Goal: Task Accomplishment & Management: Complete application form

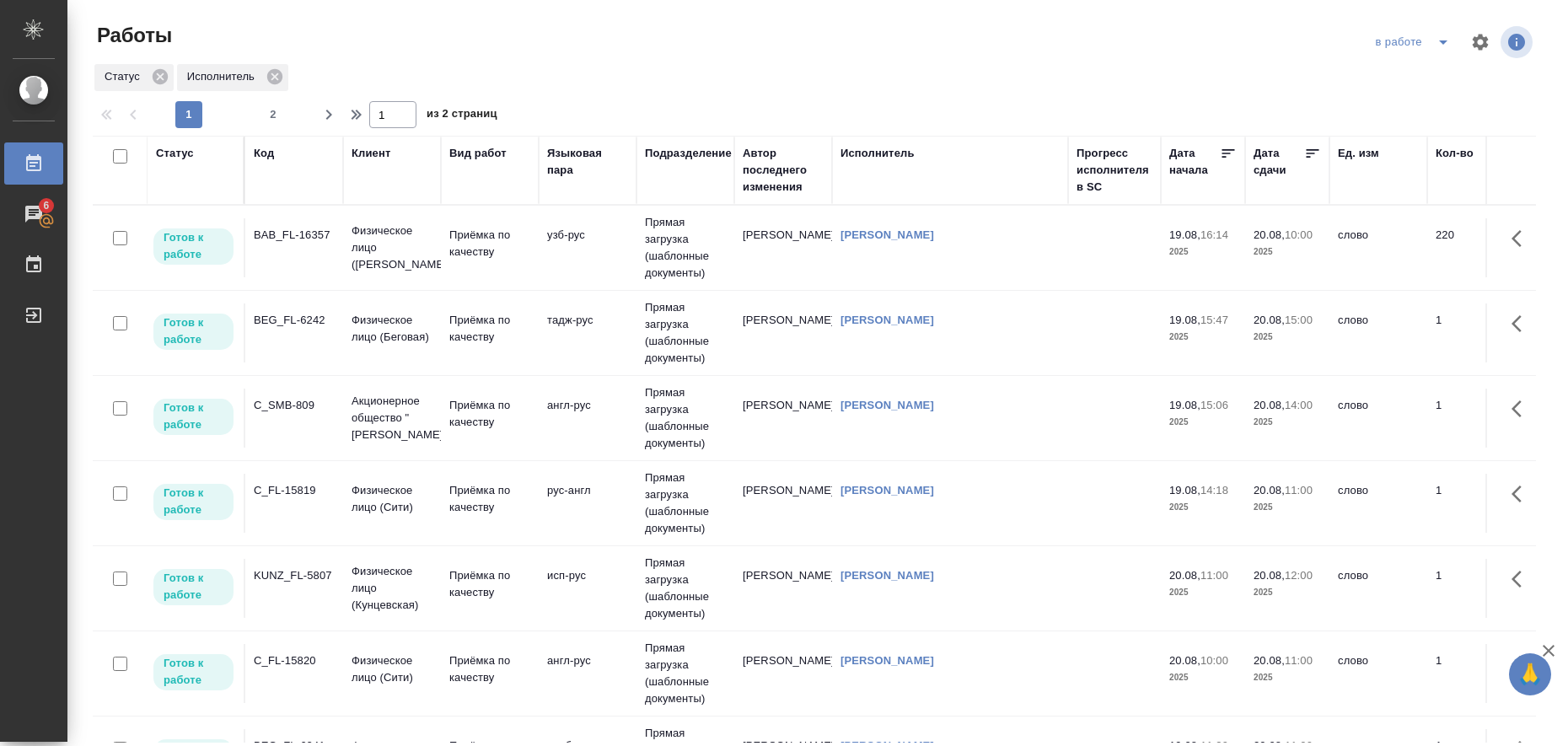
click at [1439, 41] on icon "split button" at bounding box center [1443, 43] width 8 height 4
click at [1410, 67] on li "Стандартные настройки" at bounding box center [1415, 75] width 162 height 27
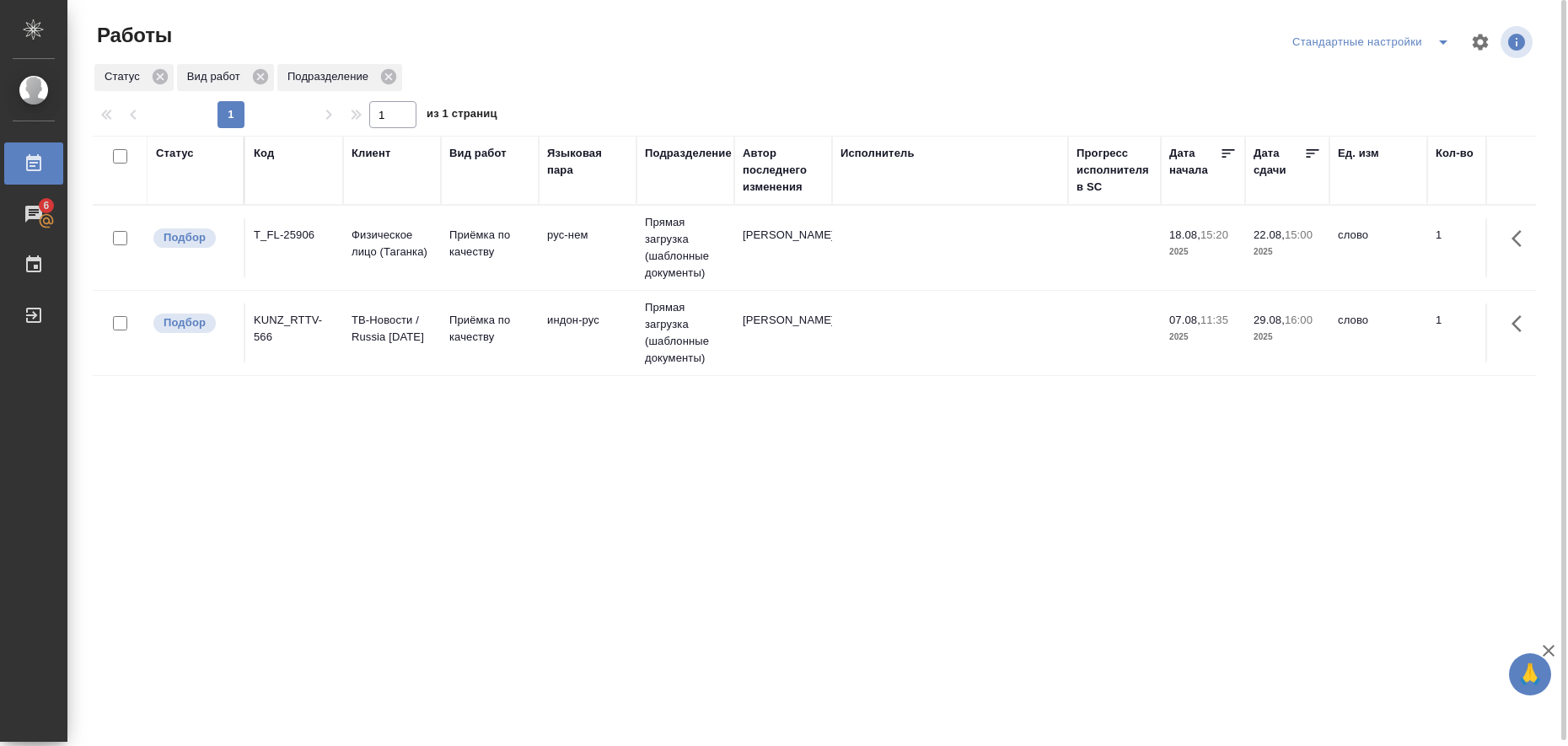
click at [1446, 43] on icon "split button" at bounding box center [1443, 42] width 20 height 20
click at [1410, 80] on li "в работе" at bounding box center [1374, 75] width 172 height 27
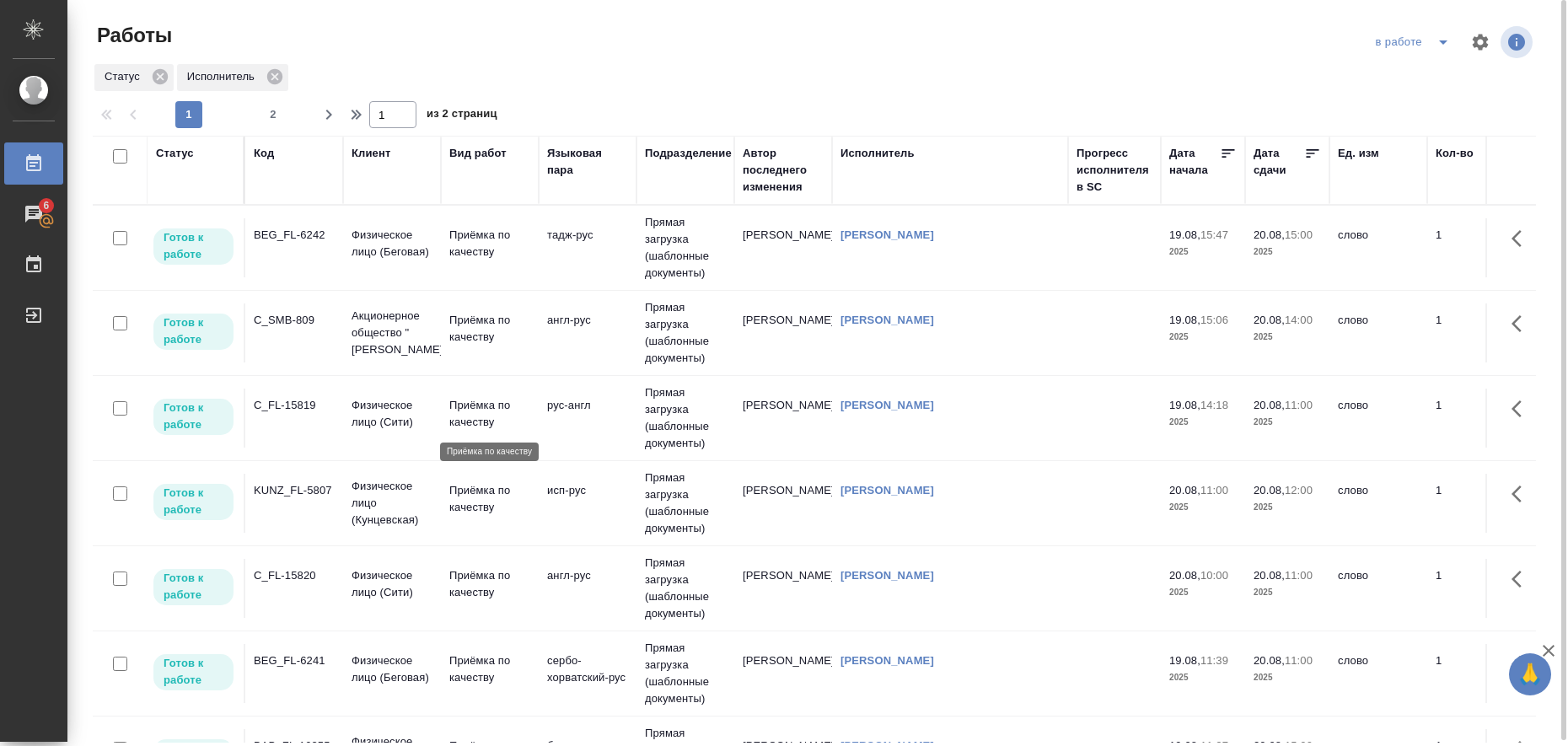
click at [470, 408] on p "Приёмка по качеству" at bounding box center [490, 414] width 81 height 34
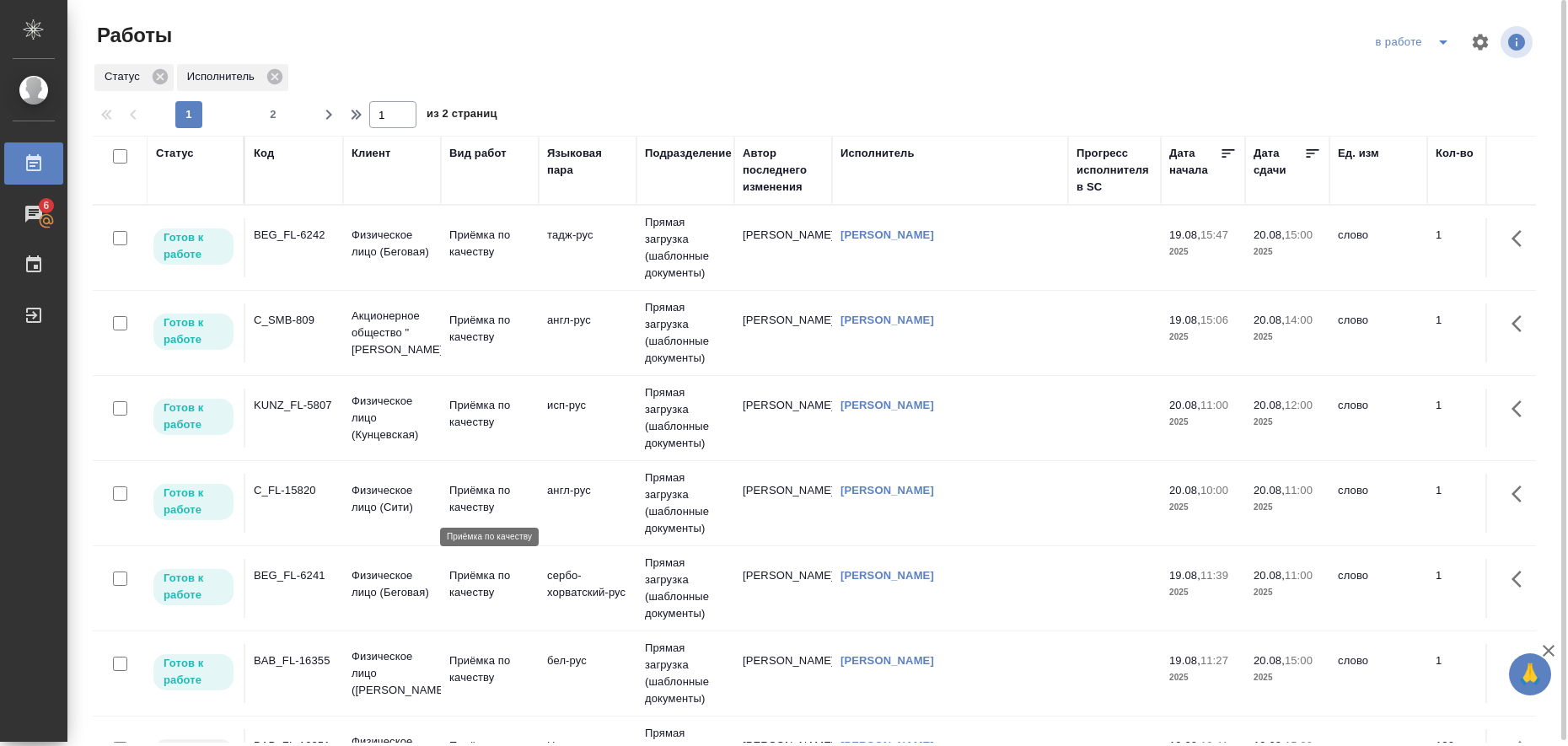
click at [482, 492] on p "Приёмка по качеству" at bounding box center [490, 499] width 81 height 34
click at [481, 490] on p "Приёмка по качеству" at bounding box center [490, 499] width 81 height 34
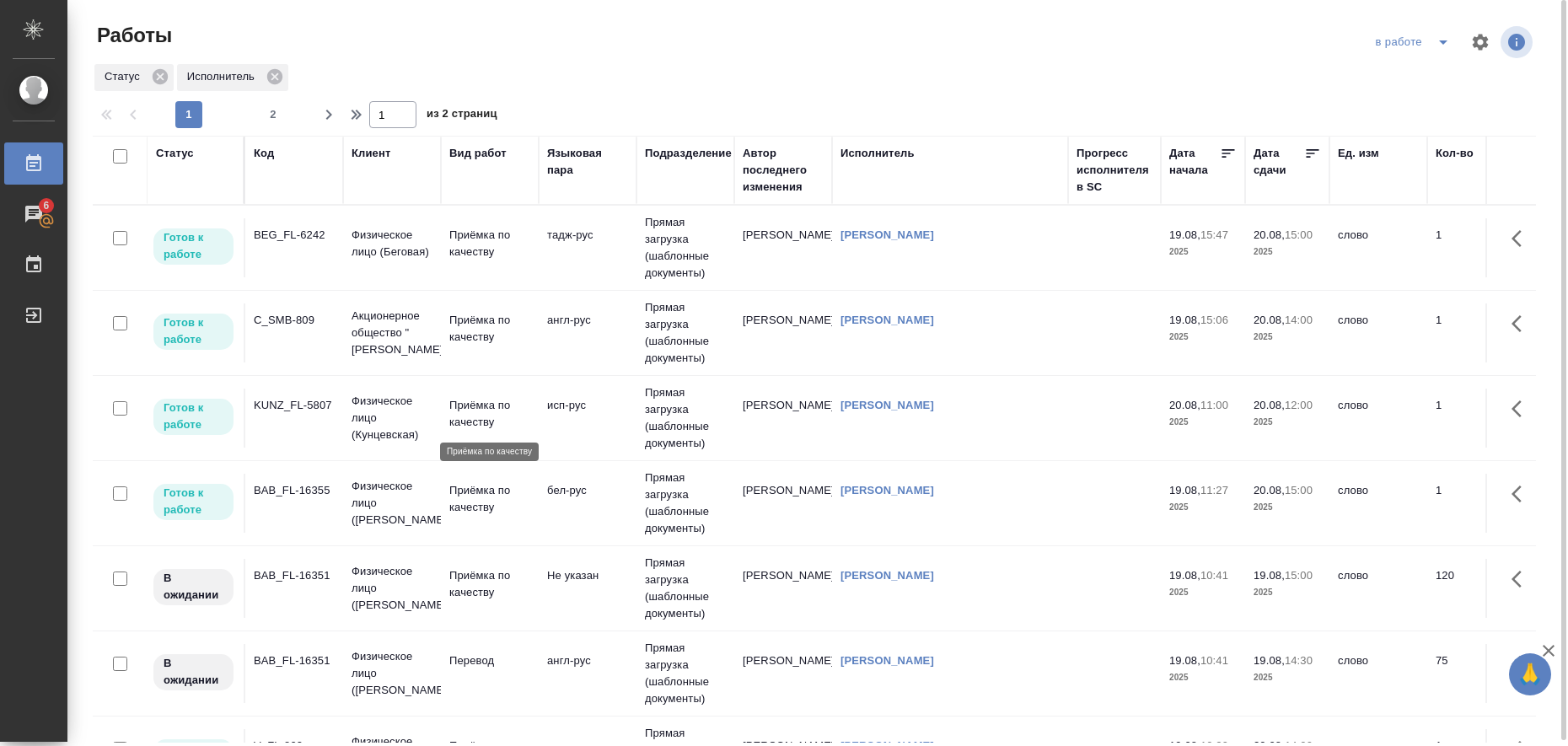
click at [471, 421] on p "Приёмка по качеству" at bounding box center [490, 414] width 81 height 34
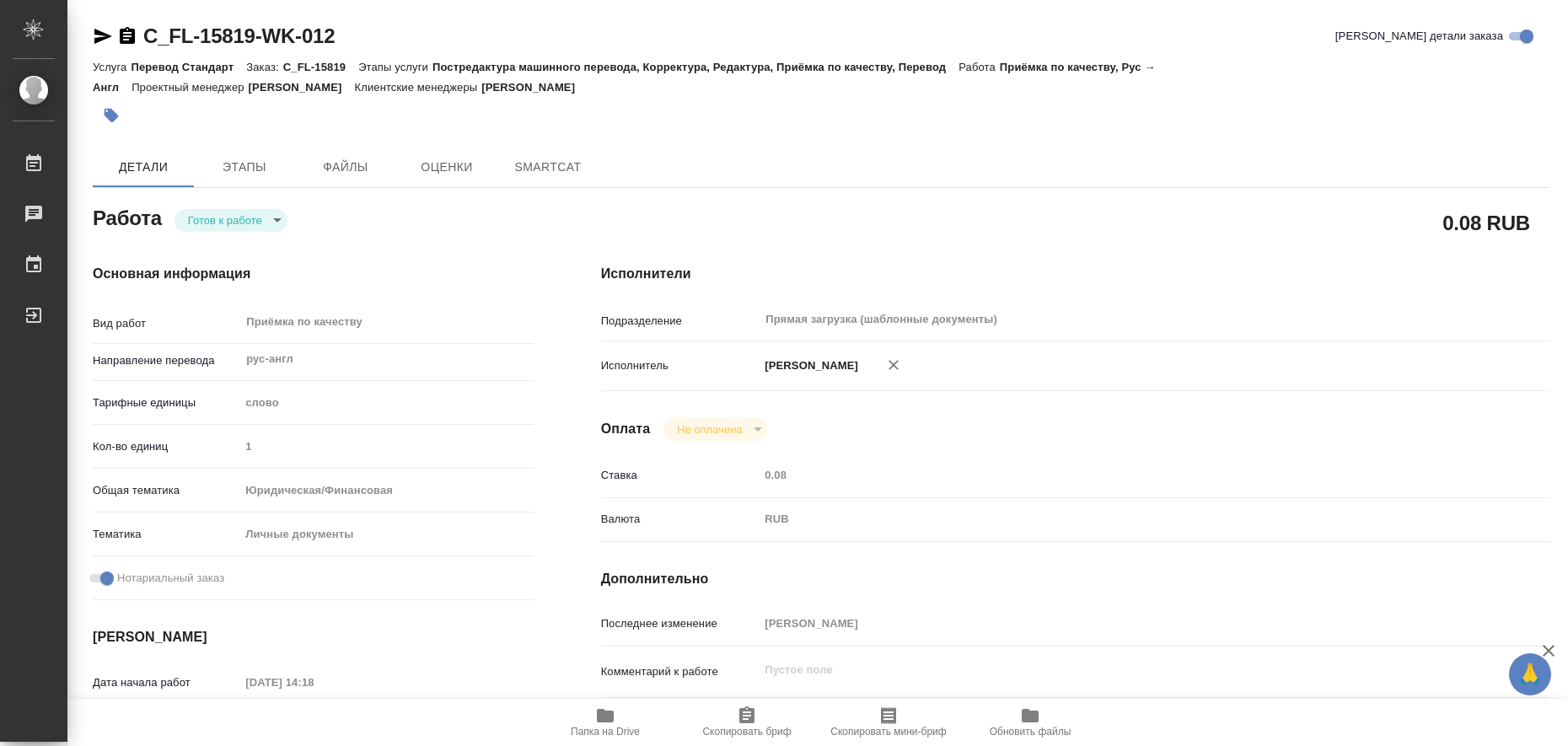
type textarea "x"
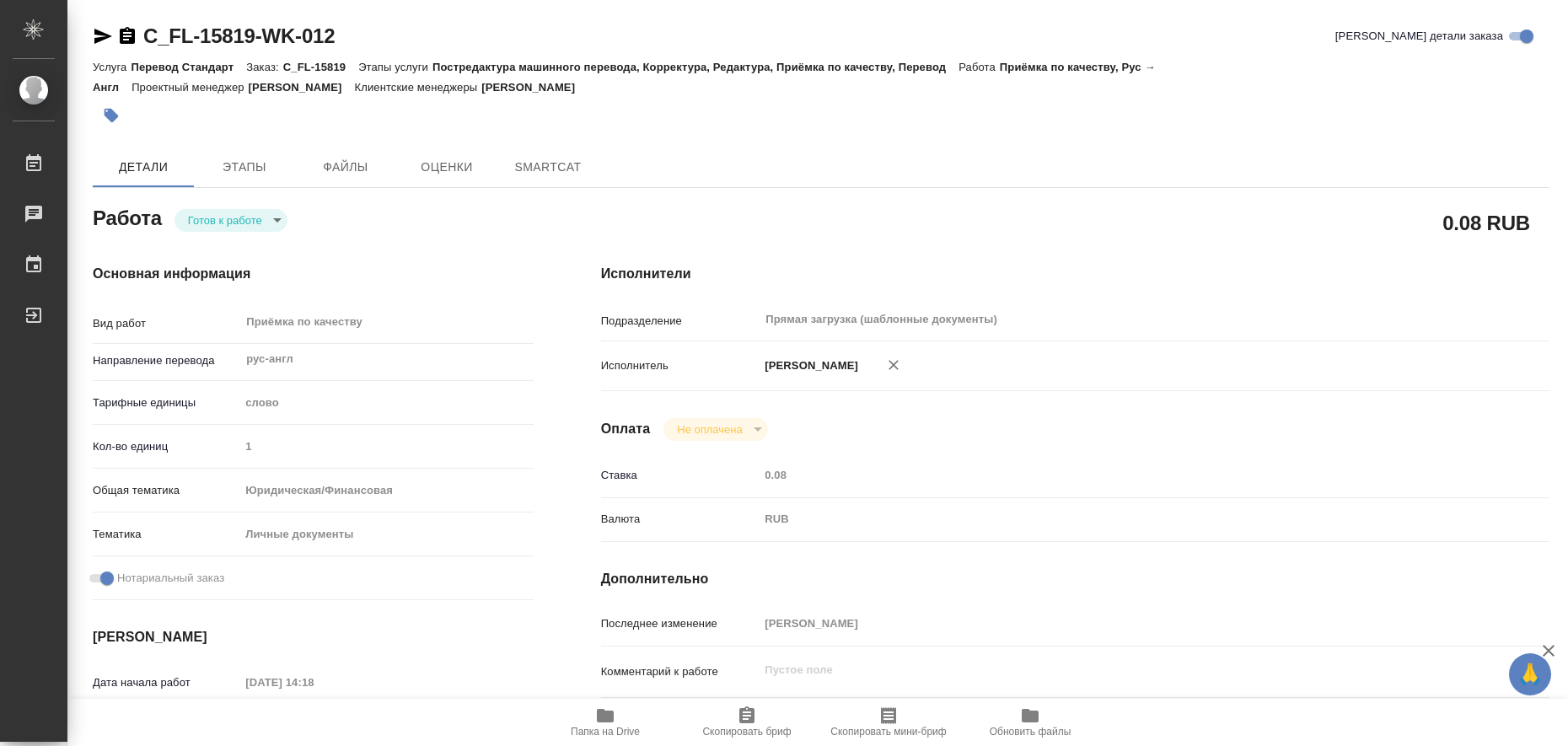
type textarea "x"
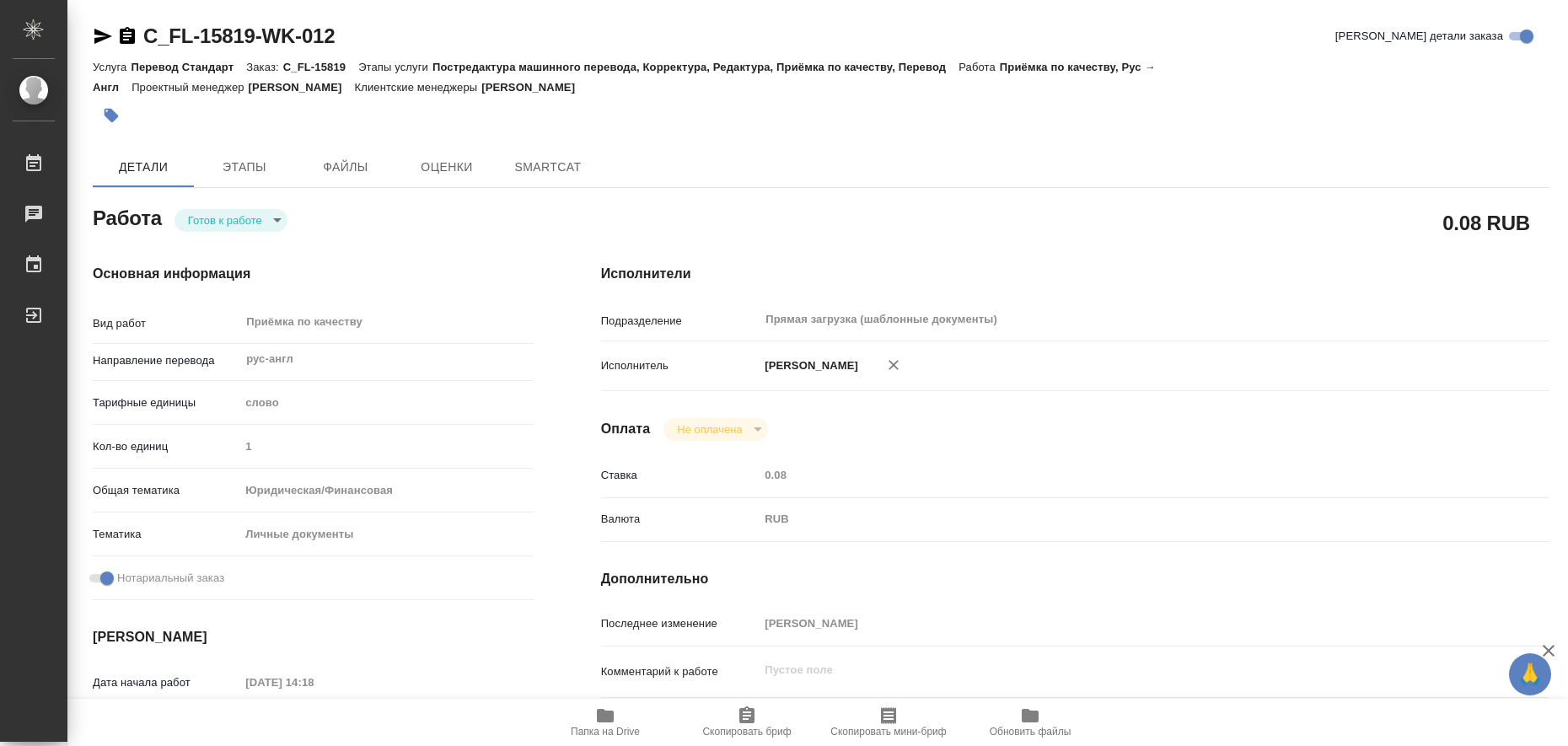
type textarea "x"
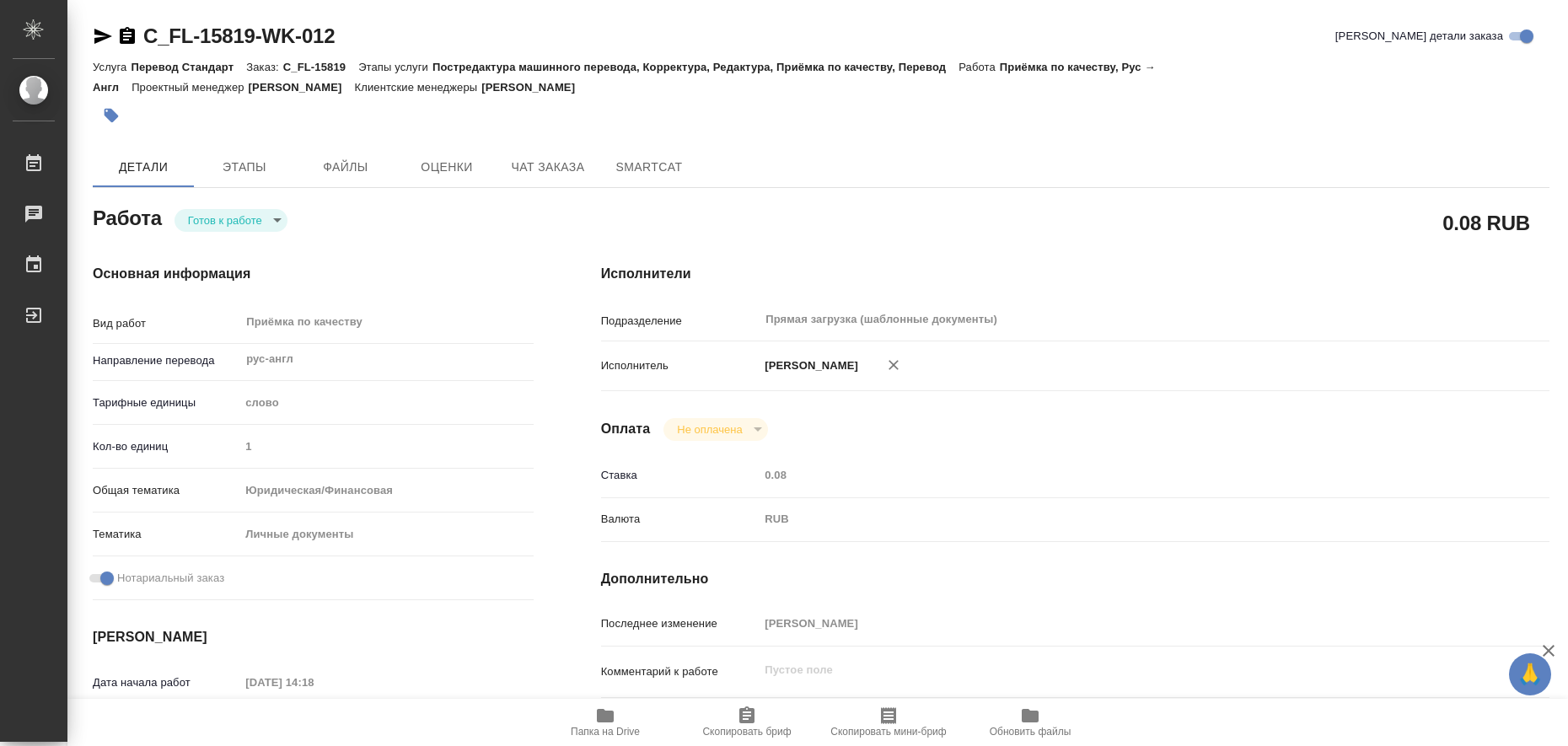
type textarea "x"
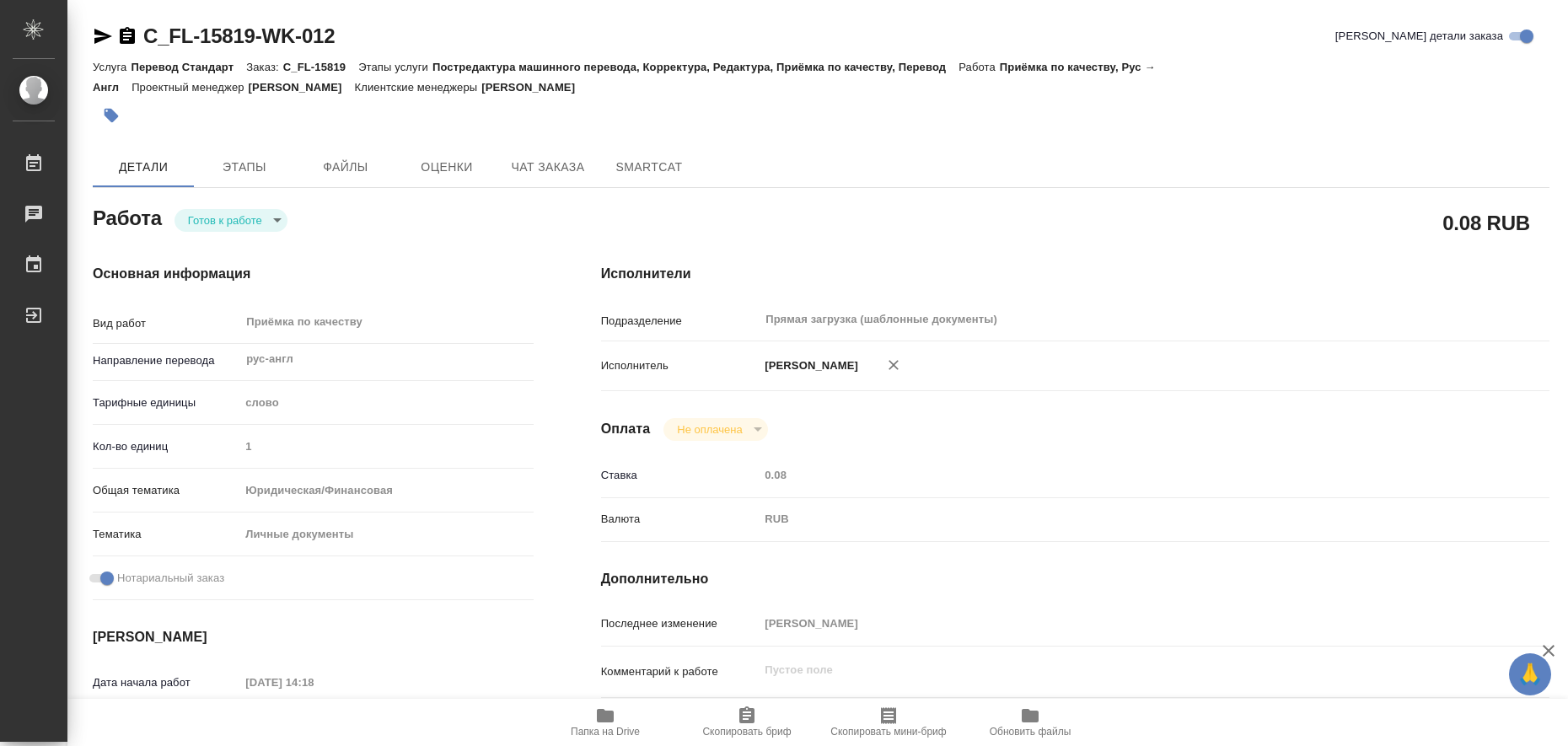
type textarea "x"
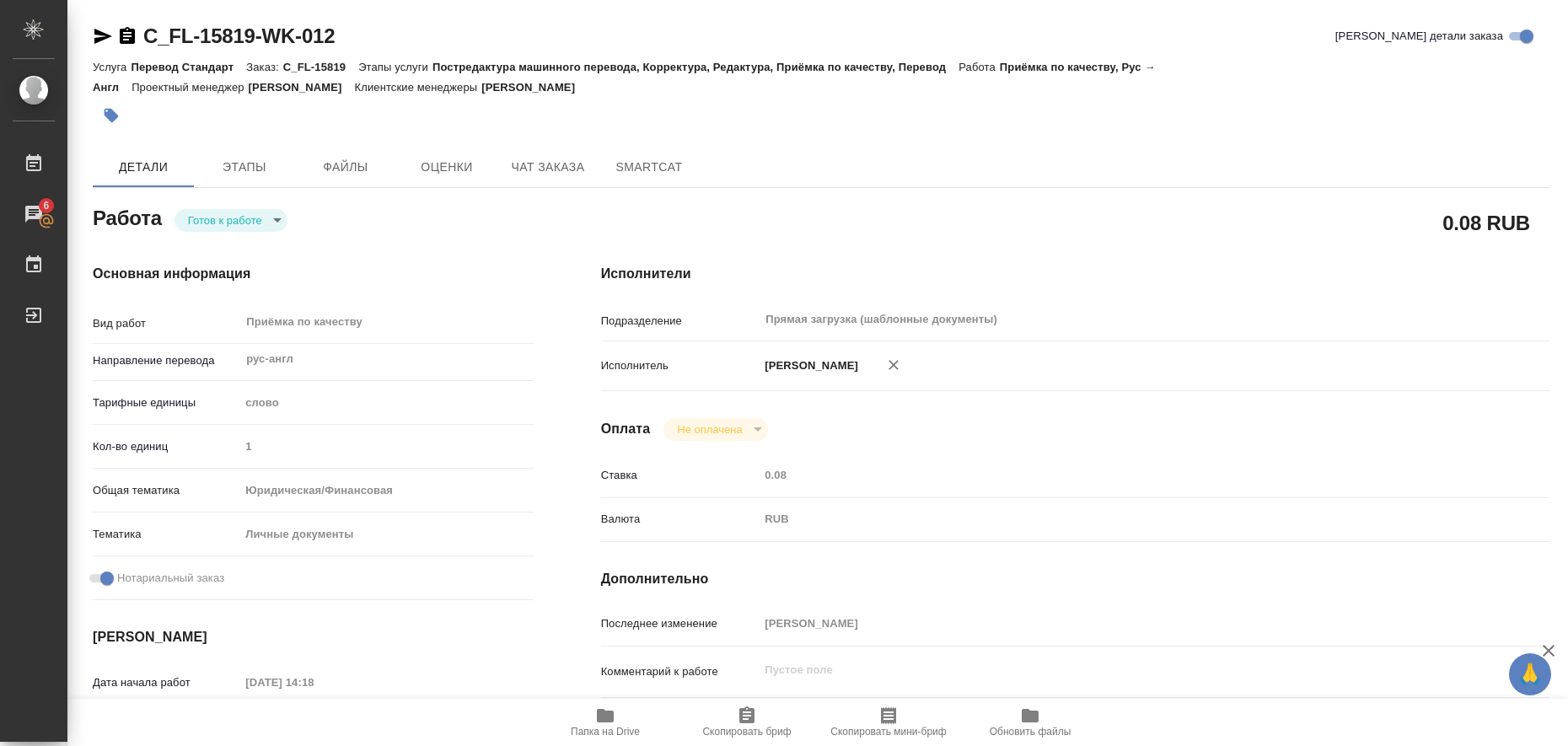
click at [601, 719] on icon "button" at bounding box center [605, 715] width 17 height 13
click at [101, 31] on icon "button" at bounding box center [102, 36] width 20 height 20
click at [107, 112] on icon "button" at bounding box center [112, 115] width 14 height 14
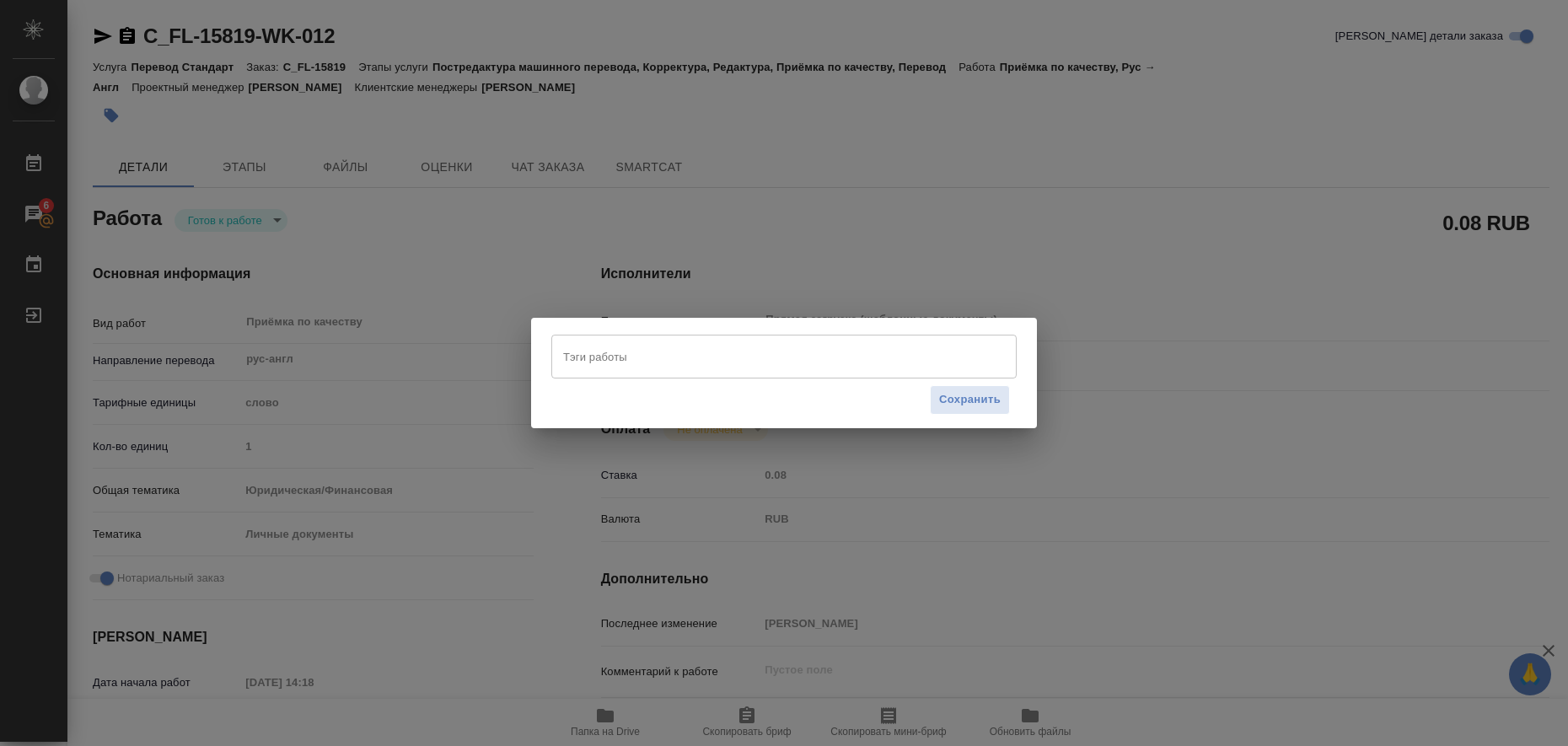
click at [569, 350] on input "Тэги работы" at bounding box center [768, 356] width 418 height 28
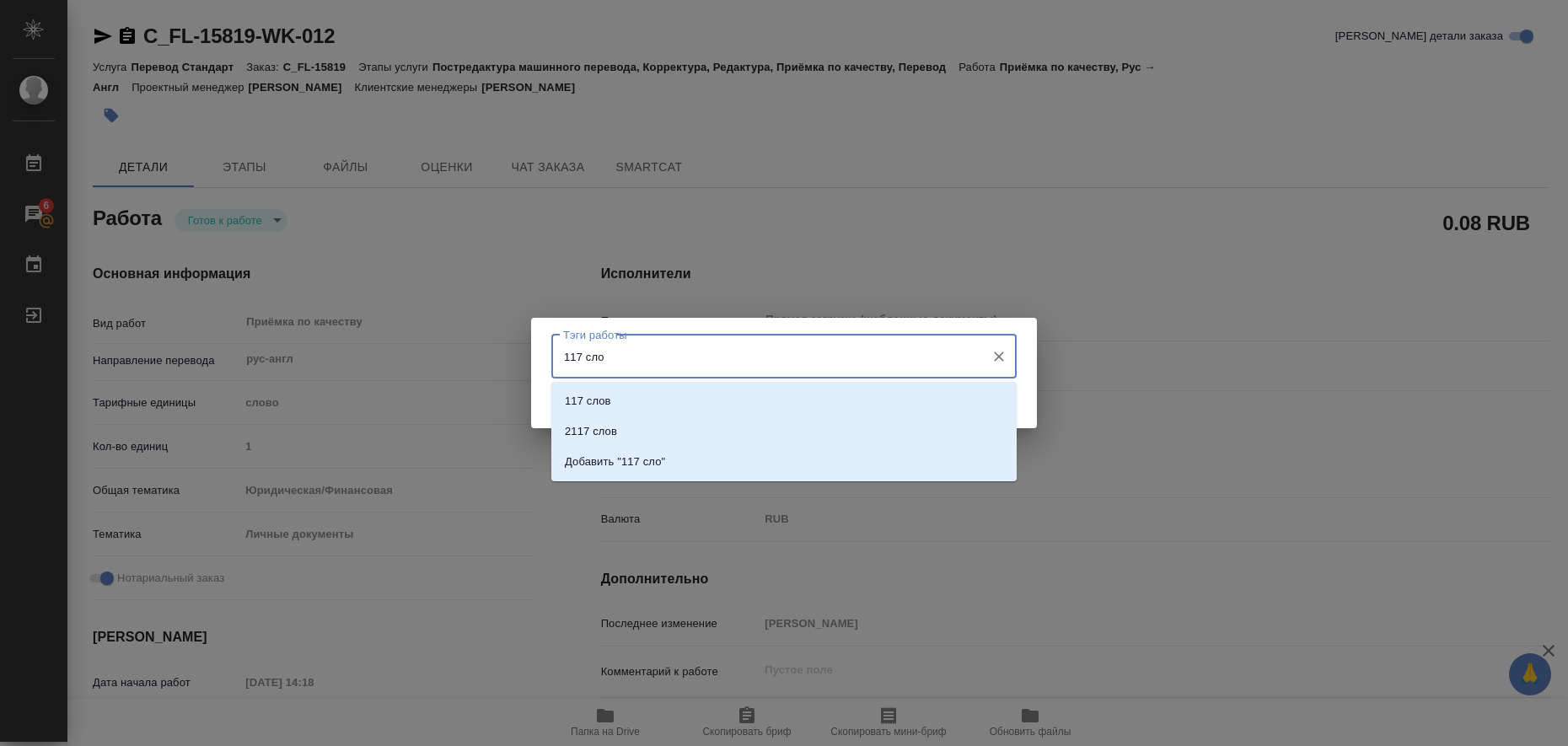
type input "117 слов"
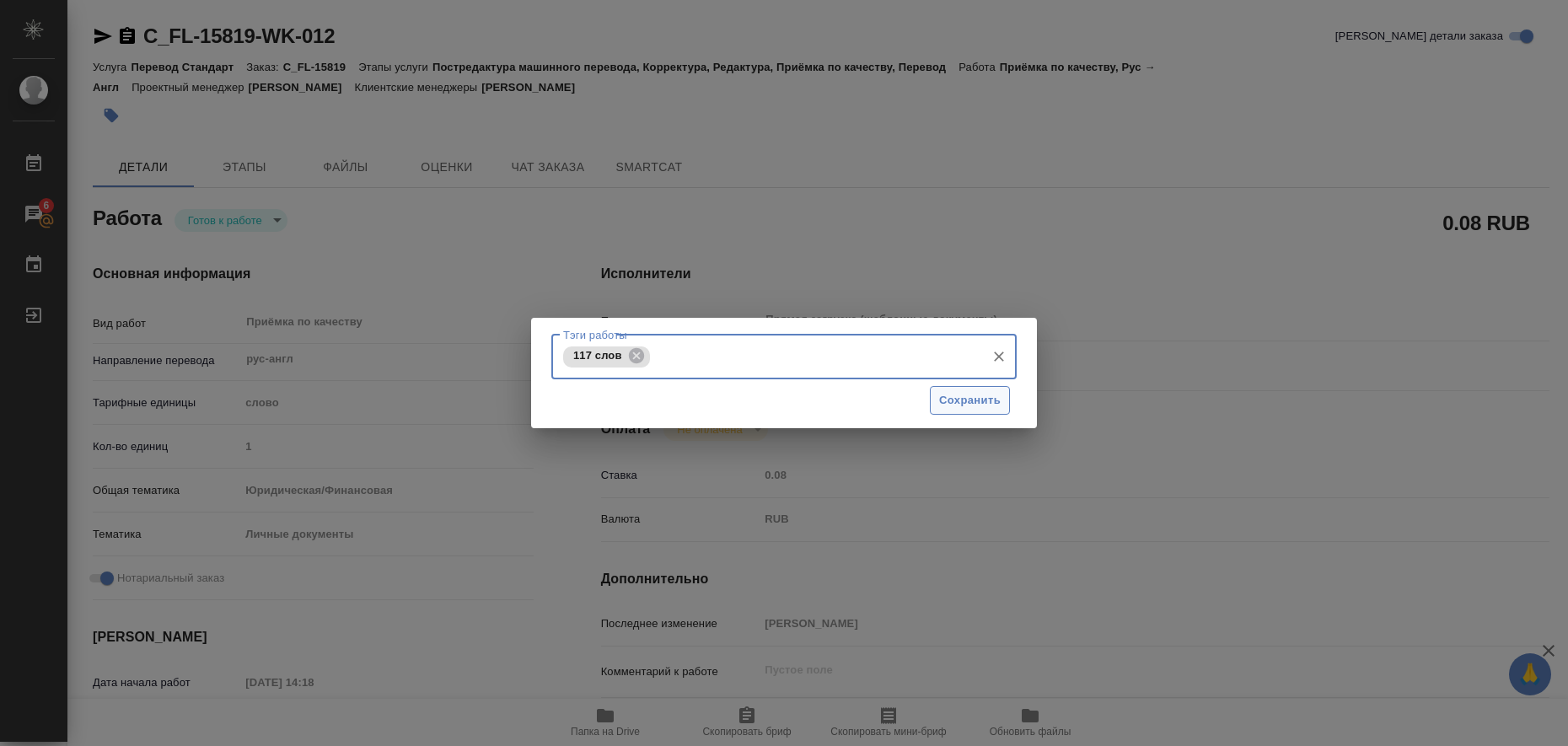
click at [994, 403] on span "Сохранить" at bounding box center [969, 401] width 61 height 20
type input "readyForWork"
type textarea "Приёмка по качеству"
type textarea "x"
type input "рус-англ"
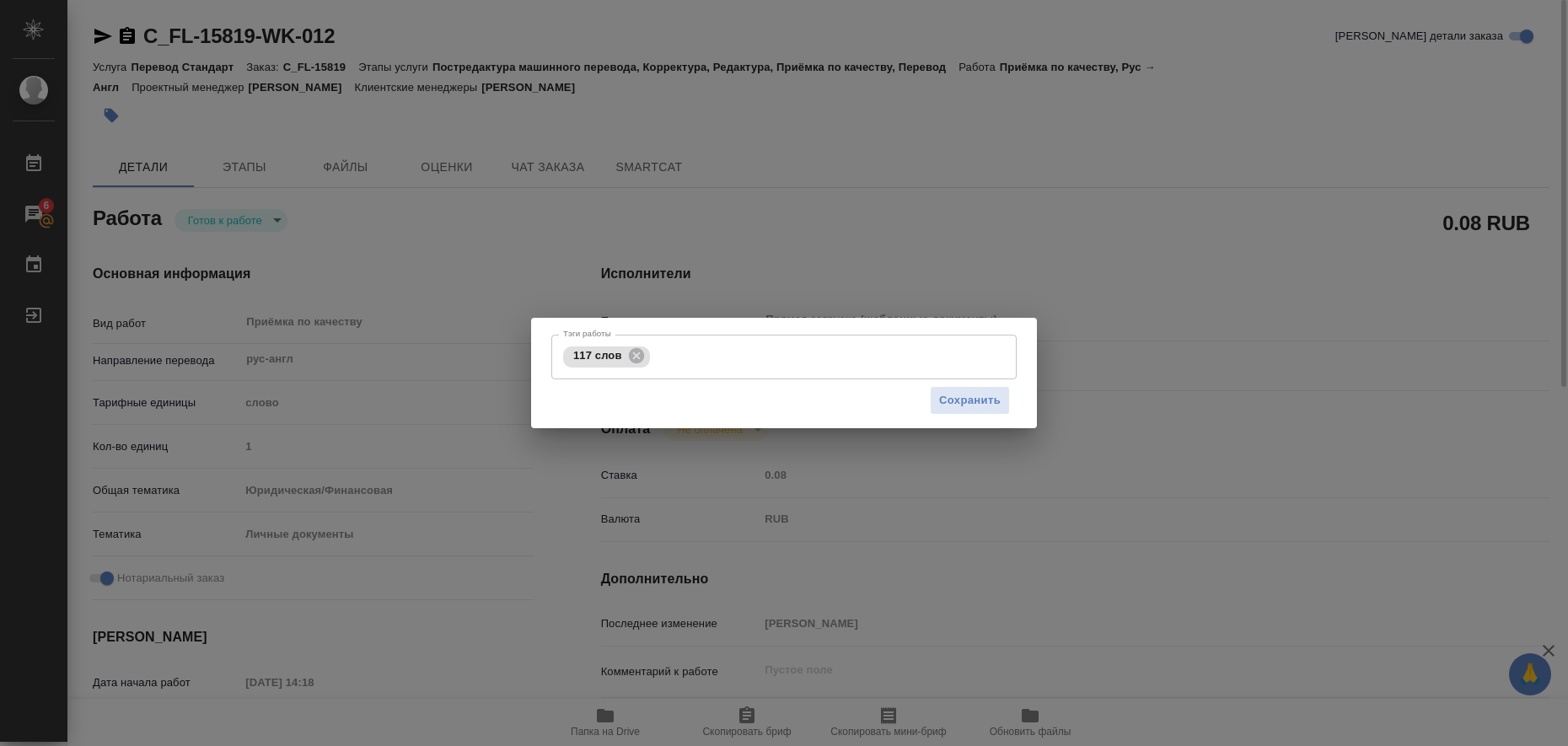
type input "5a8b1489cc6b4906c91bfd90"
type input "1"
type input "yr-fn"
type input "5a8b8b956a9677013d343cfe"
checkbox input "true"
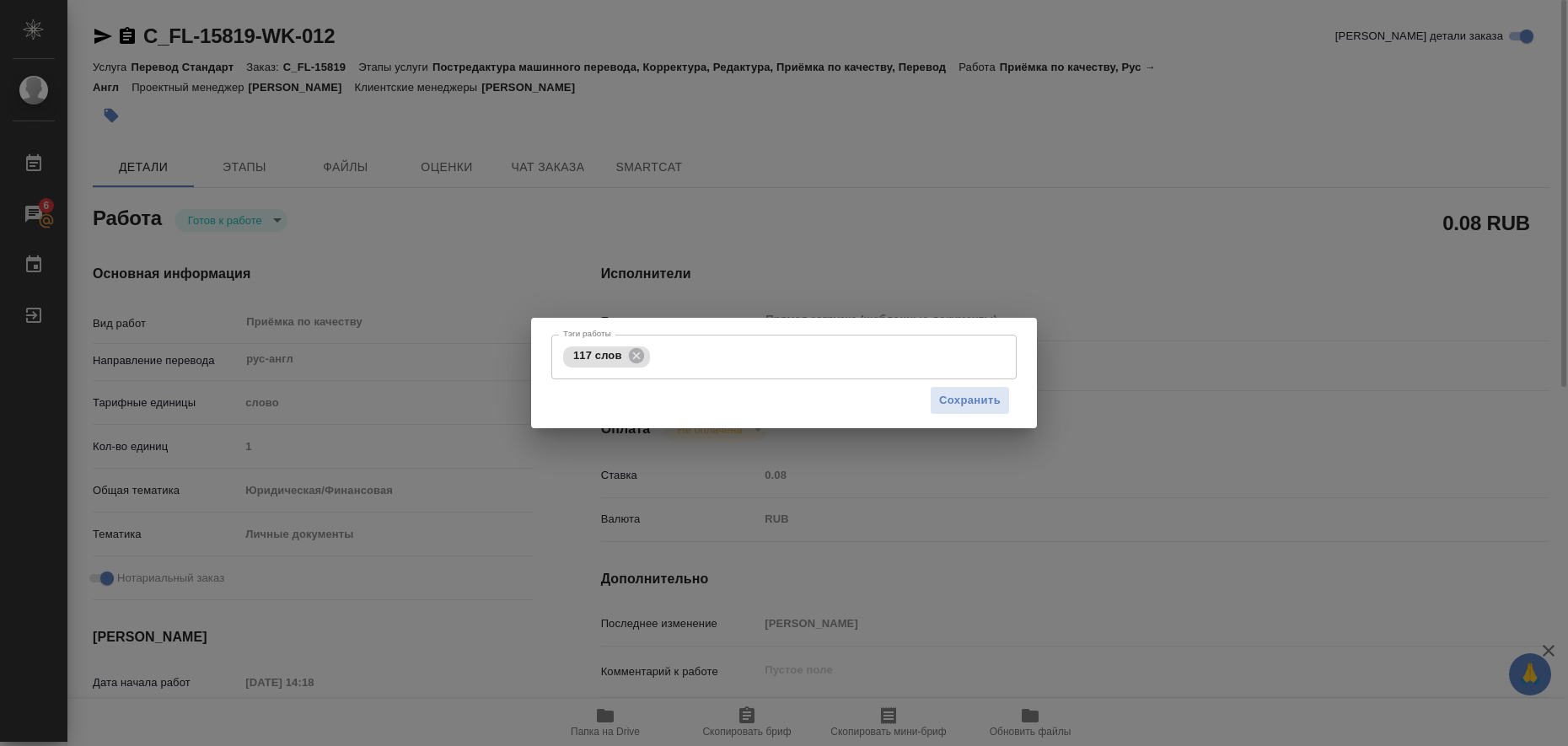
type input "19.08.2025 14:18"
type input "[DATE] 11:00"
type input "Прямая загрузка (шаблонные документы)"
type input "notPayed"
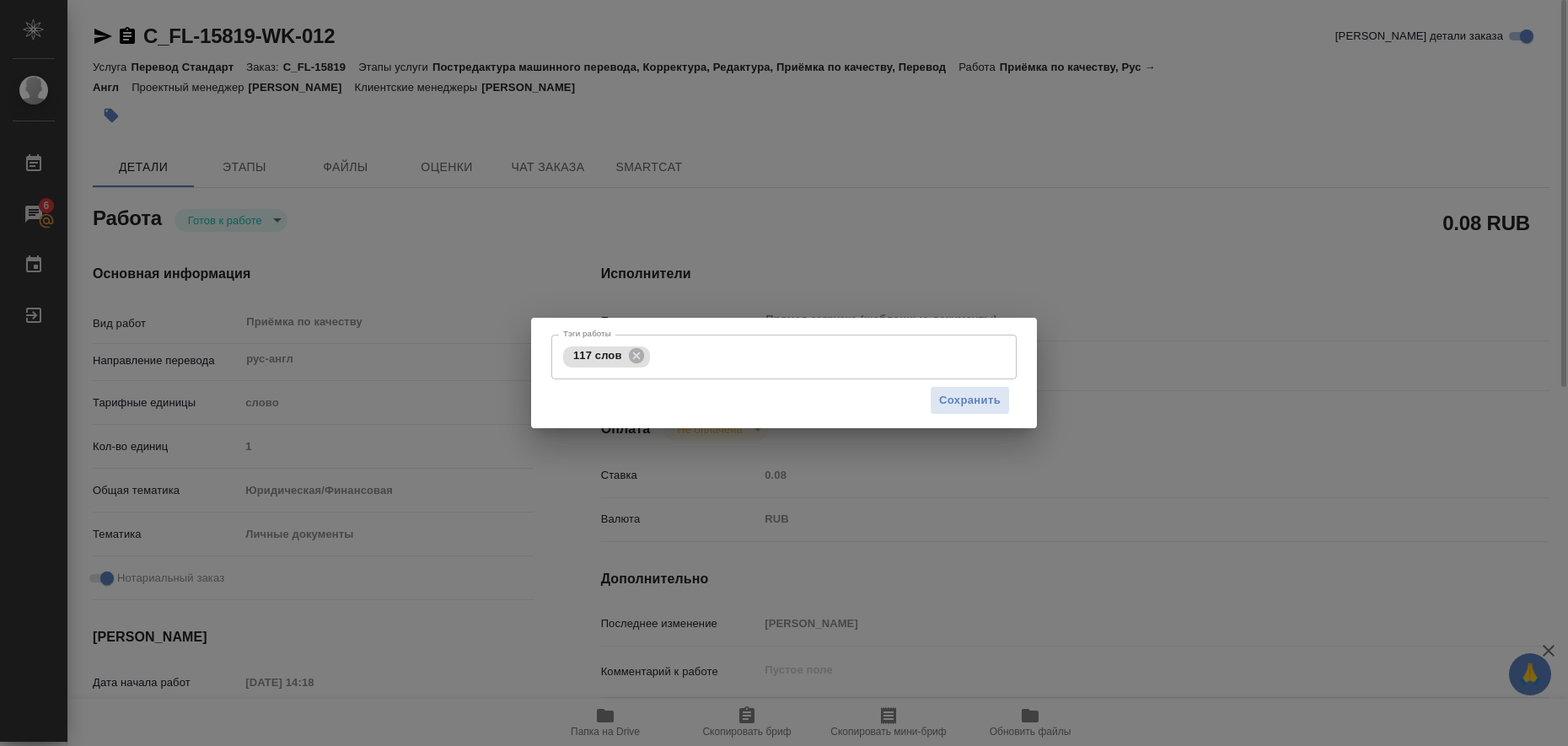
type input "0.08"
type input "RUB"
type input "[PERSON_NAME]"
type textarea "x"
type textarea "/Clients/FL_C/Orders/C_FL-15819/Corrected/C_FL-15819-WK-012"
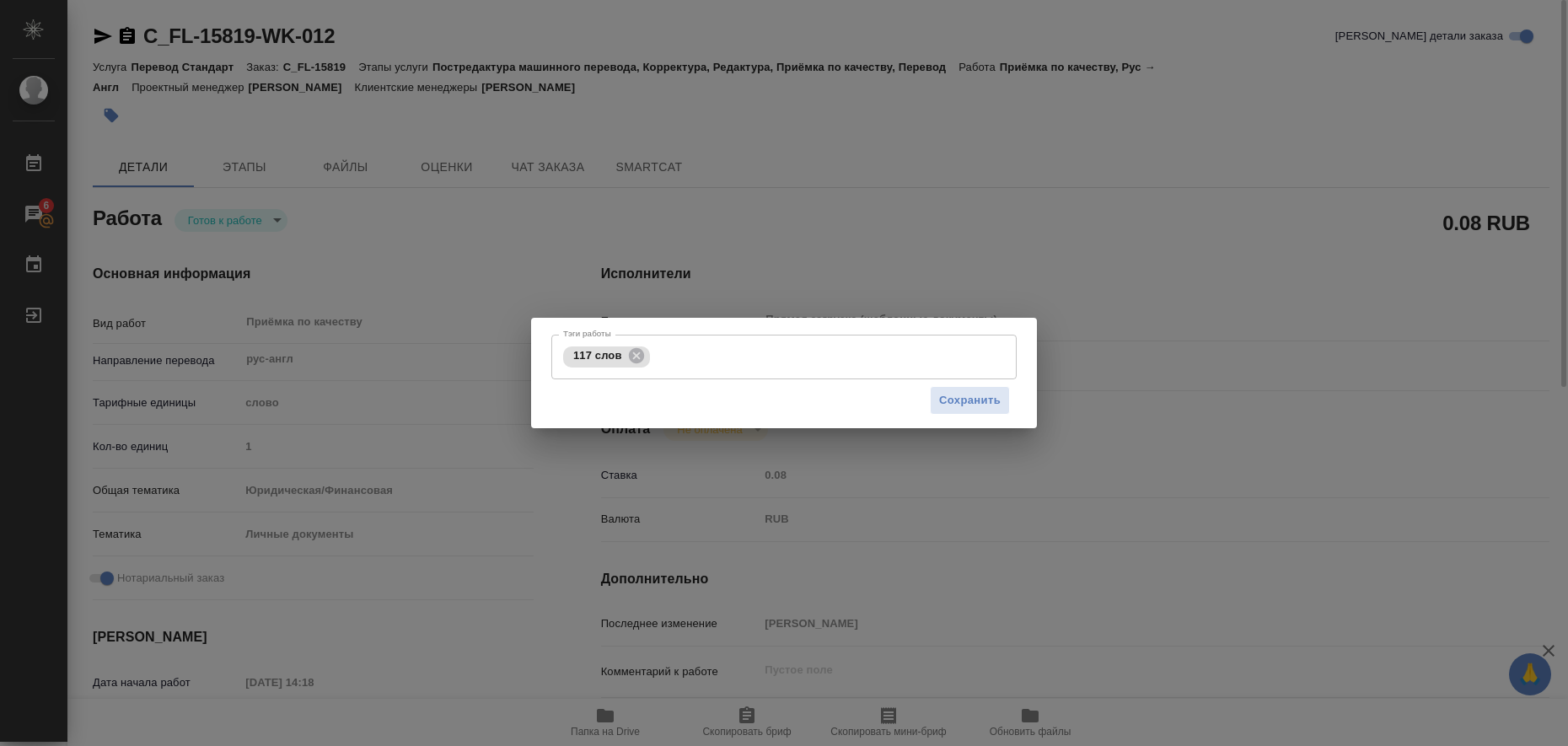
type textarea "x"
type input "C_FL-15819"
type input "Перевод Стандарт"
type input "Постредактура машинного перевода, Корректура, Редактура, Приёмка по качеству, П…"
type input "Зайцева Светлана"
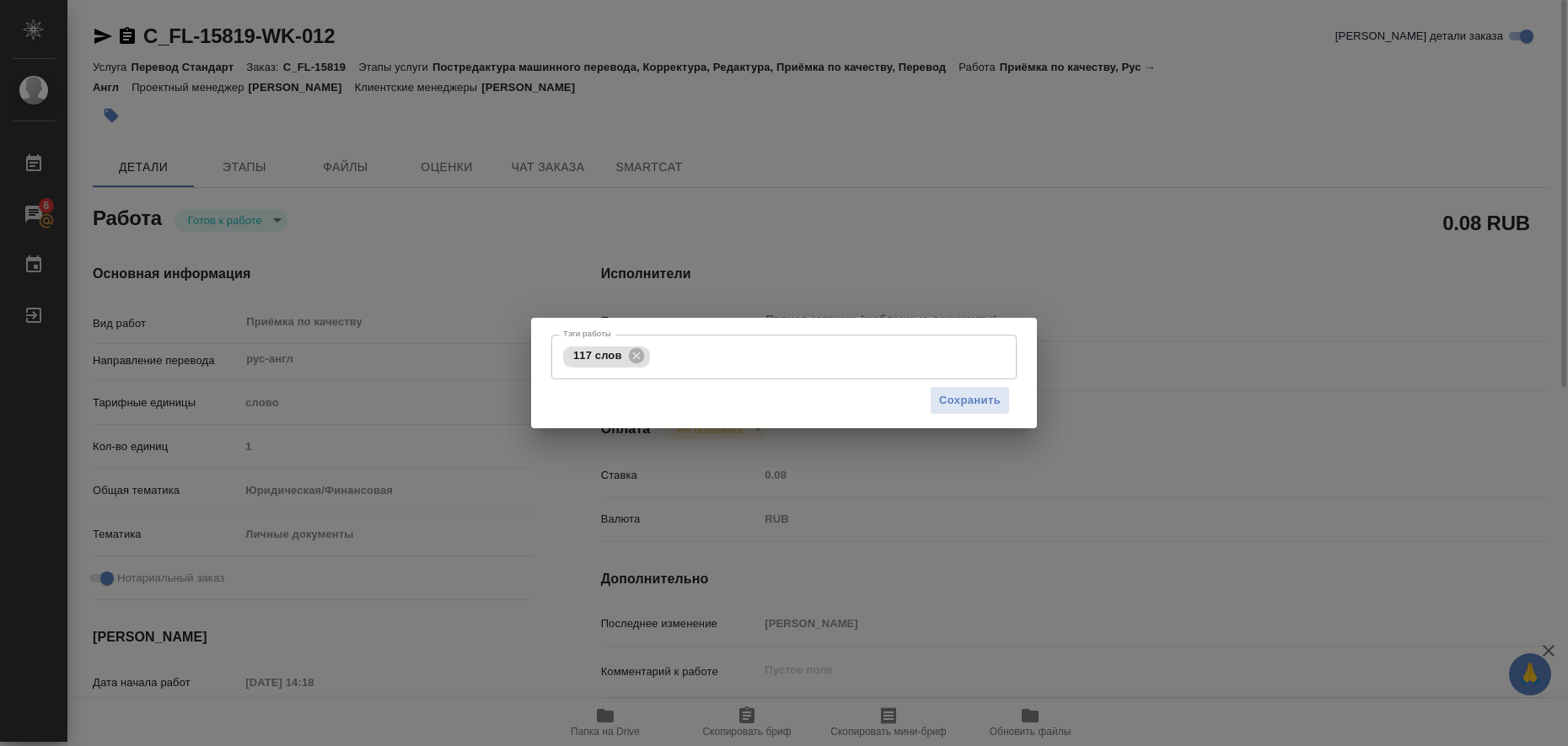
type input "/Clients/FL_C/Orders/C_FL-15819"
type textarea "x"
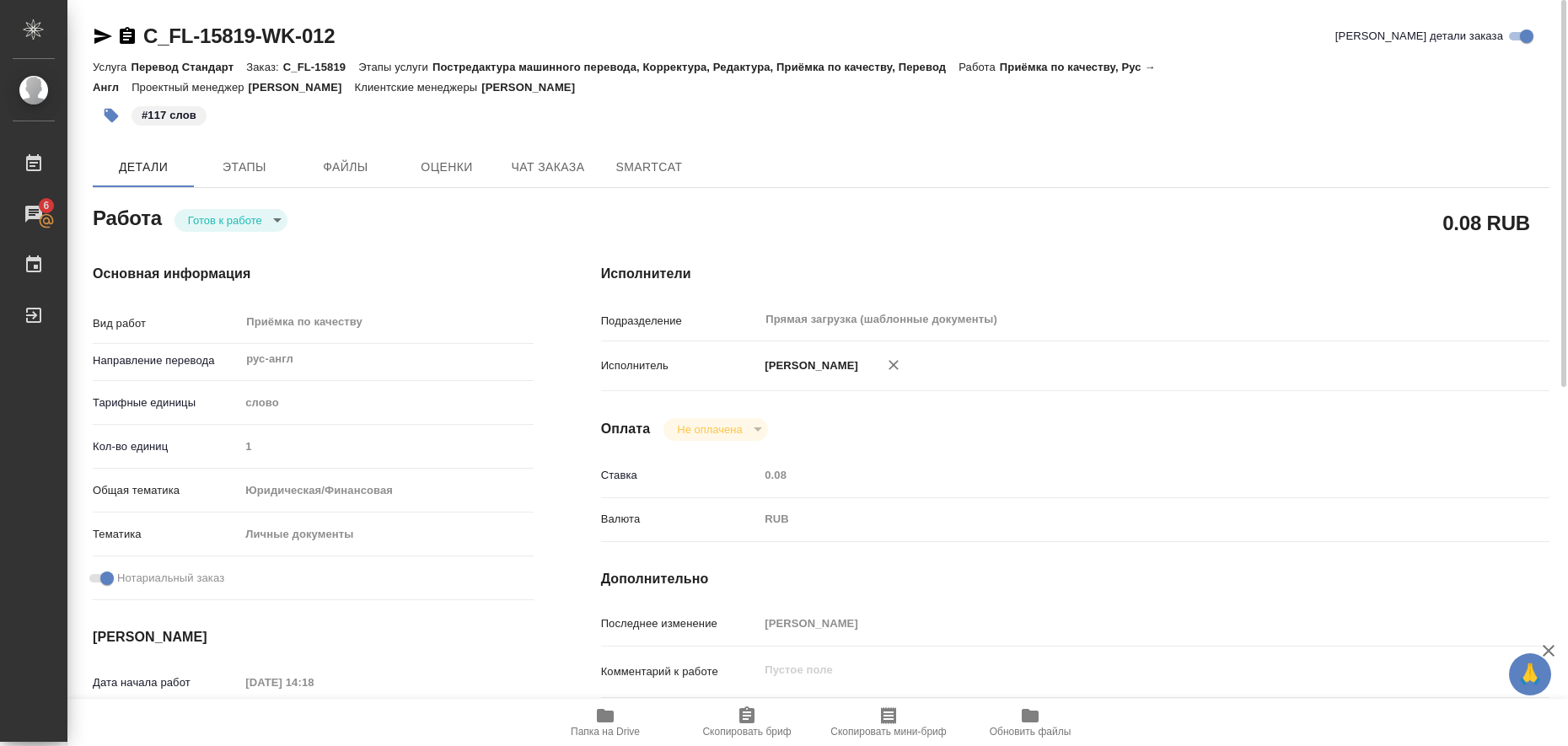
type textarea "x"
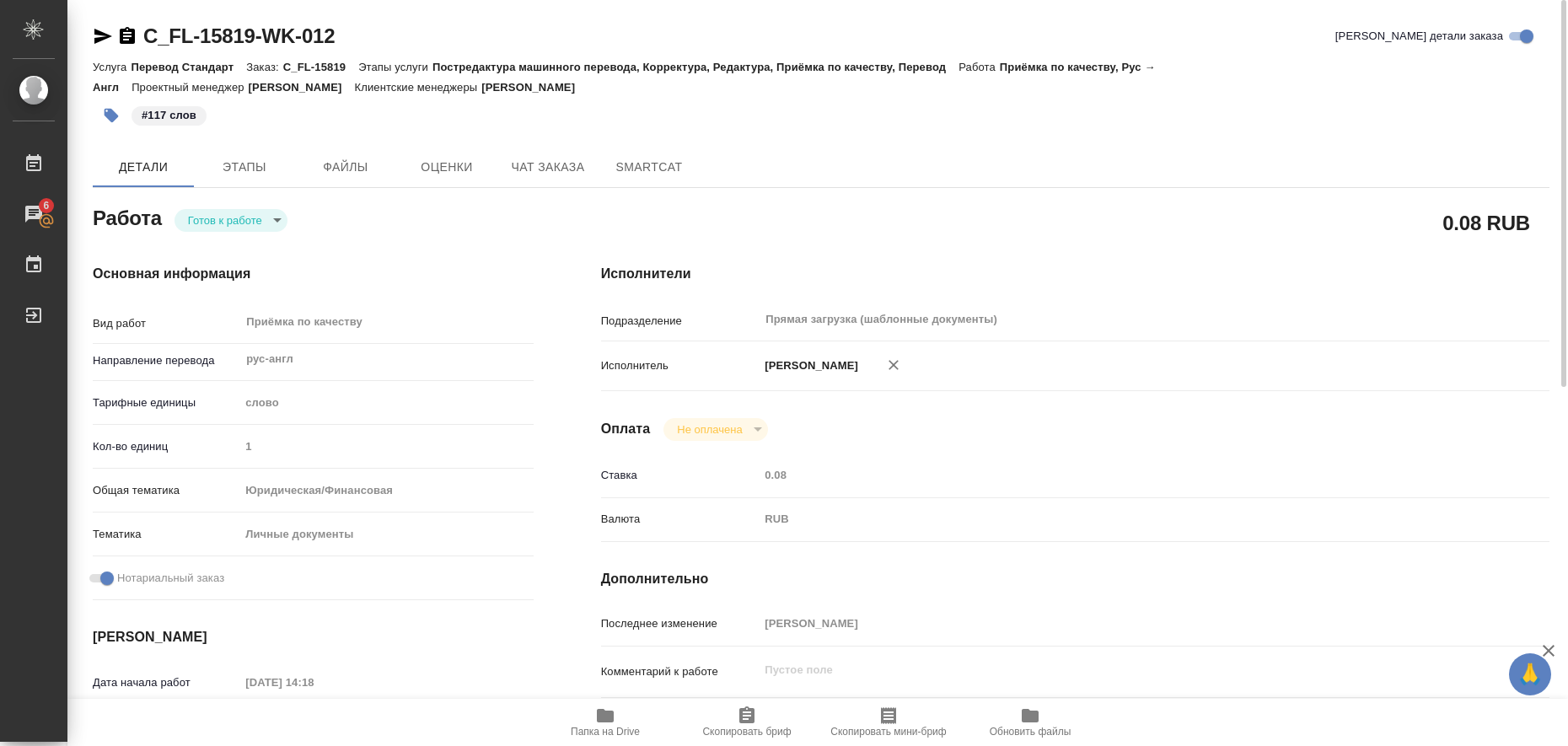
type textarea "x"
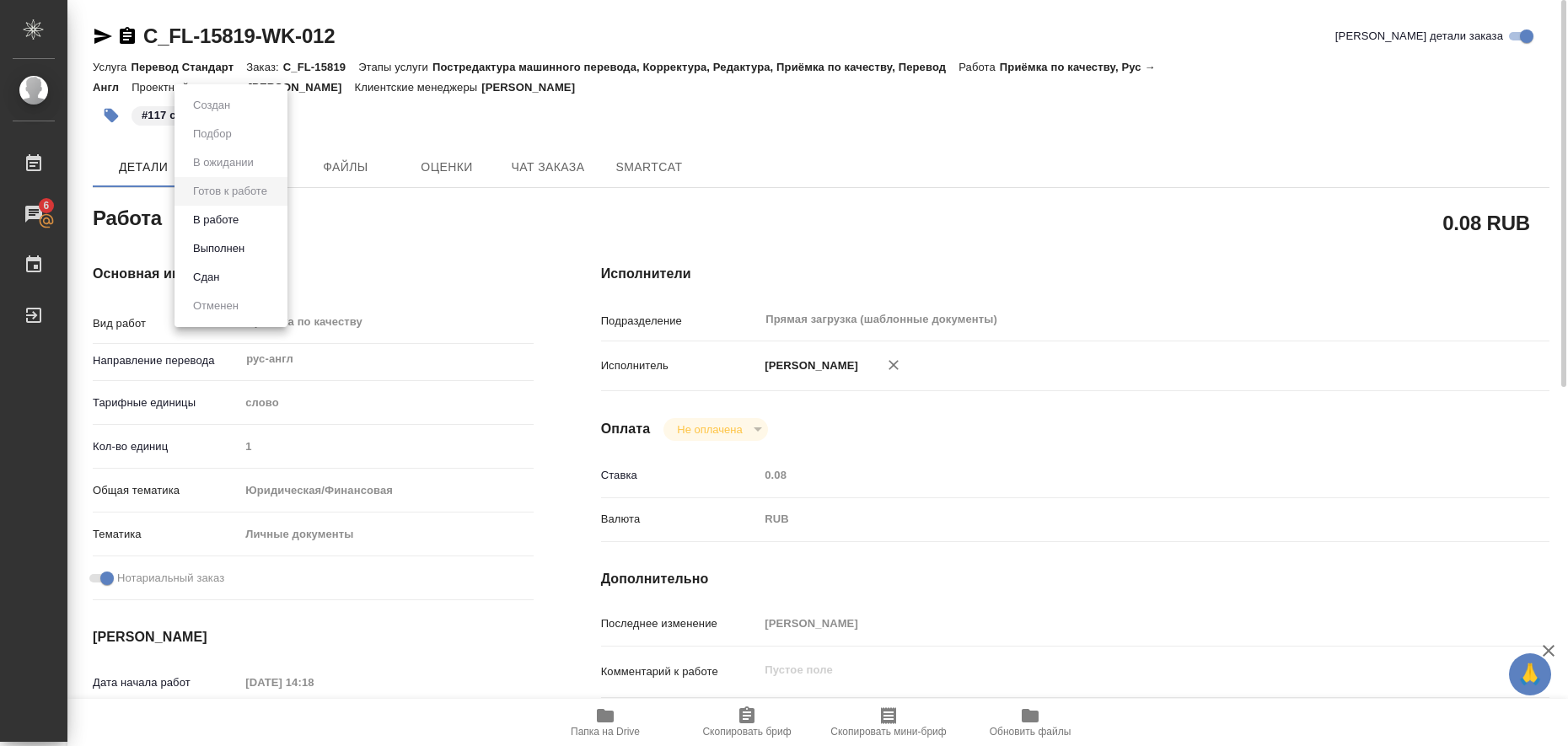
click at [279, 223] on body "🙏 .cls-1 fill:#fff; AWATERA Liubitskaia Olga Работы 6 Чаты График Выйти C_FL-15…" at bounding box center [784, 373] width 1568 height 746
type textarea "x"
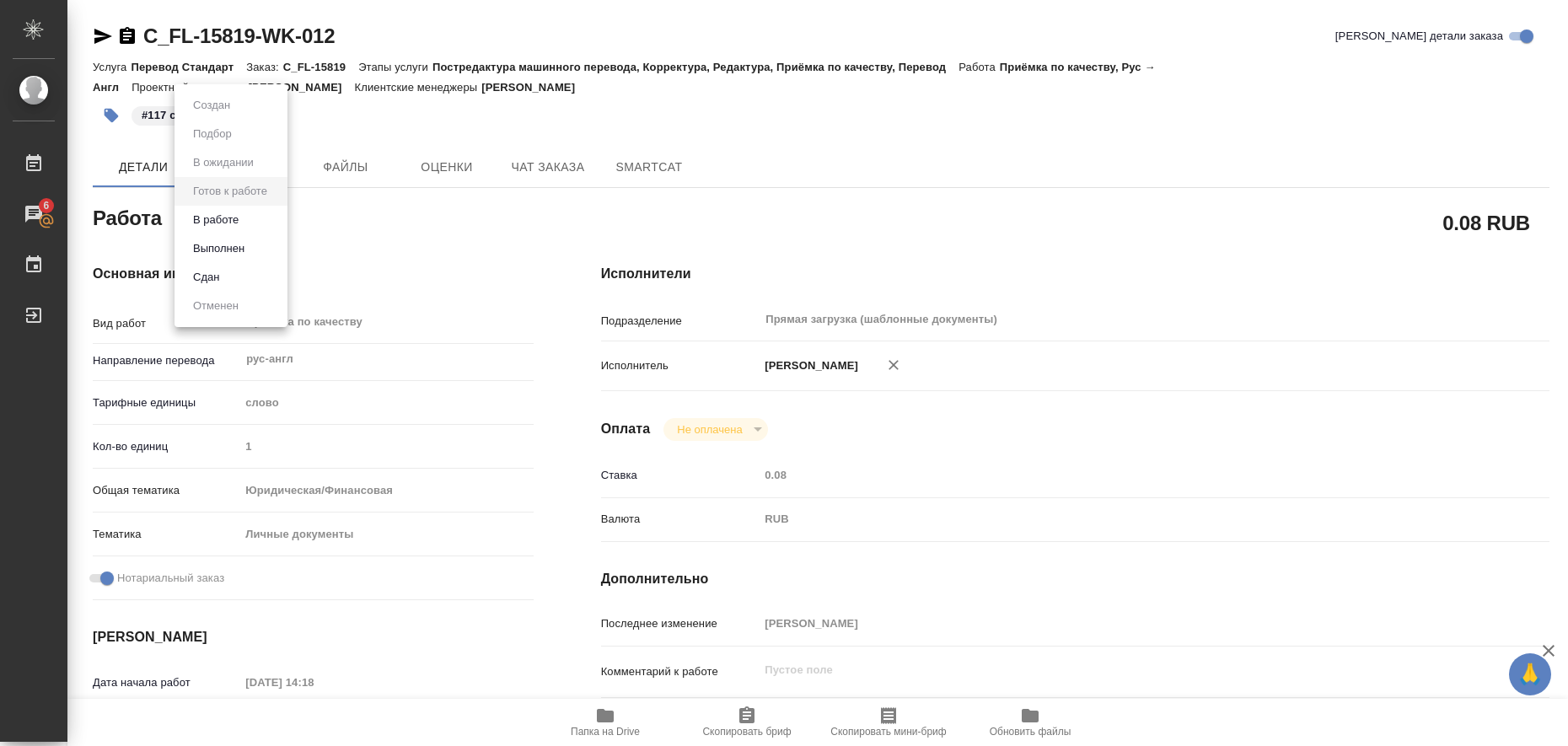
type textarea "x"
click at [266, 248] on li "Выполнен" at bounding box center [230, 249] width 113 height 28
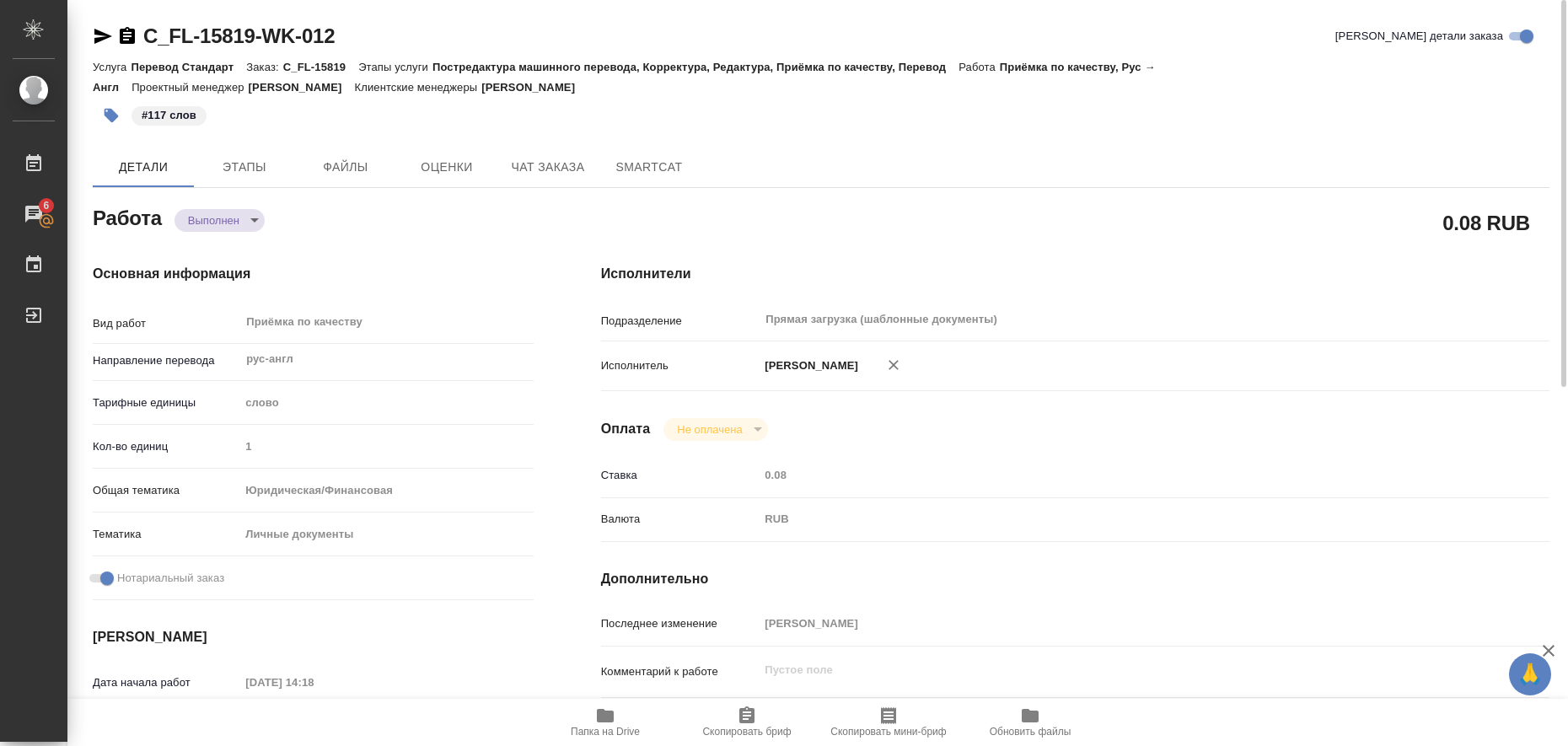
type textarea "x"
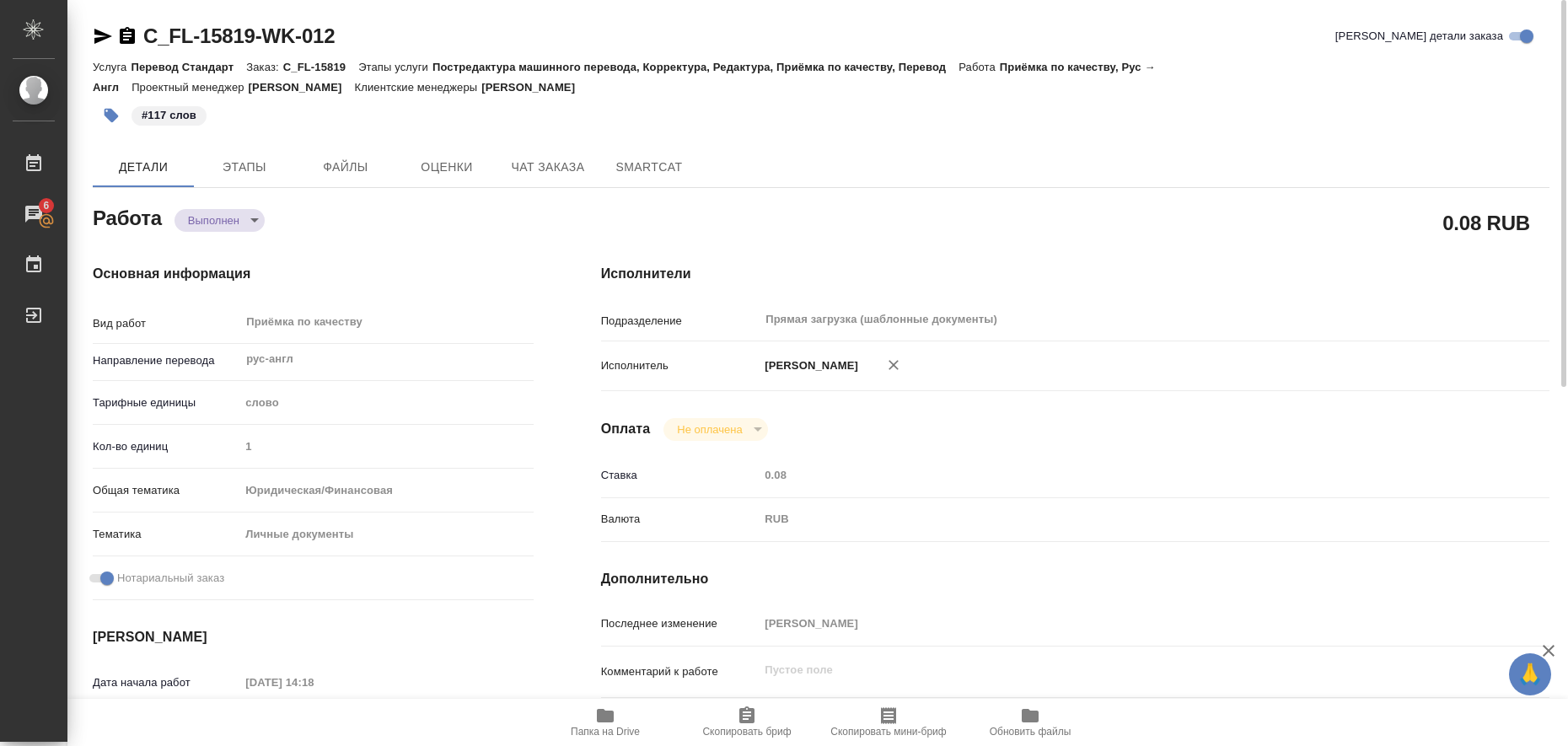
type textarea "x"
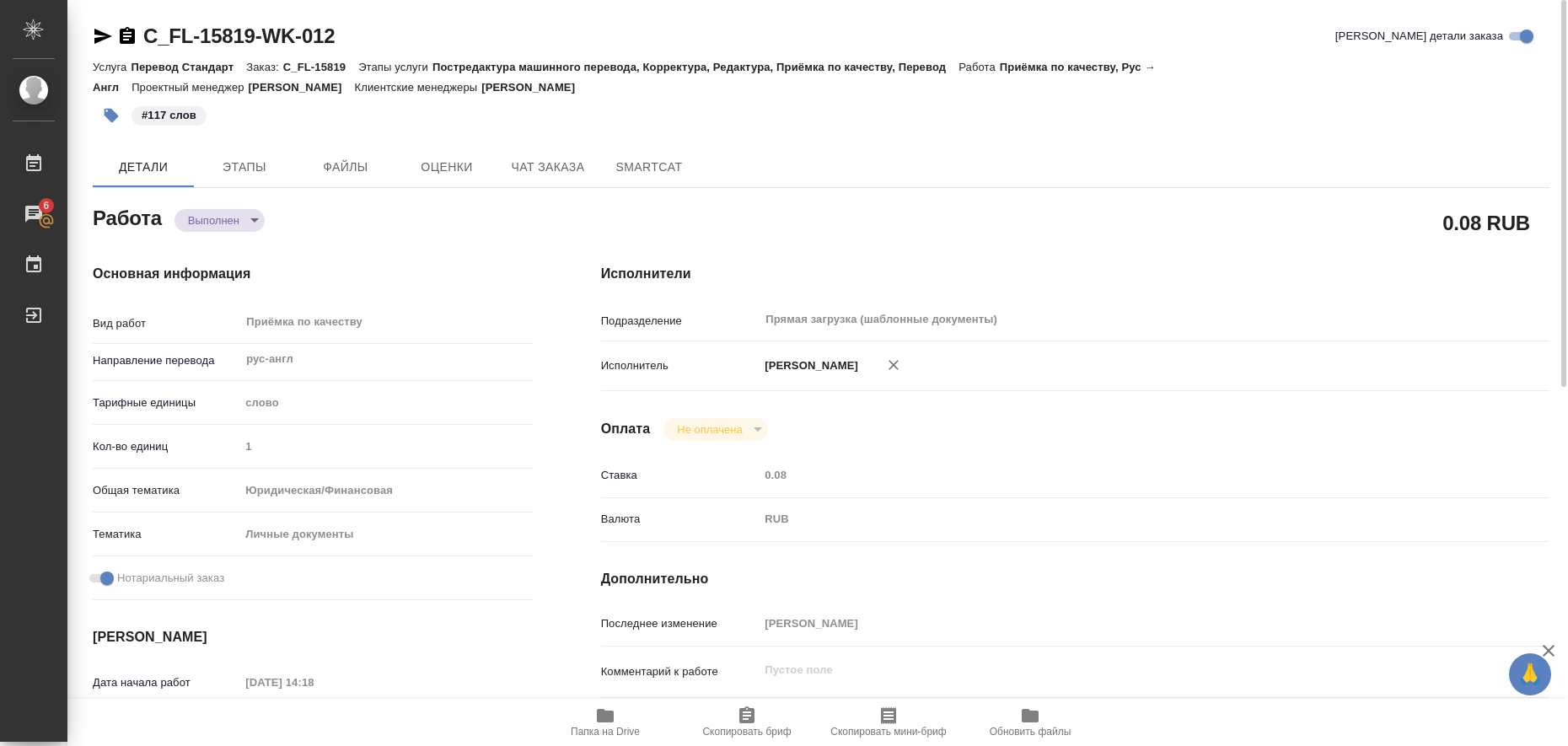
type textarea "x"
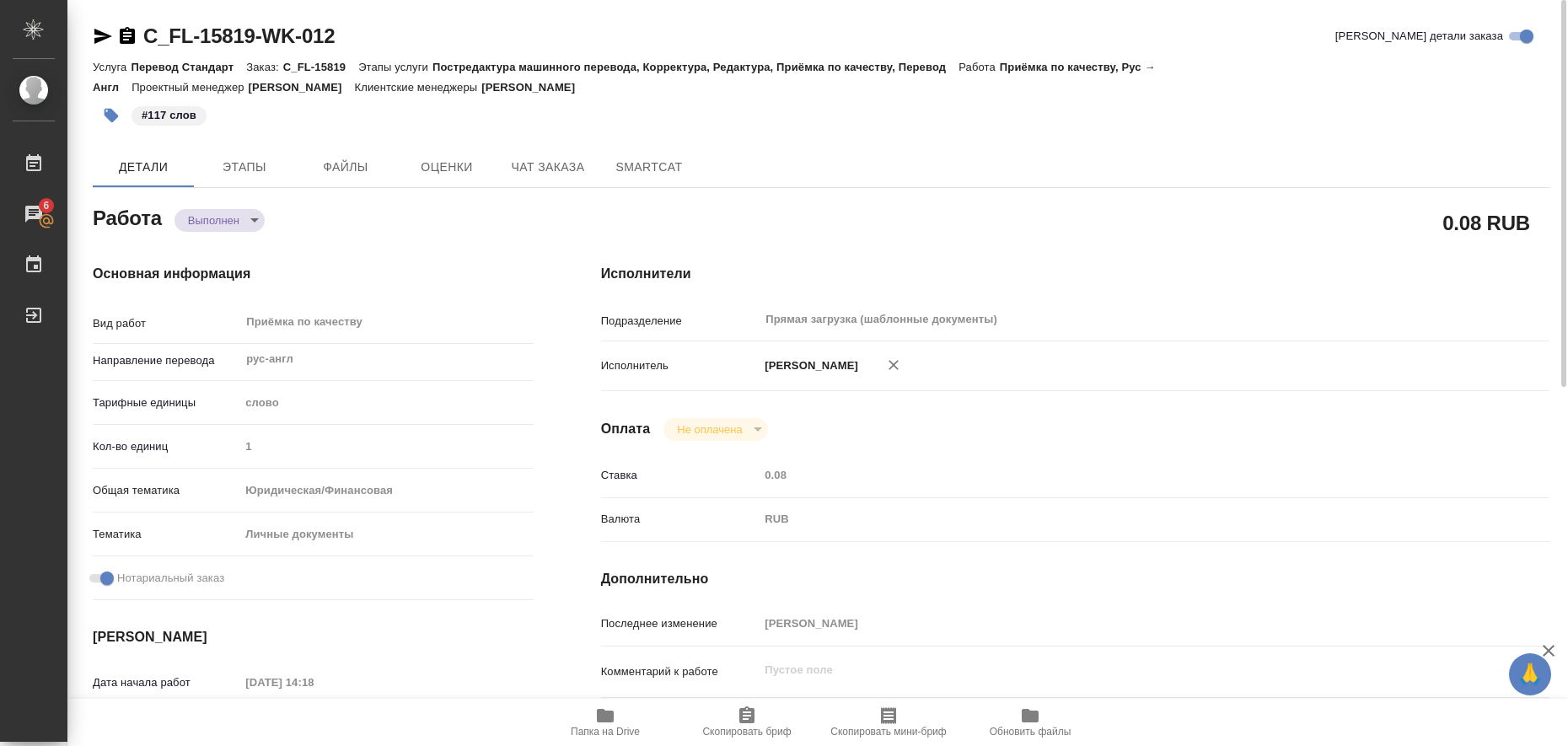
type textarea "x"
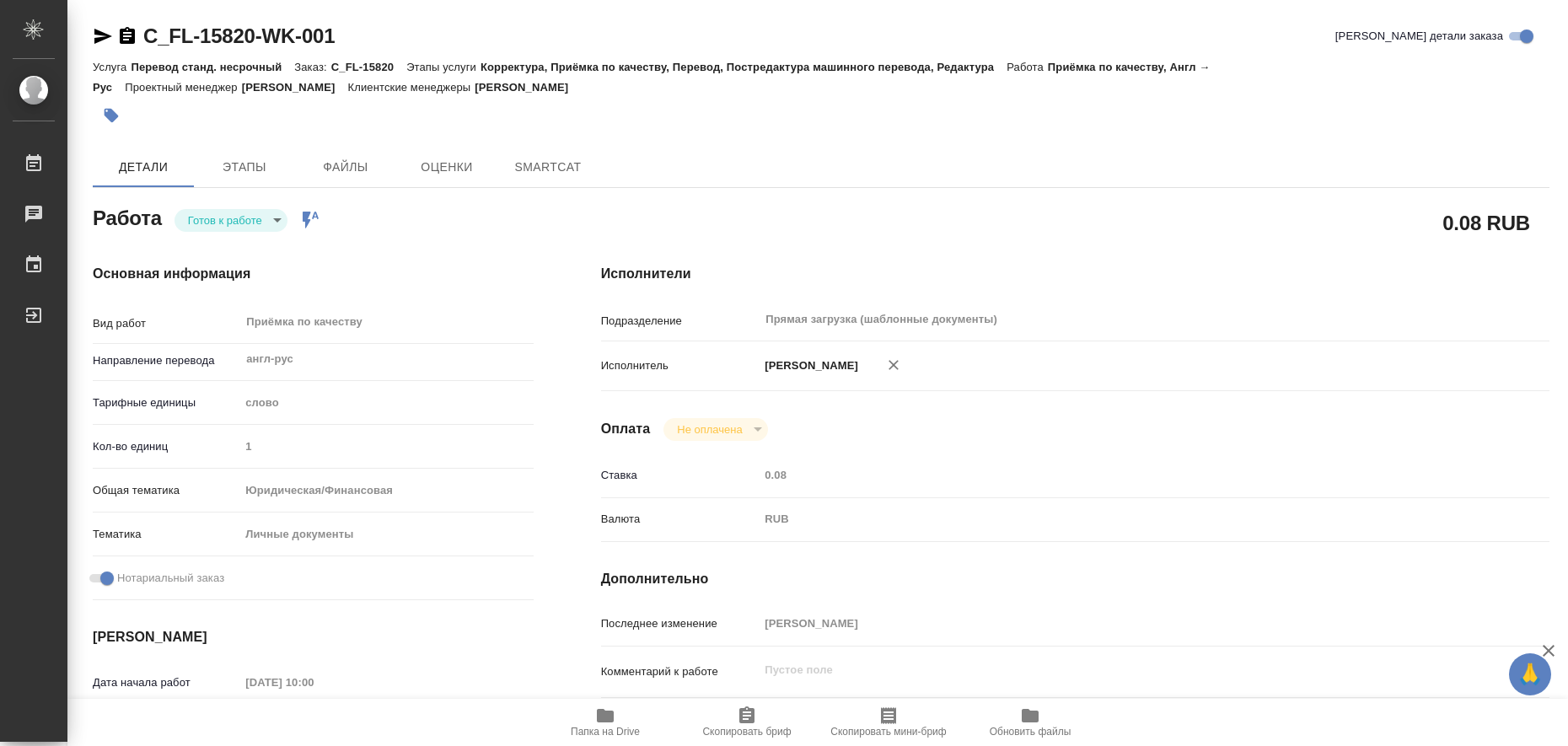
type textarea "x"
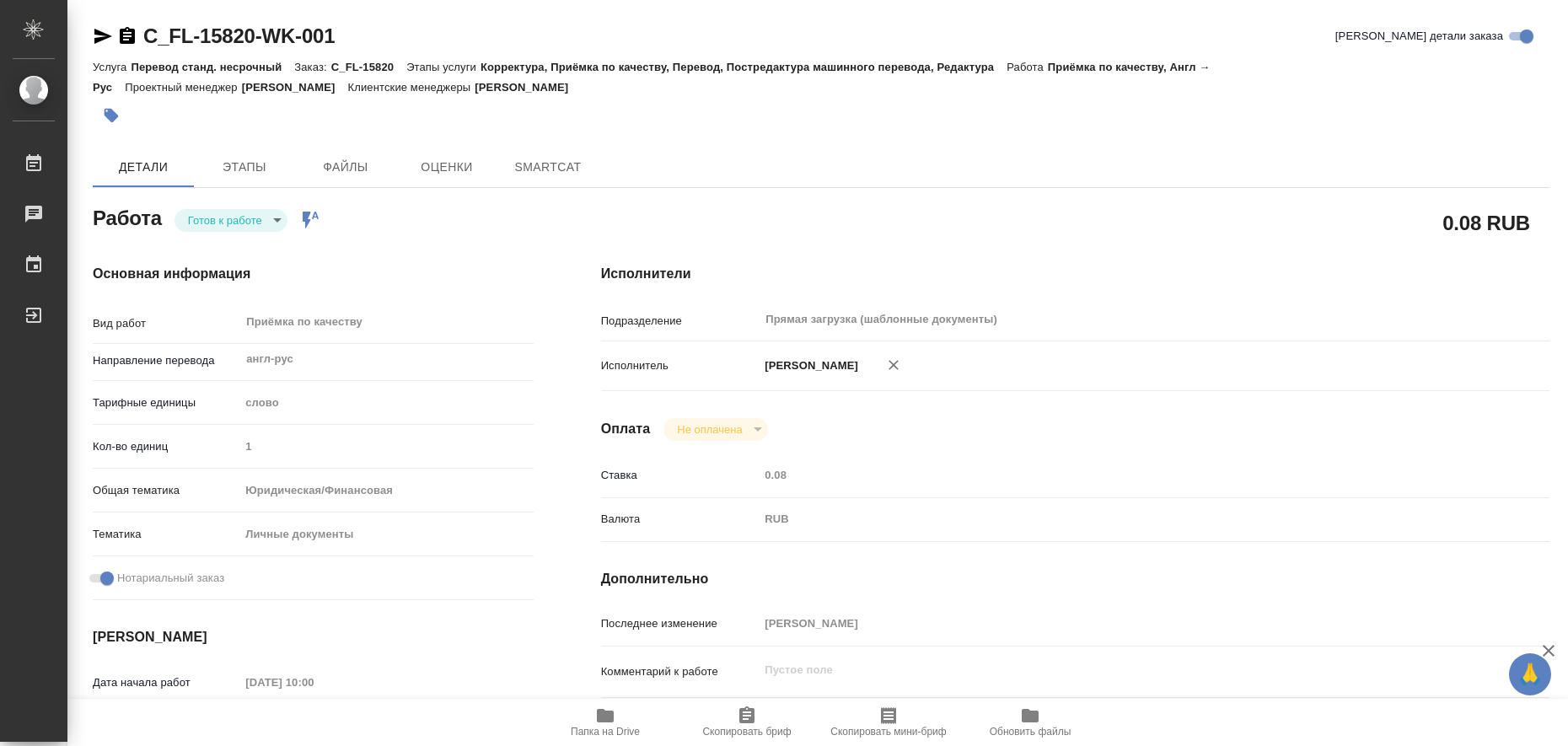
type textarea "x"
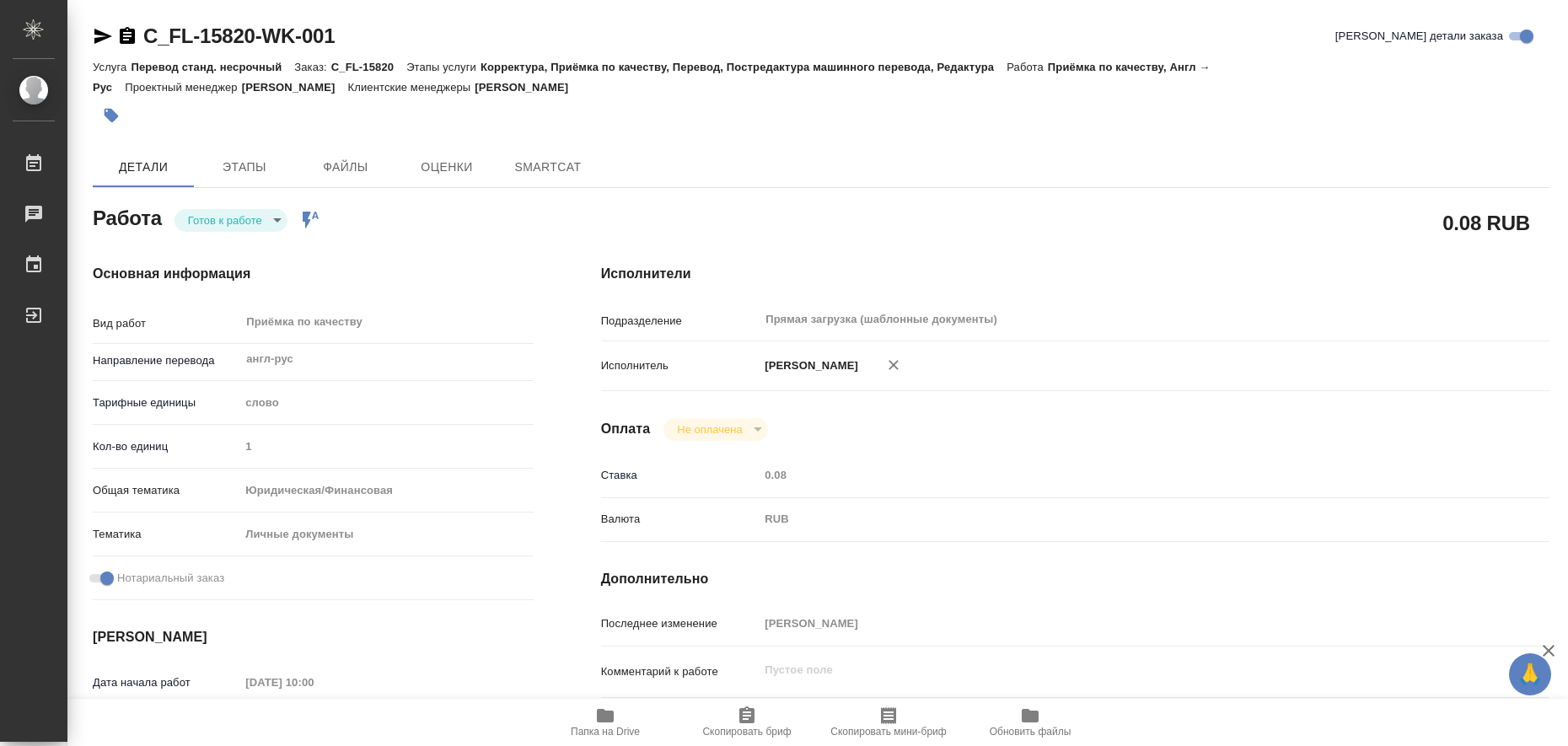
type textarea "x"
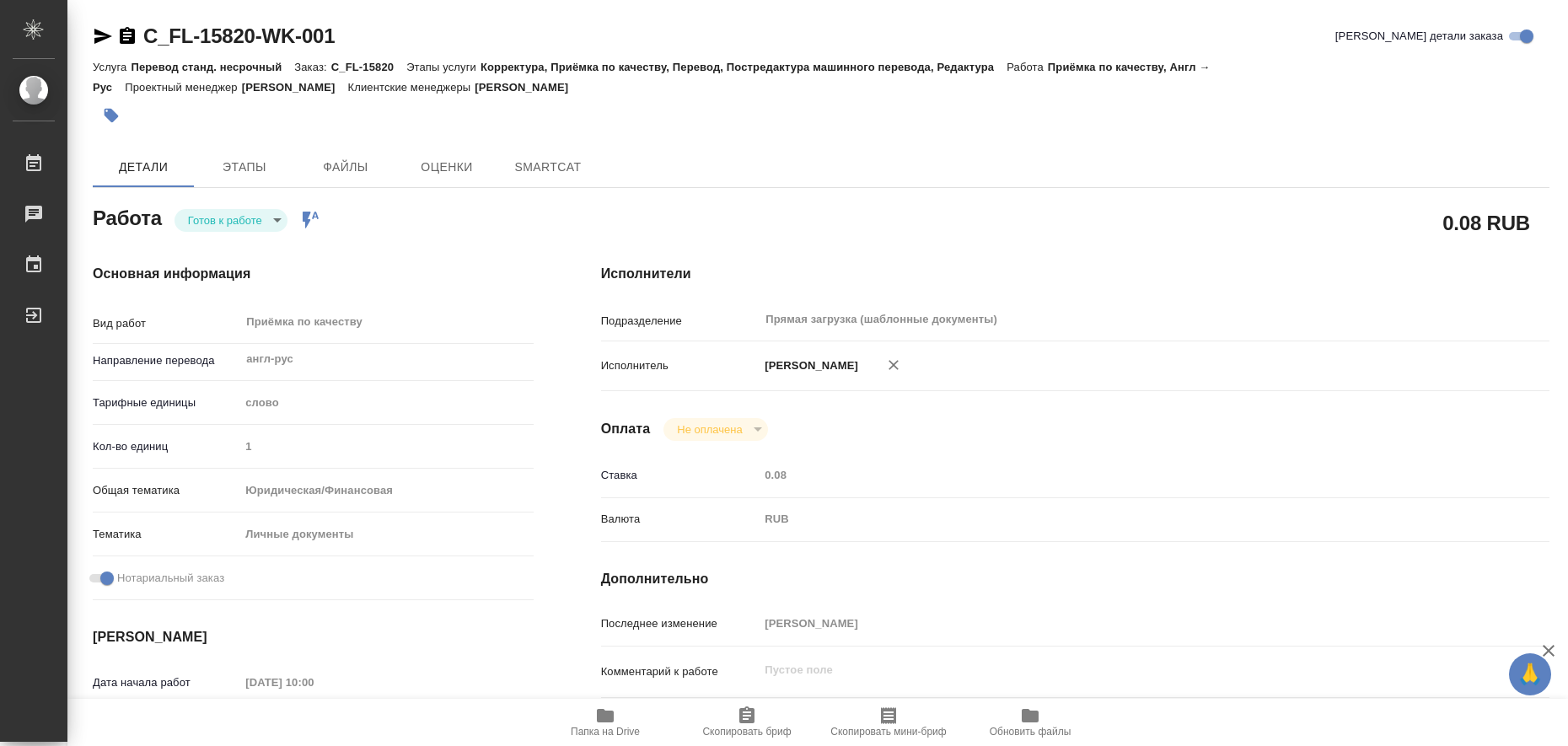
type textarea "x"
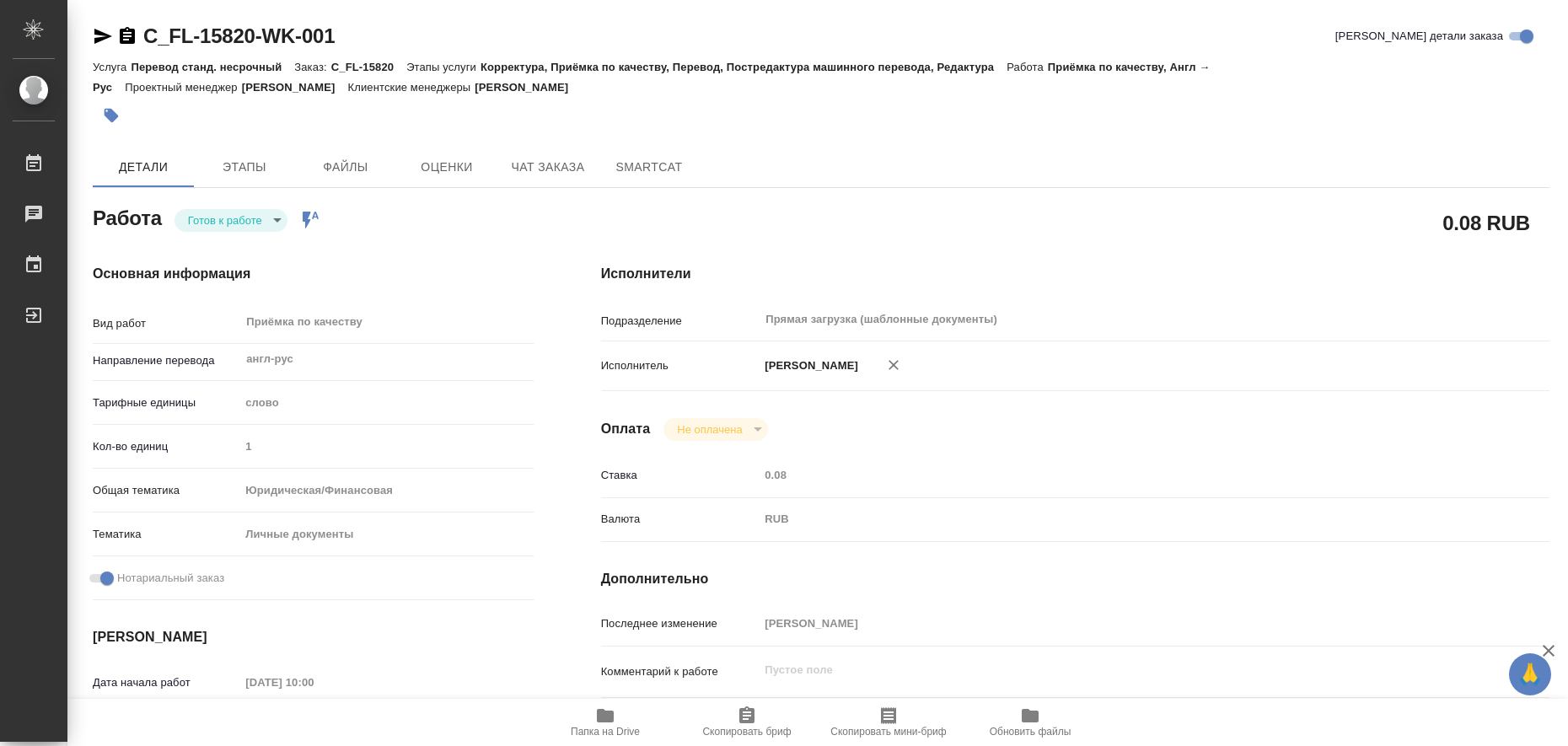
type textarea "x"
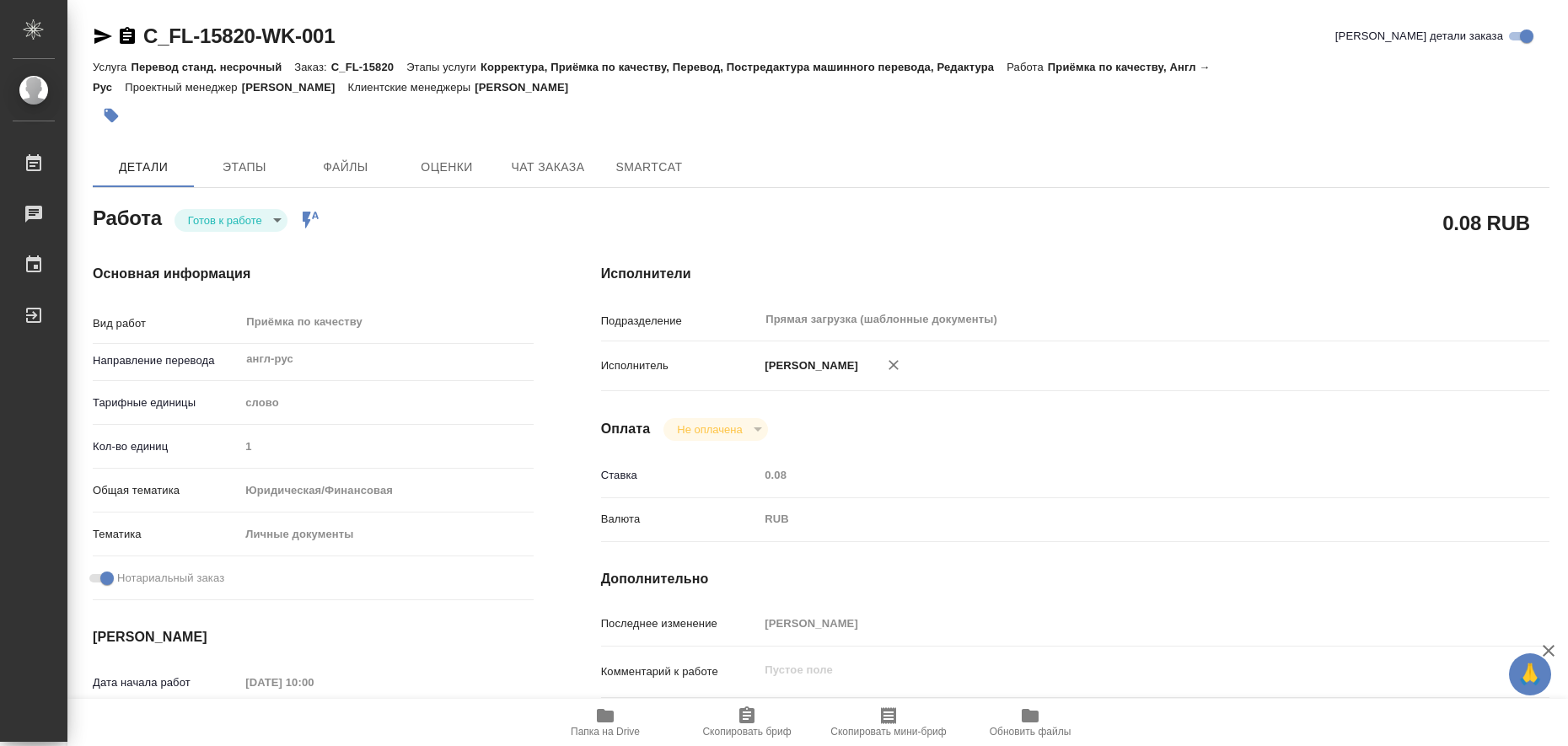
type textarea "x"
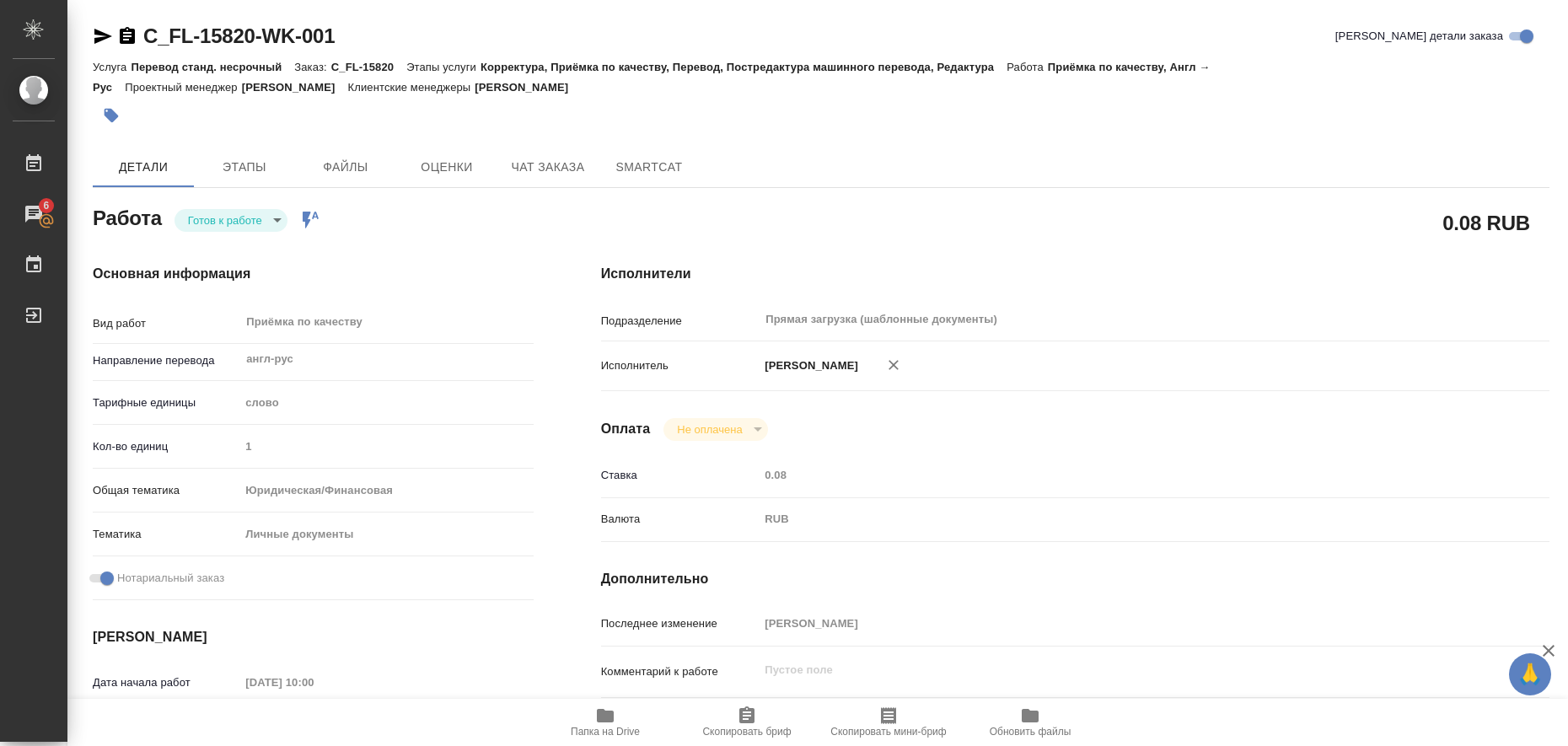
click at [607, 715] on icon "button" at bounding box center [605, 715] width 17 height 13
click at [101, 34] on icon "button" at bounding box center [103, 36] width 18 height 15
click at [111, 120] on icon "button" at bounding box center [112, 115] width 14 height 14
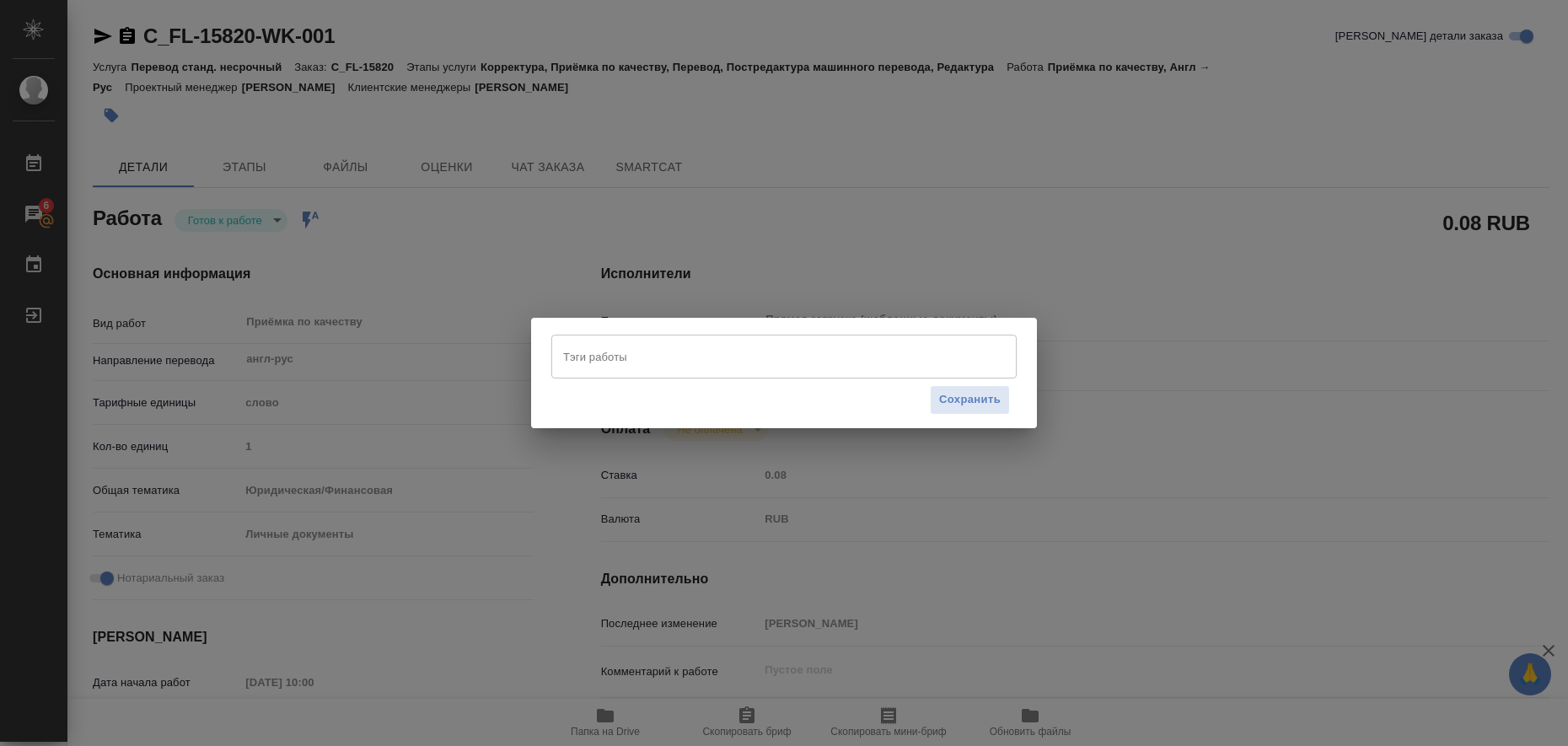
click at [683, 339] on div "Тэги работы" at bounding box center [784, 356] width 466 height 44
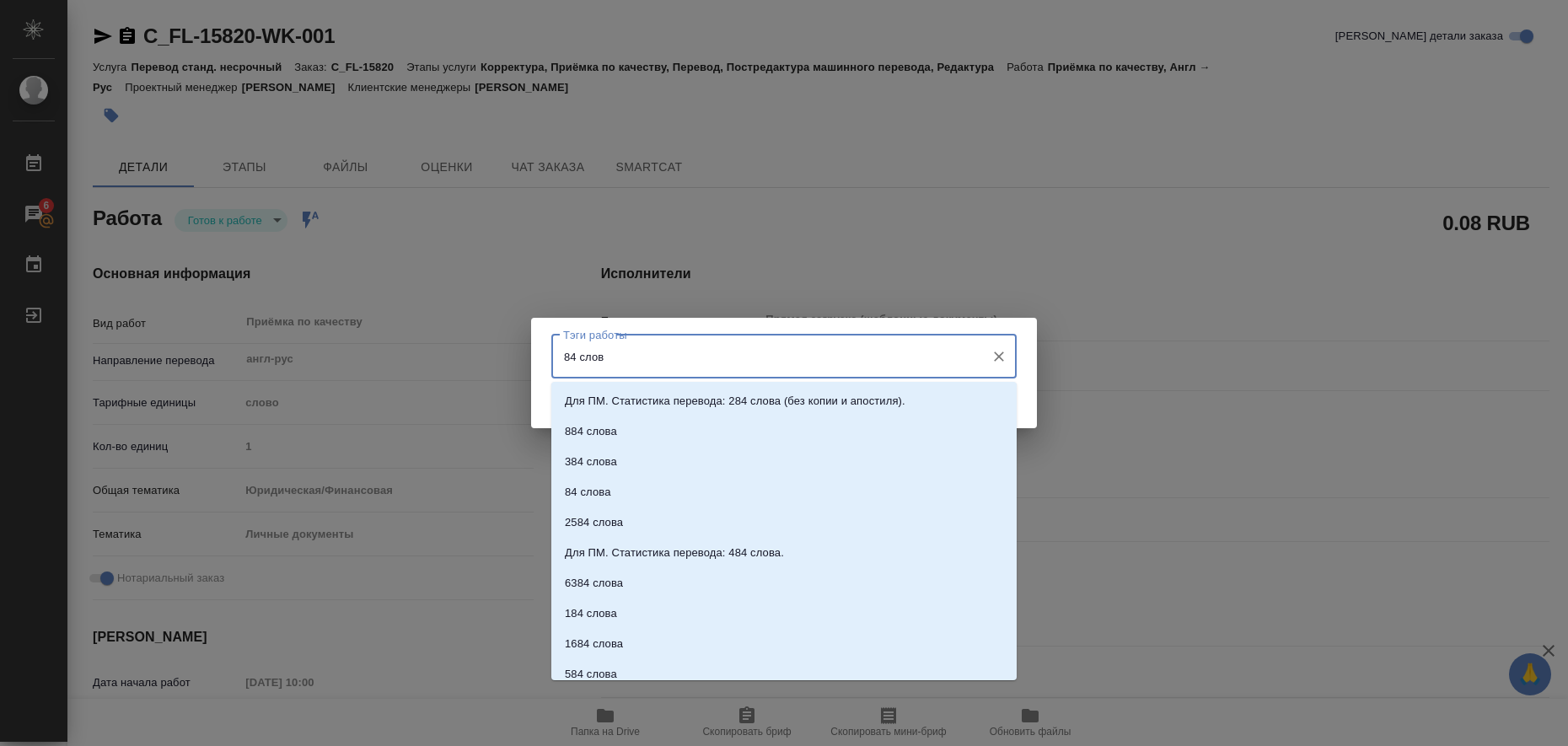
type input "84 слова"
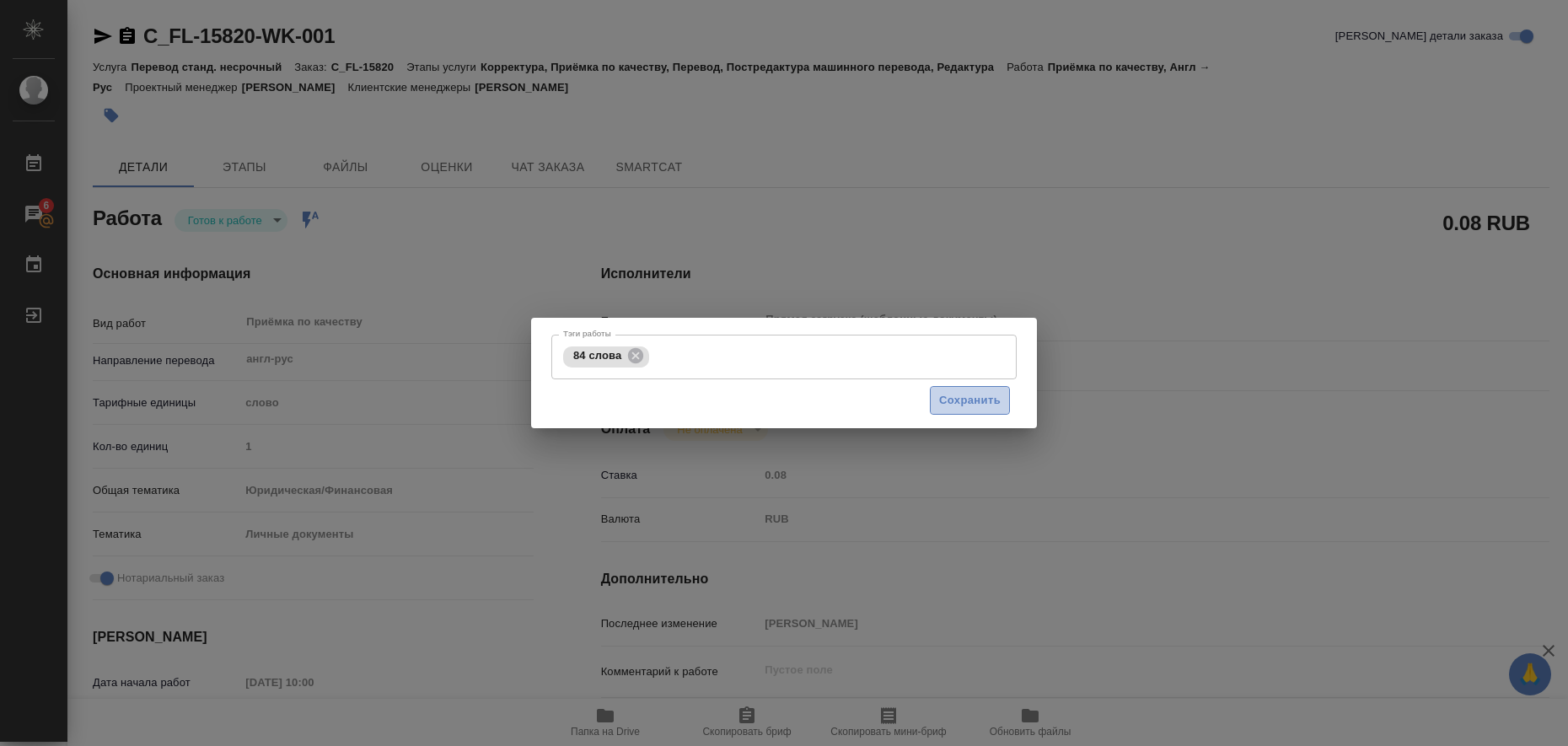
click at [992, 388] on button "Сохранить" at bounding box center [970, 401] width 80 height 29
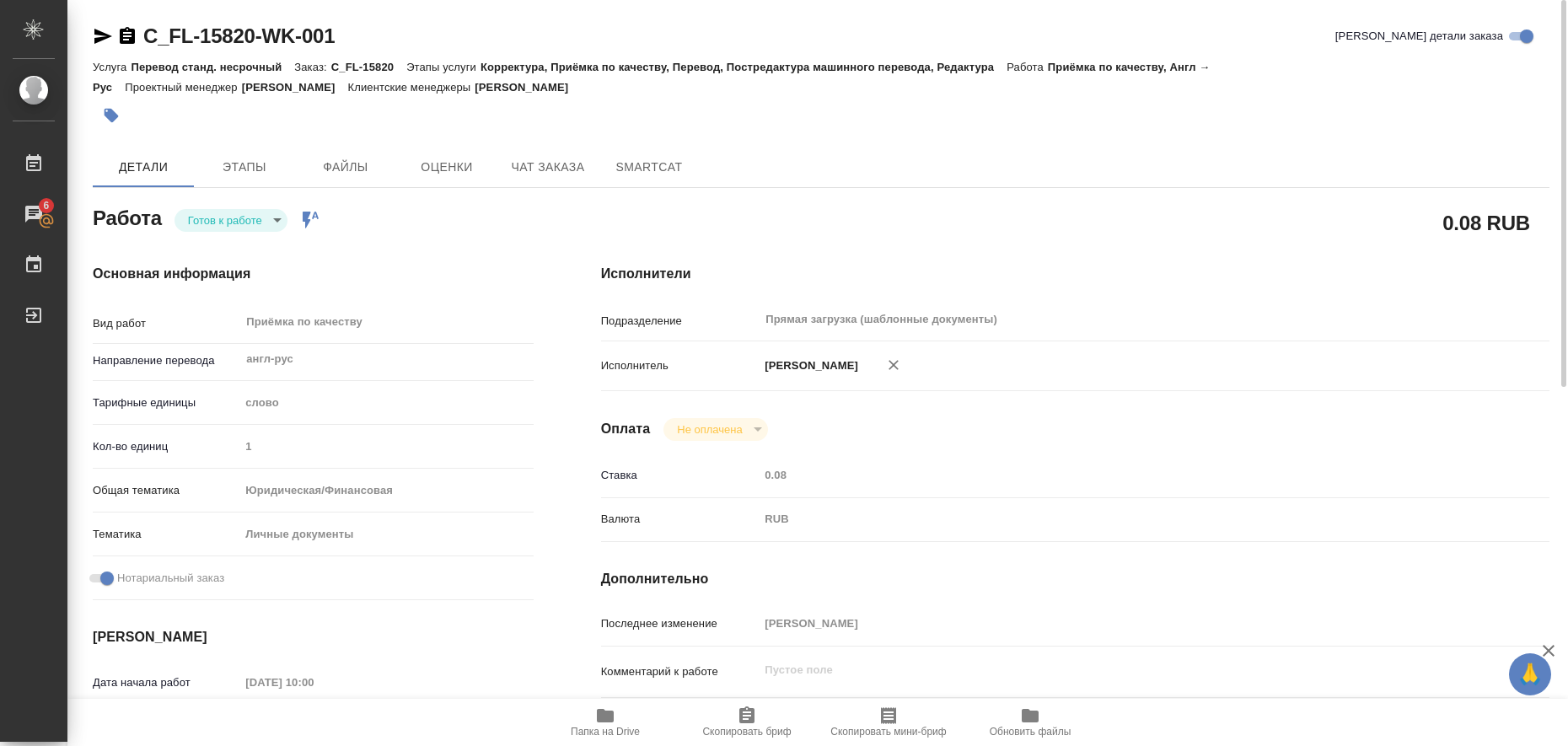
type input "readyForWork"
type textarea "Приёмка по качеству"
type textarea "x"
type input "англ-рус"
type input "5a8b1489cc6b4906c91bfd90"
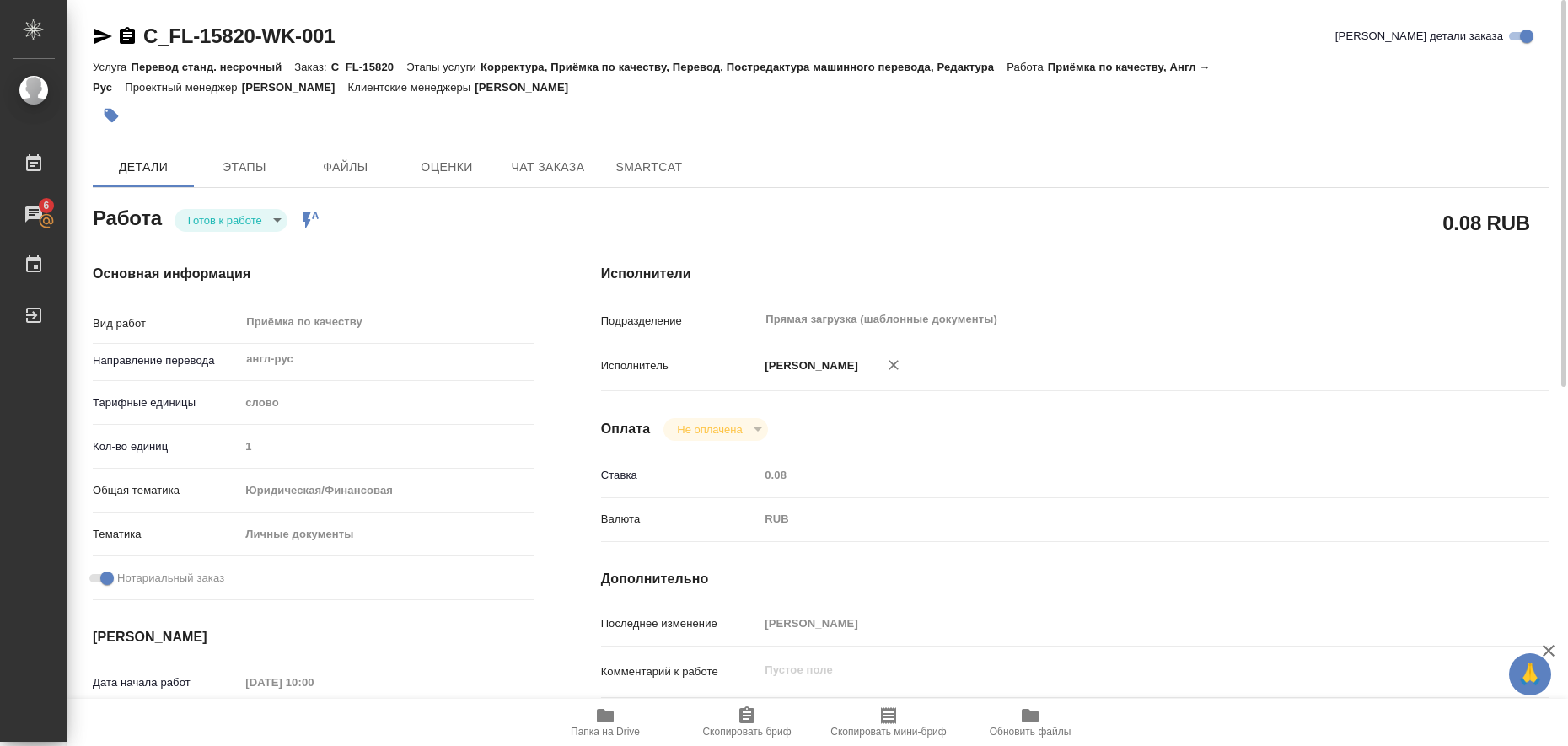
type input "1"
type input "yr-fn"
type input "5a8b8b956a9677013d343cfe"
checkbox input "true"
type input "20.08.2025 10:00"
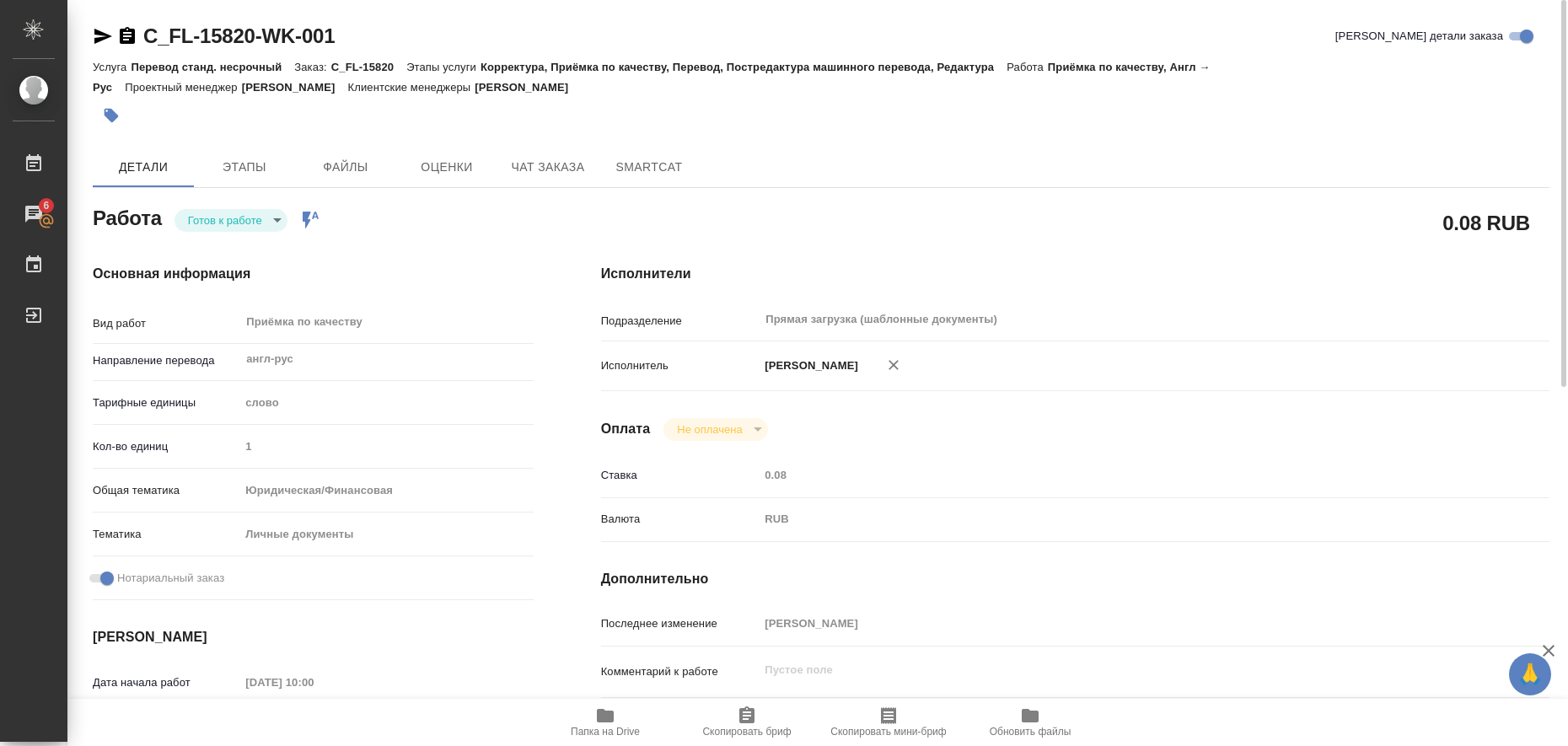
type input "[DATE] 11:00"
type input "Прямая загрузка (шаблонные документы)"
type input "notPayed"
type input "0.08"
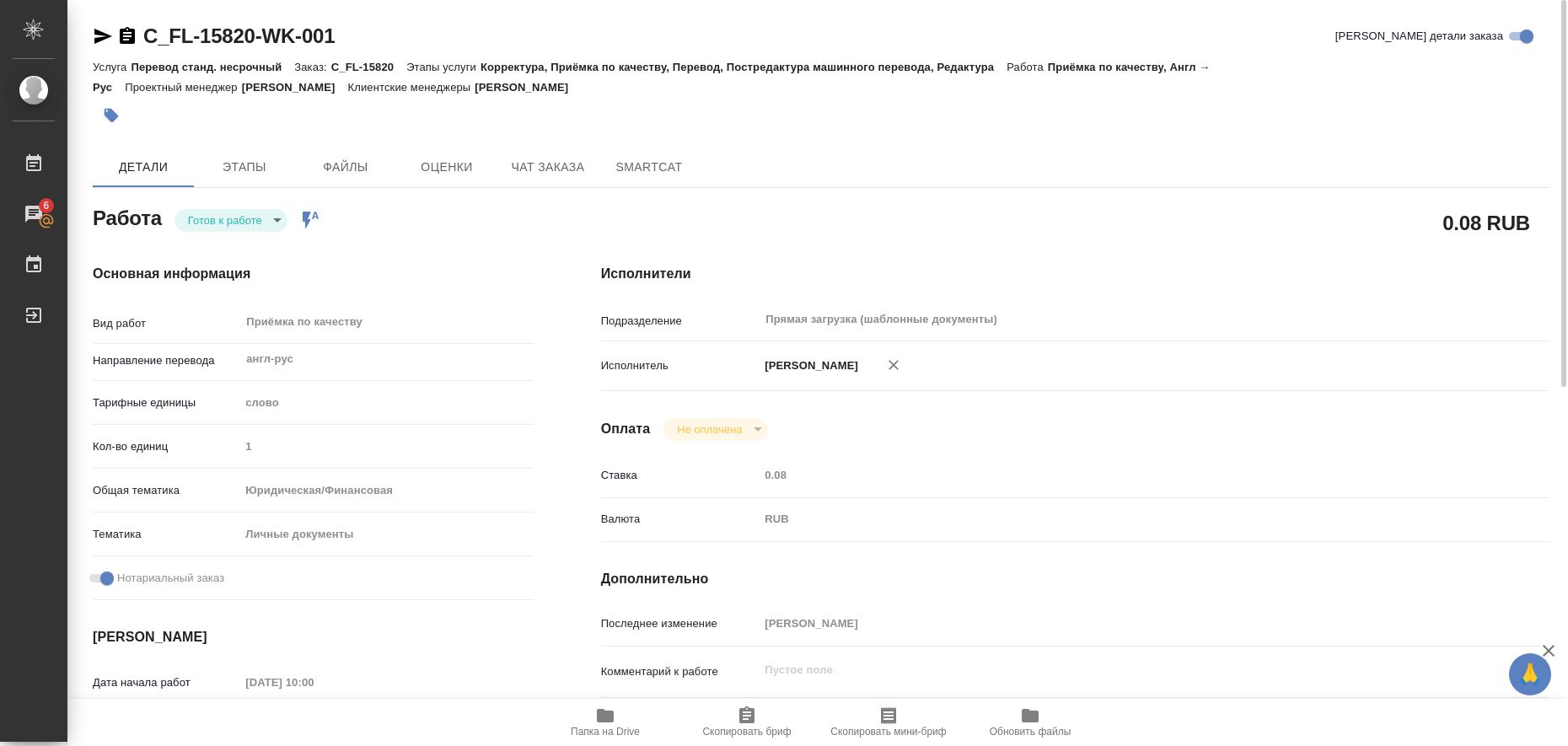
type input "RUB"
type input "[PERSON_NAME]"
type textarea "x"
type textarea "/Clients/FL_C/Orders/C_FL-15820/Corrected/C_FL-15820-WK-001"
type textarea "x"
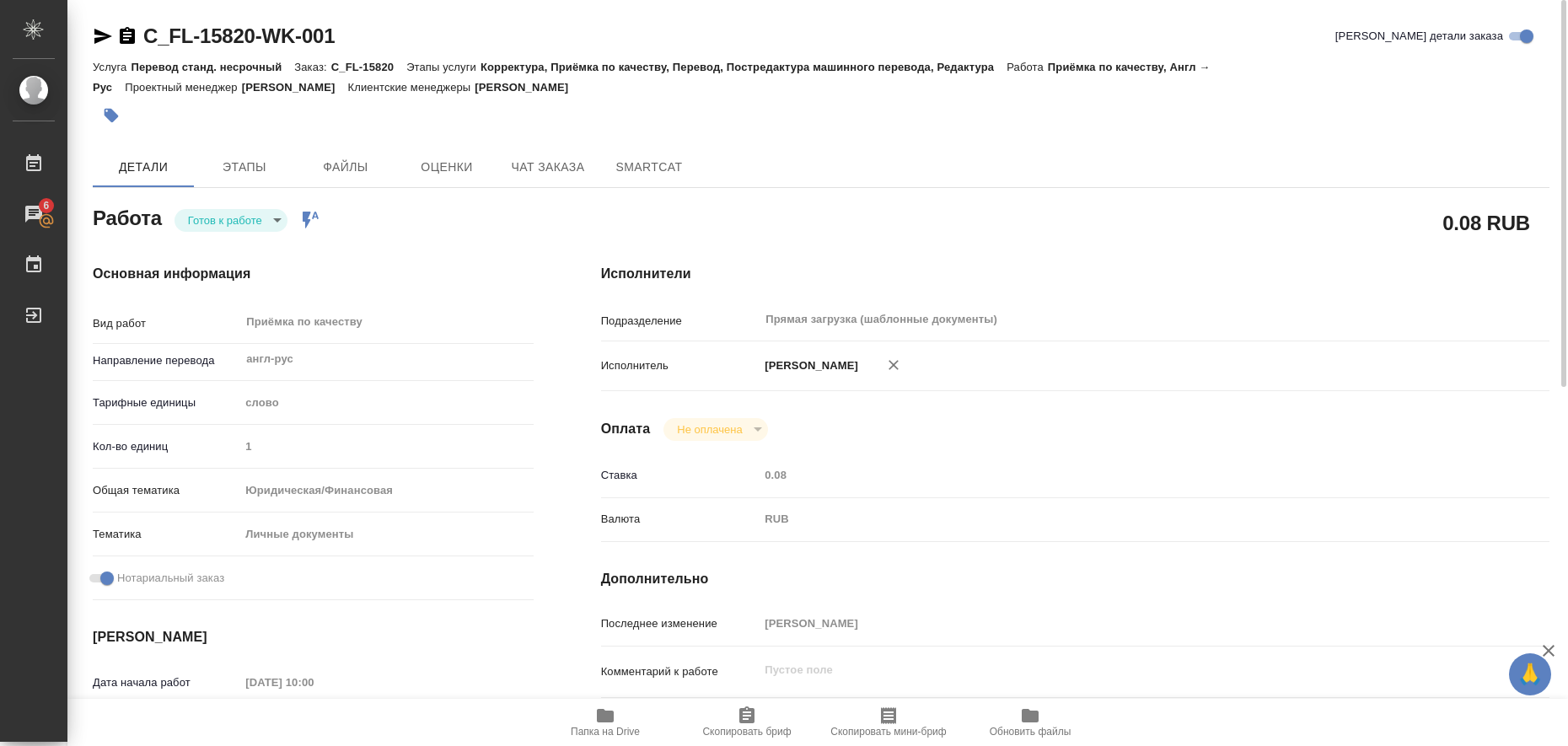
type input "C_FL-15820"
type input "Перевод станд. несрочный"
type input "Корректура, Приёмка по качеству, Перевод, Постредактура машинного перевода, Ред…"
type input "Зайцева Светлана"
type input "/Clients/FL_C/Orders/C_FL-15820"
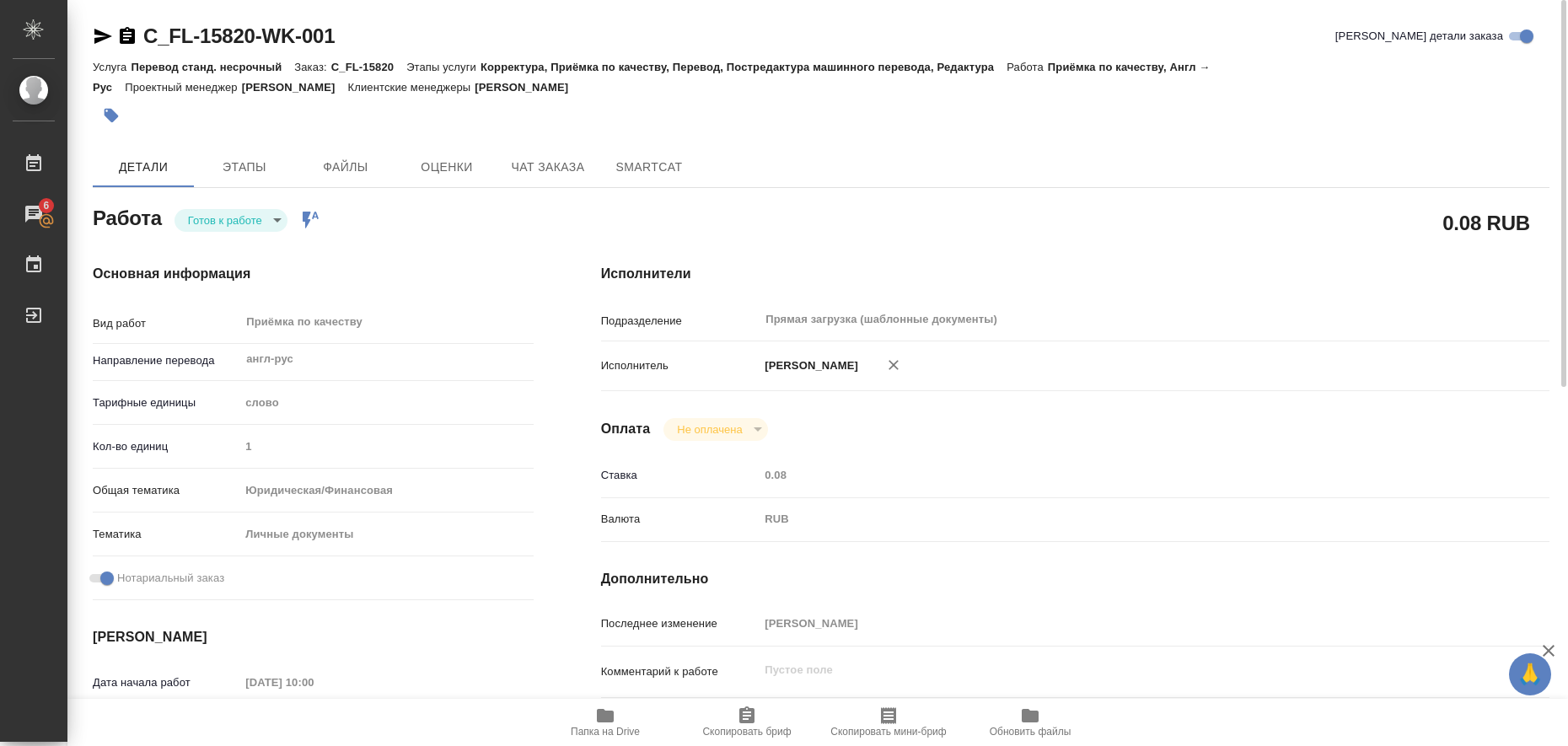
type textarea "x"
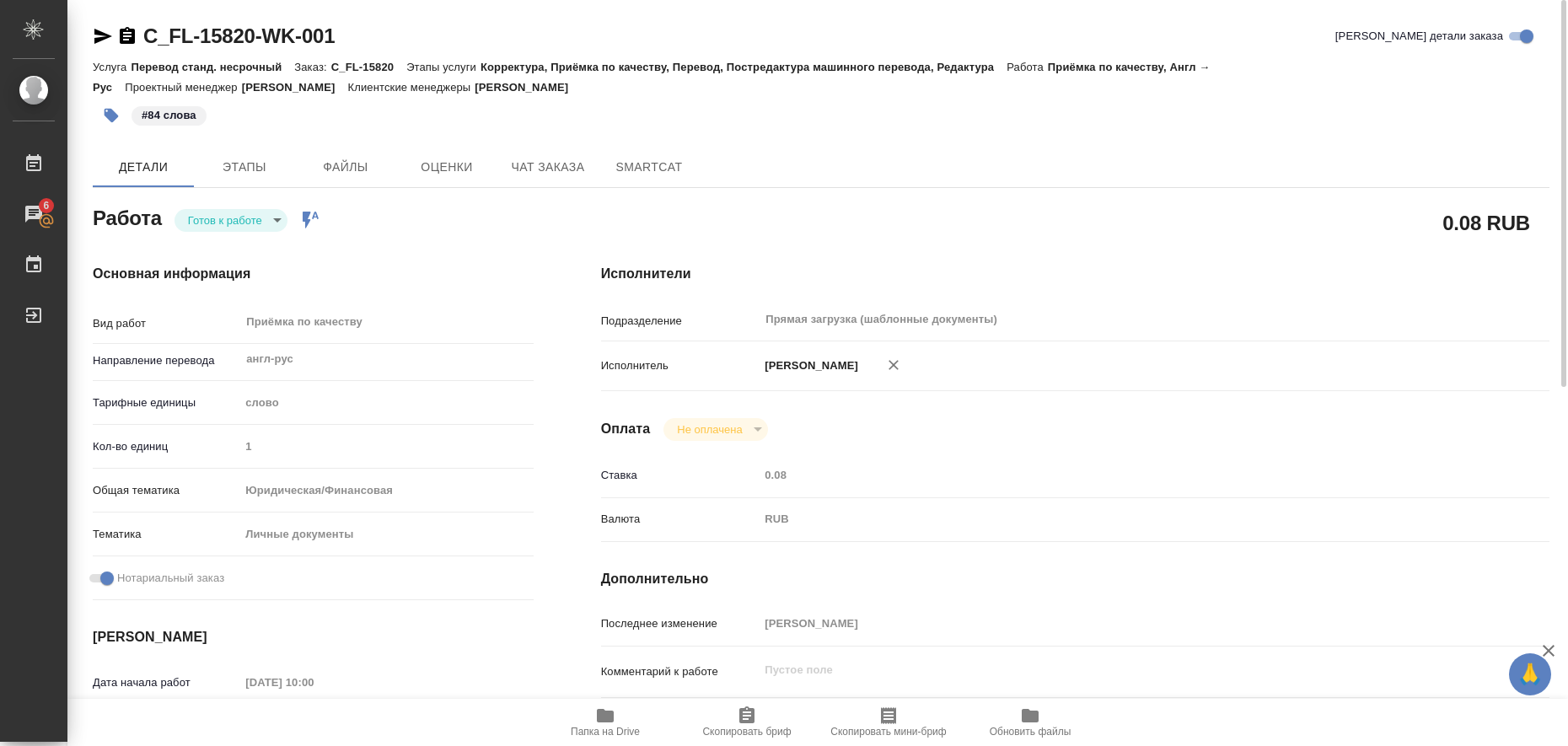
type textarea "x"
click at [279, 221] on body "🙏 .cls-1 fill:#fff; AWATERA Liubitskaia Olga Работы 6 Чаты График Выйти C_FL-15…" at bounding box center [784, 373] width 1568 height 746
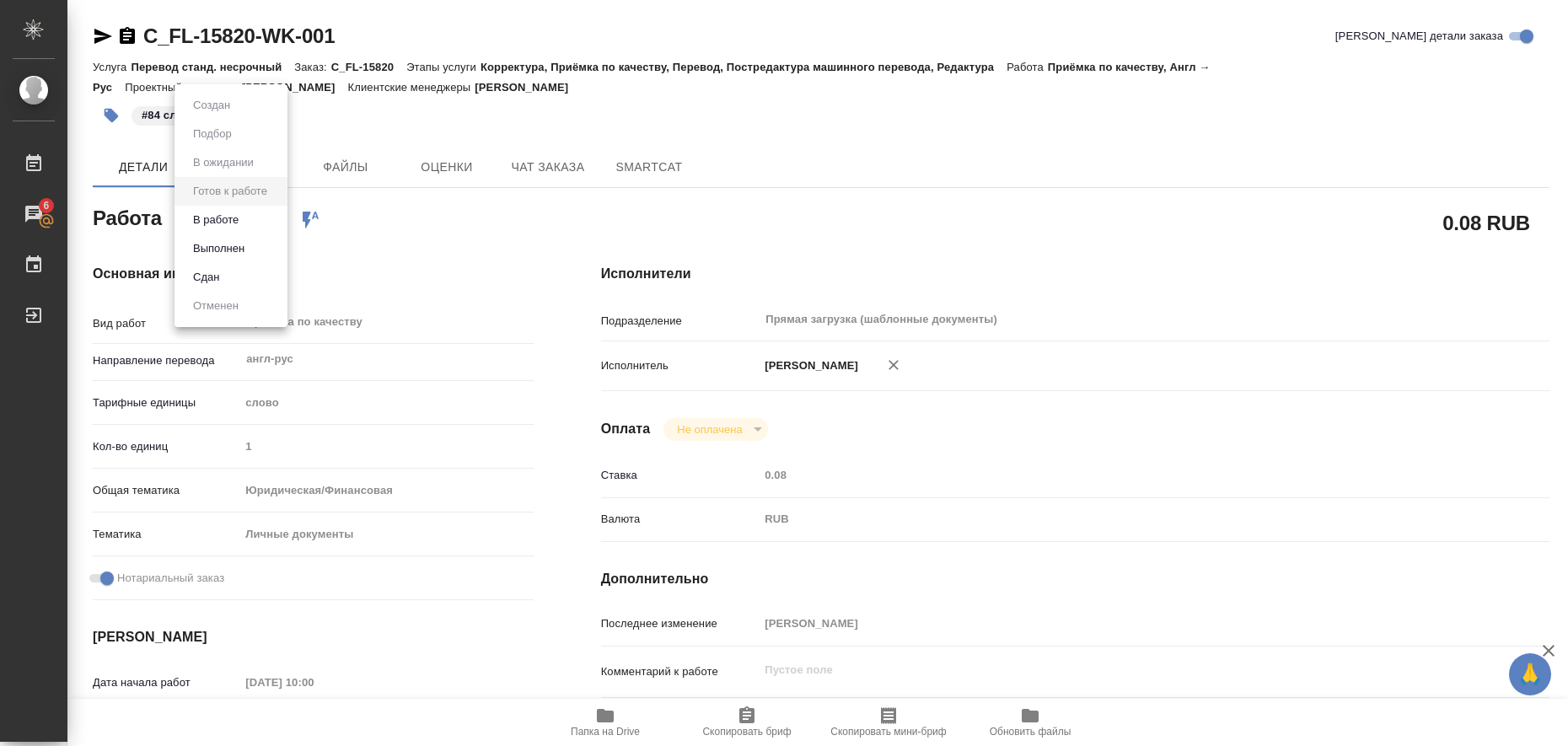
type textarea "x"
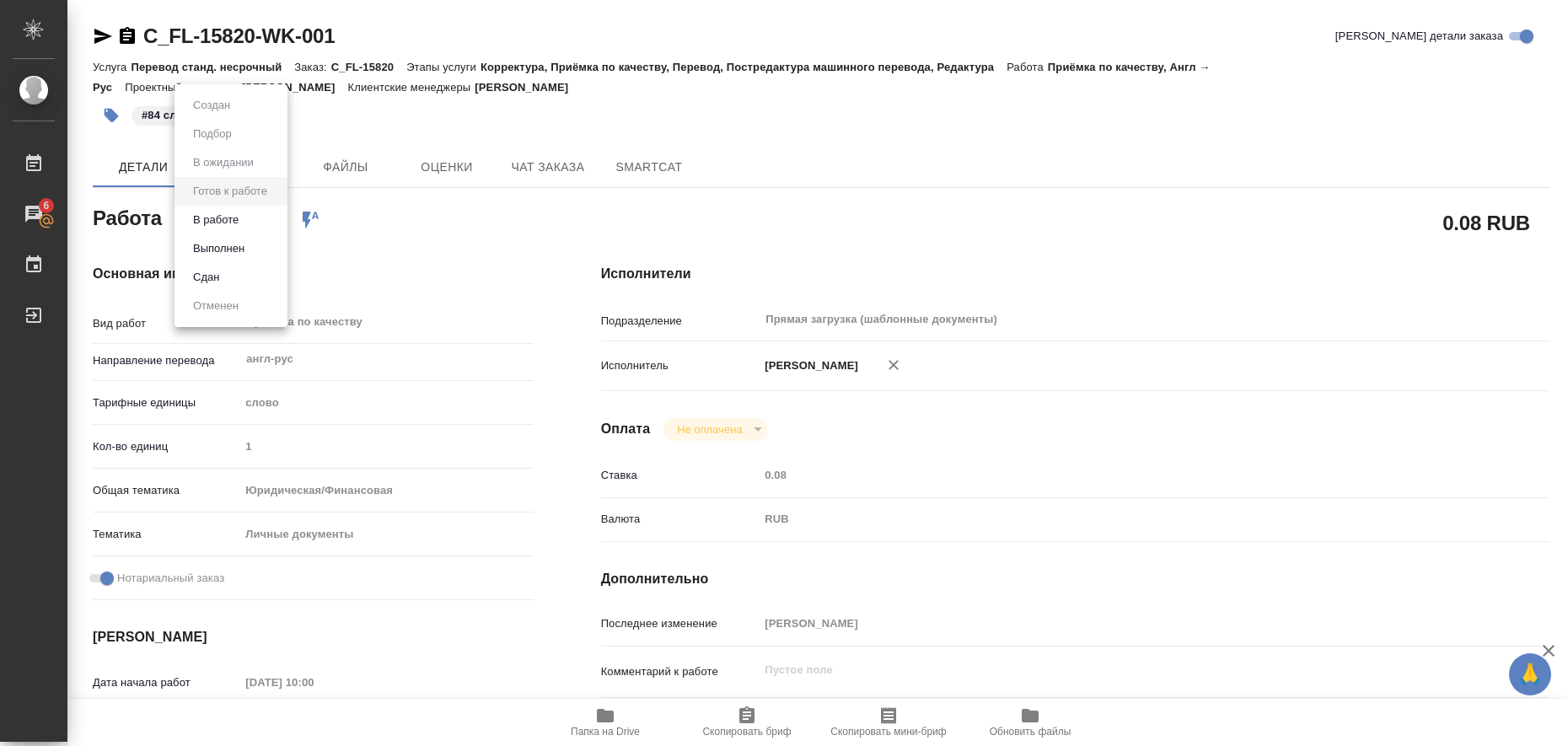
type textarea "x"
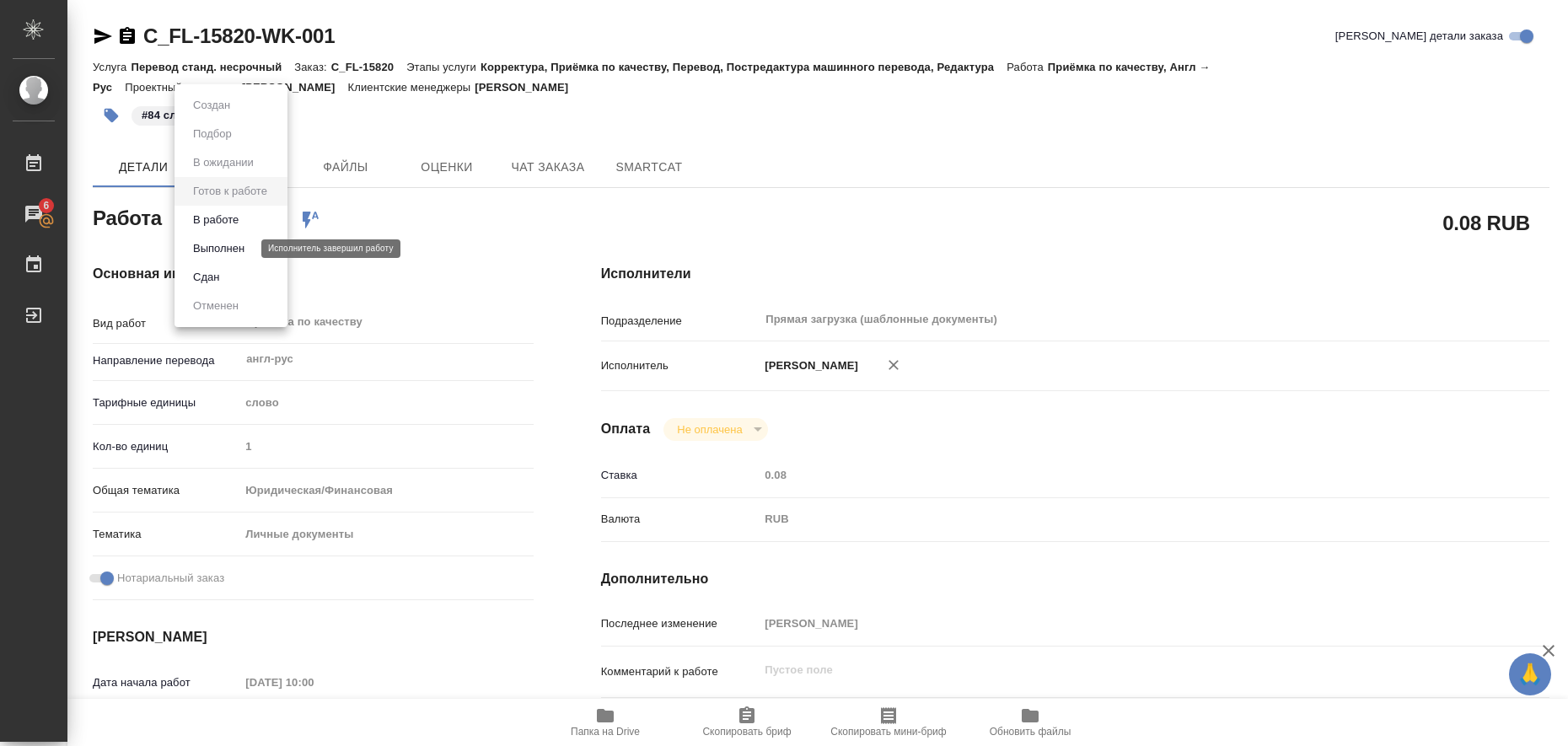
click at [239, 248] on button "Выполнен" at bounding box center [219, 248] width 61 height 19
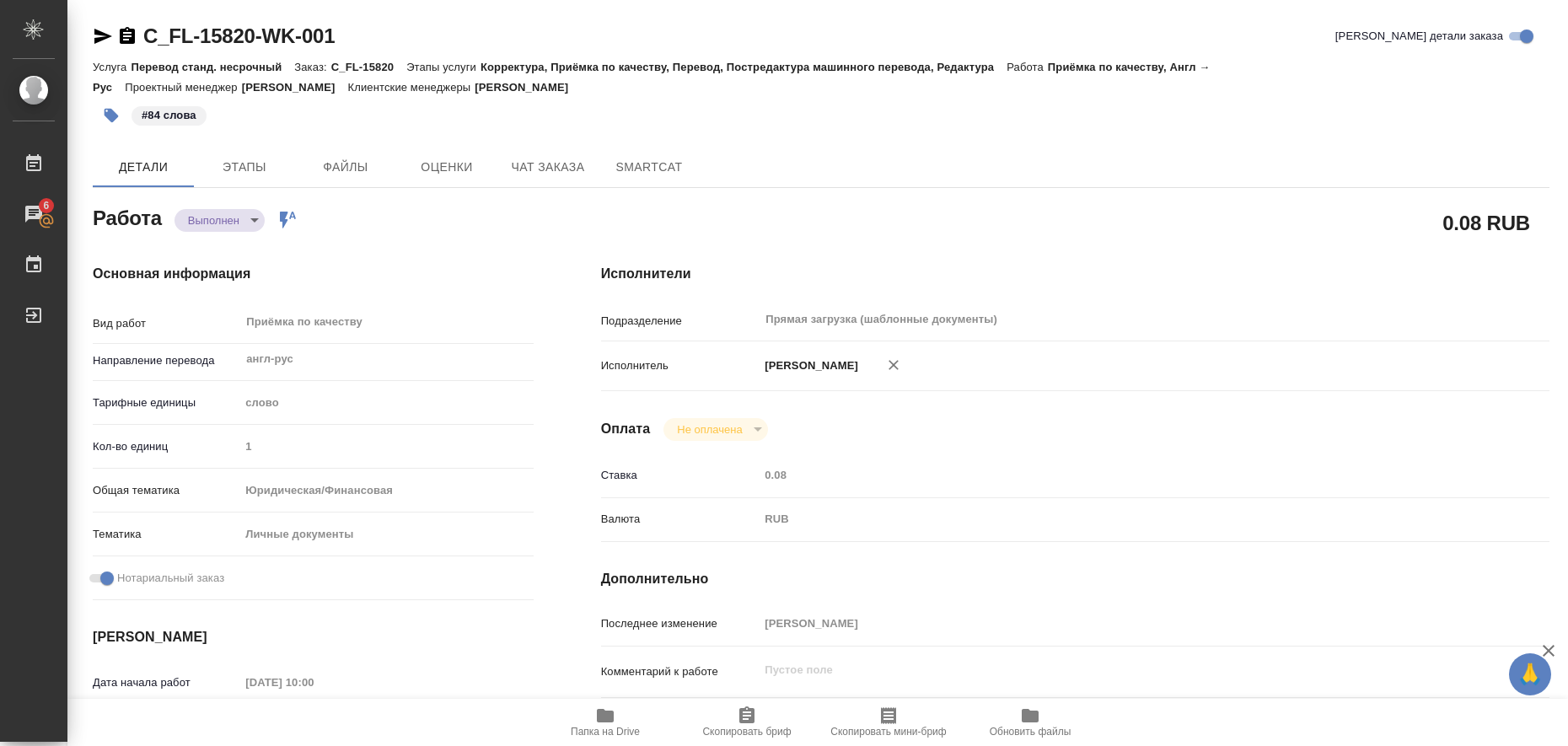
type textarea "x"
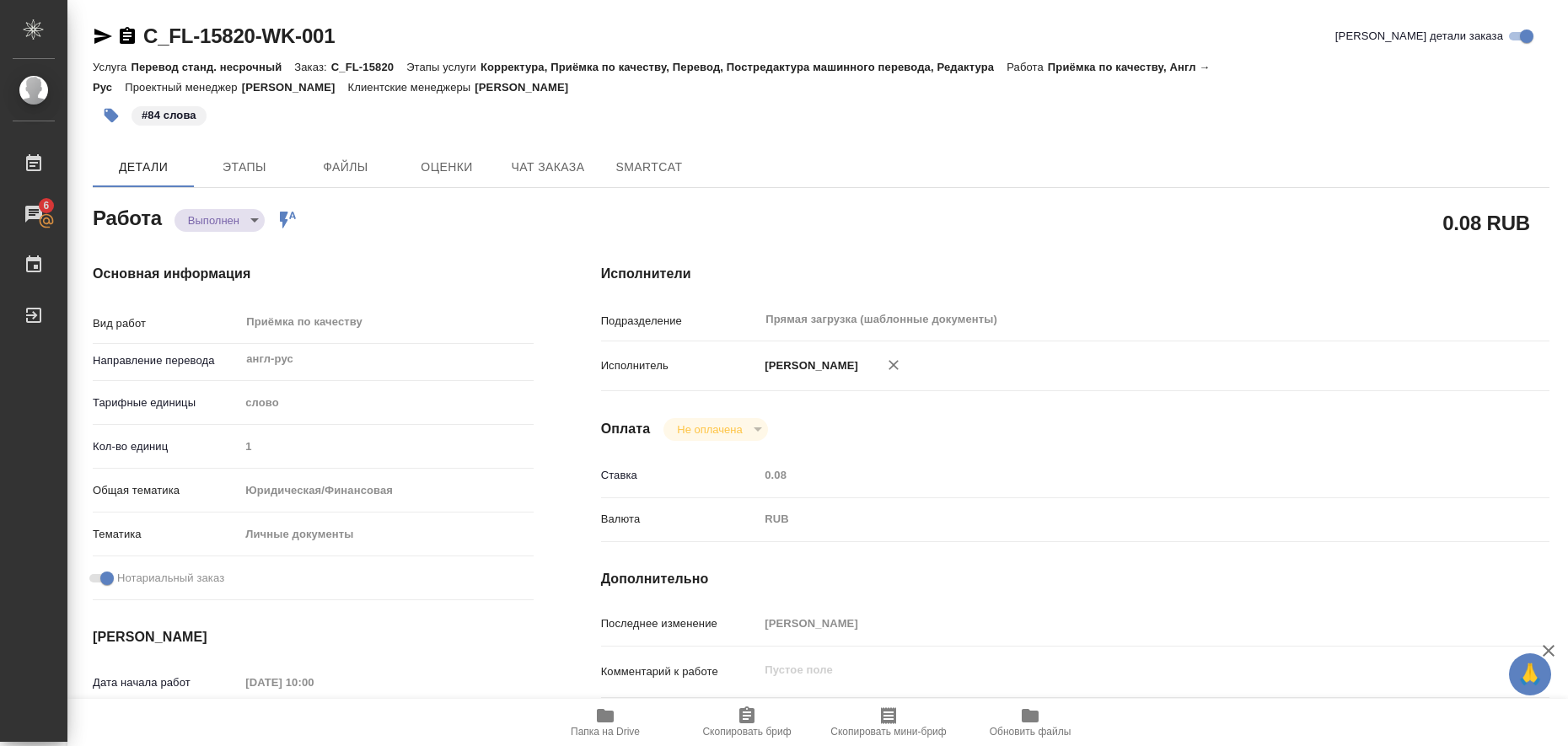
type textarea "x"
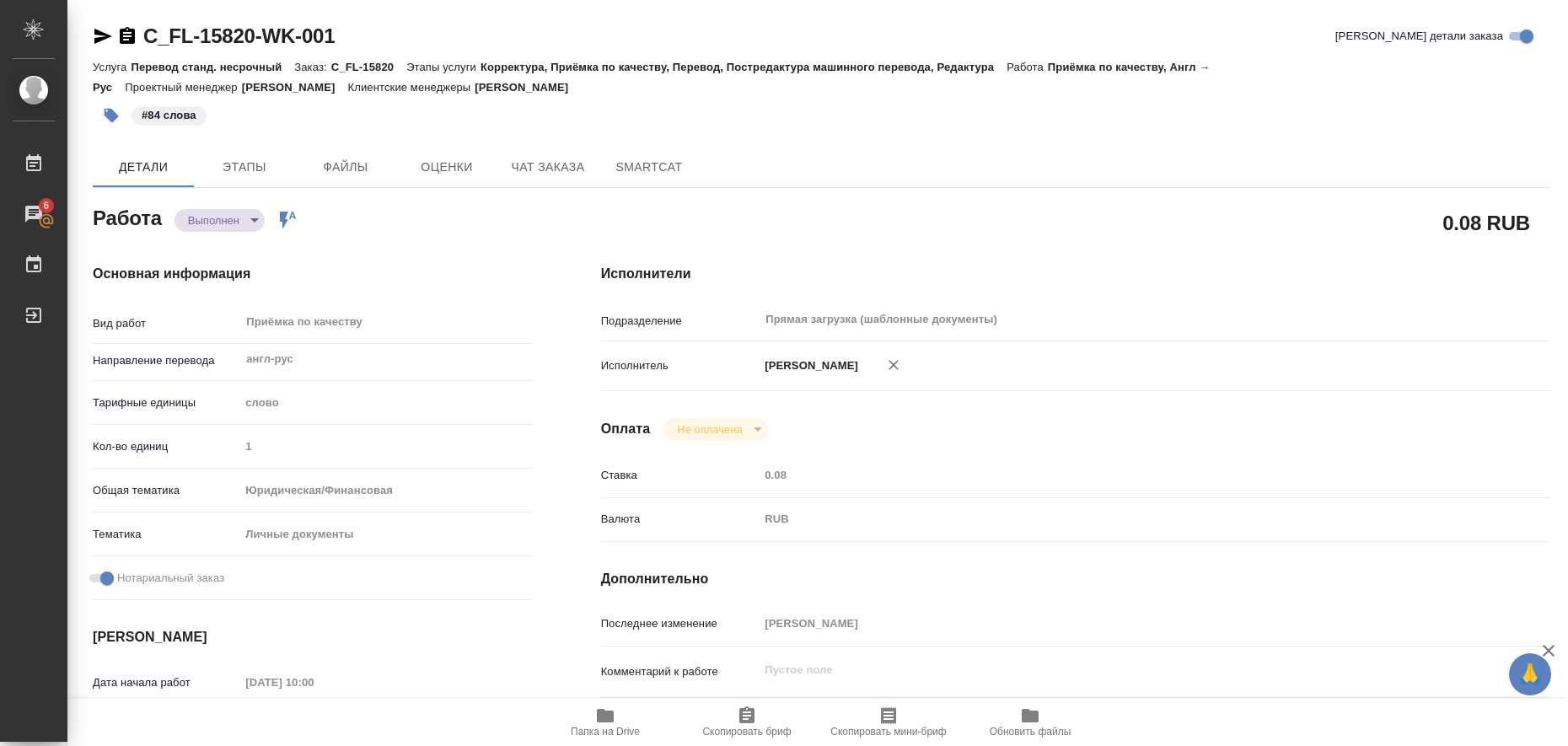
type textarea "x"
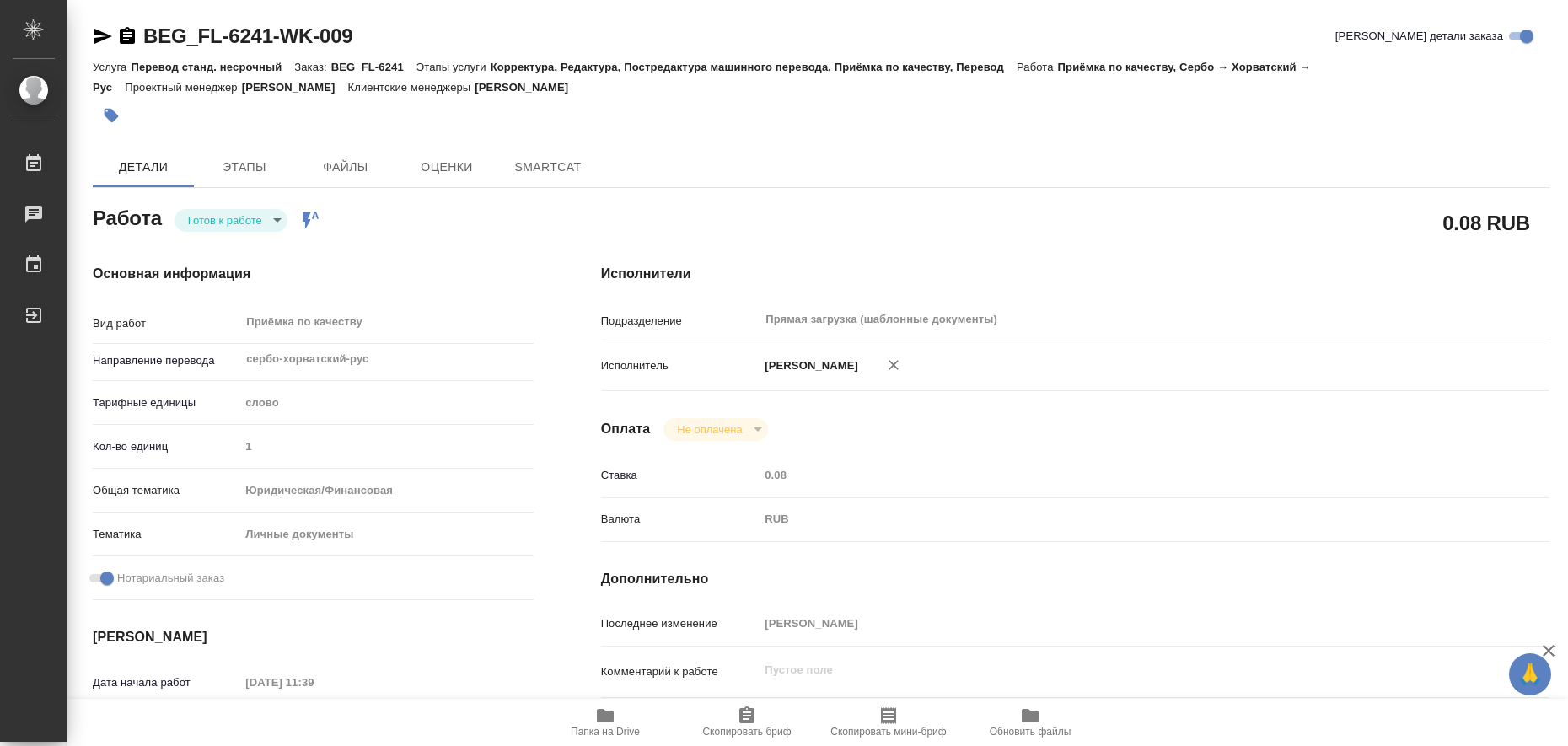
type textarea "x"
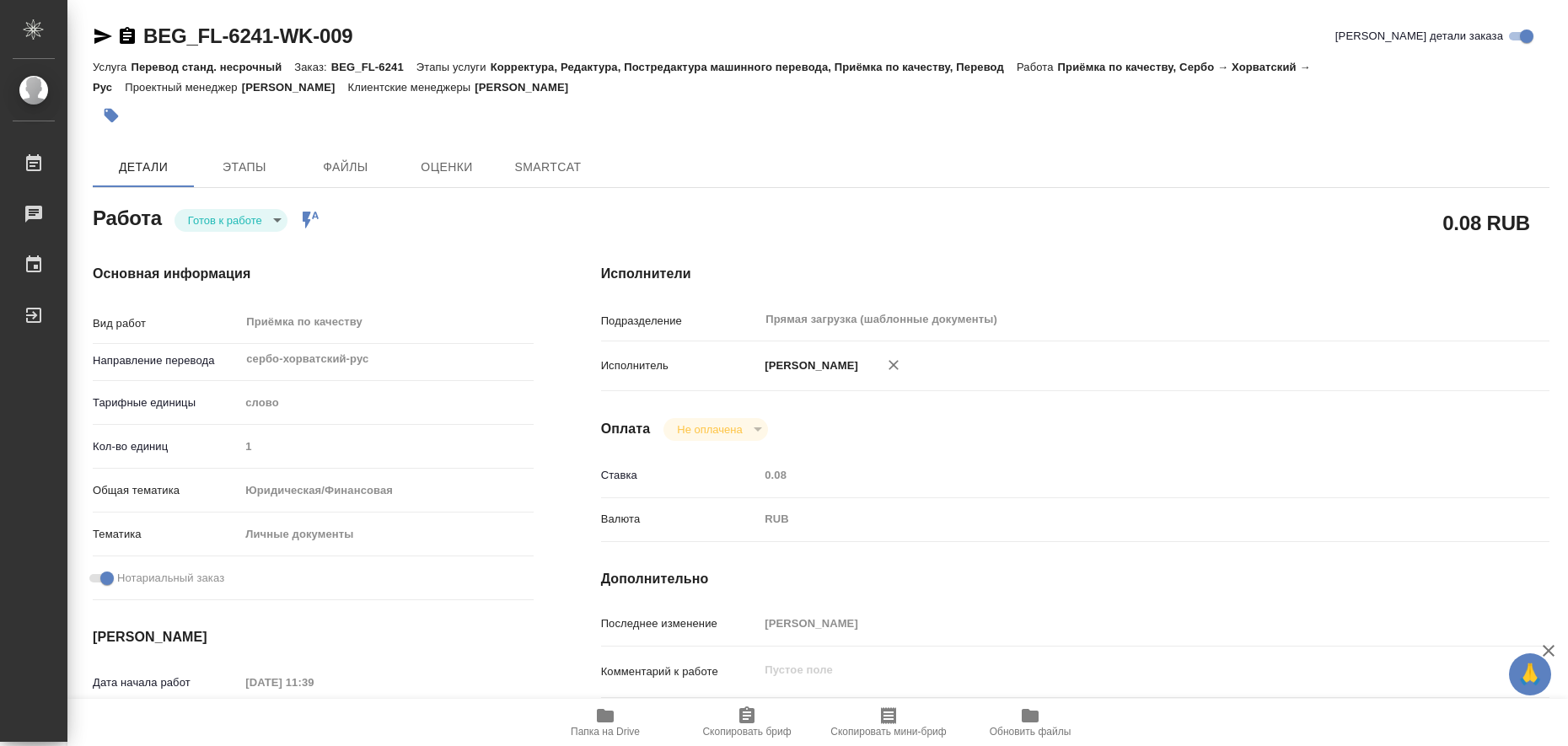
type textarea "x"
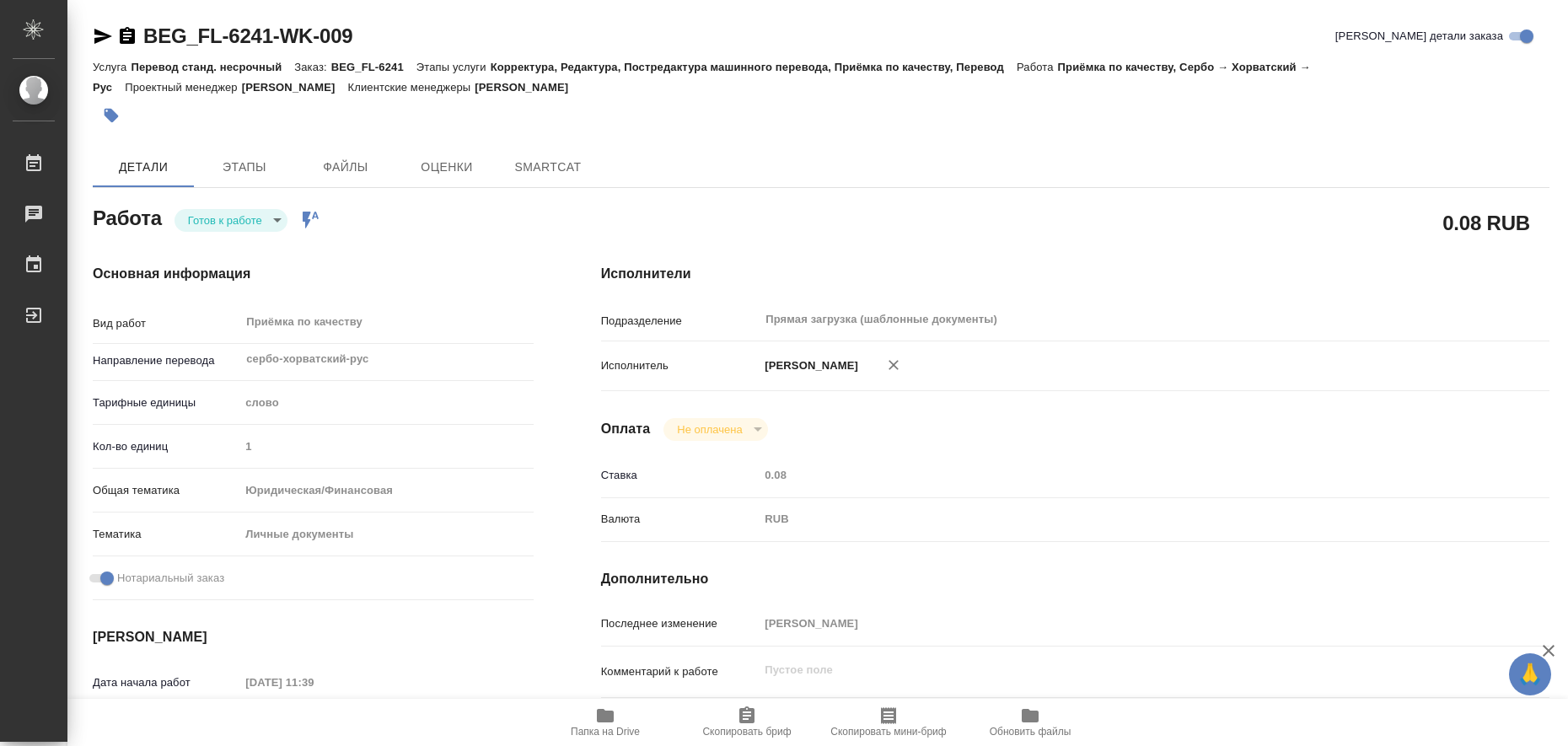
type textarea "x"
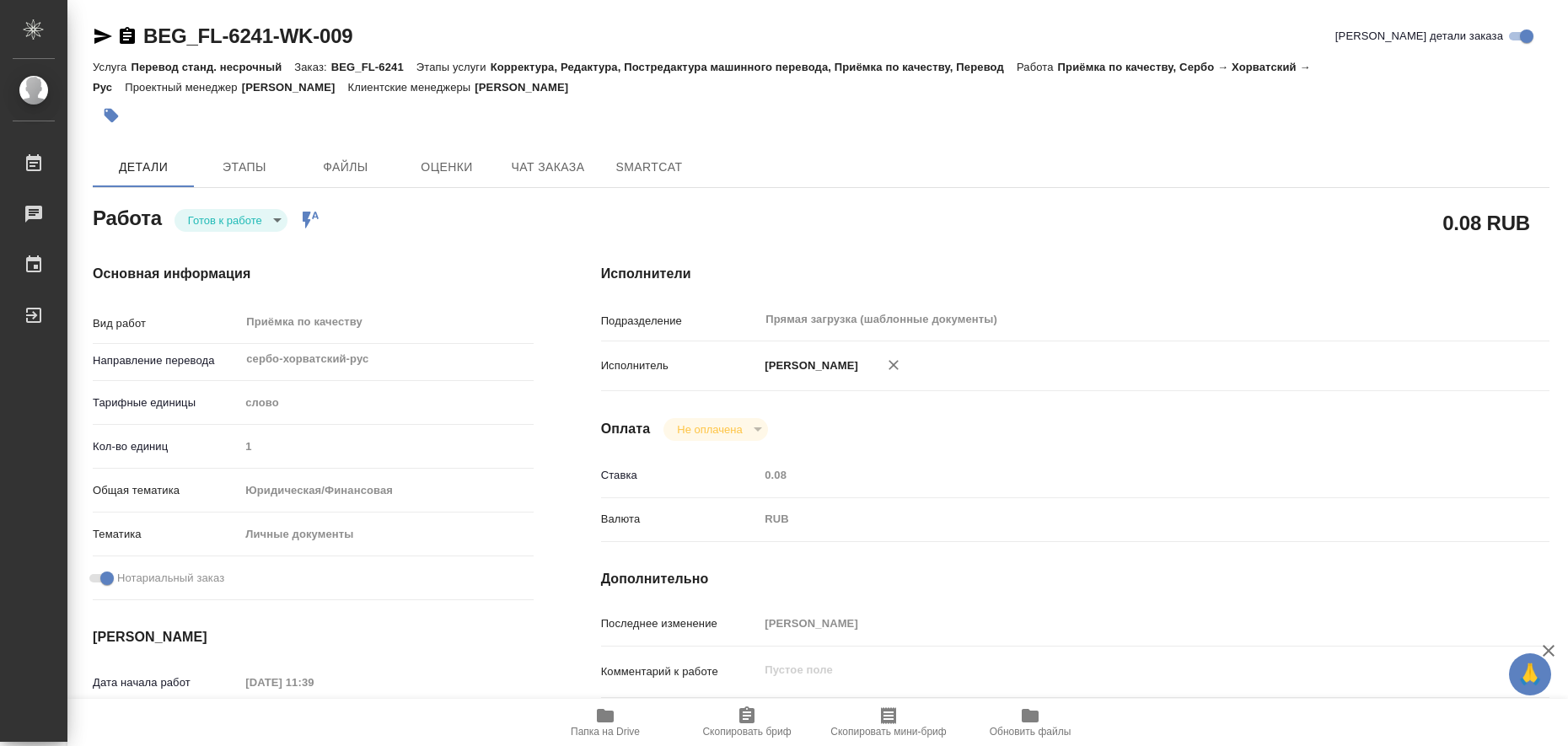
type textarea "x"
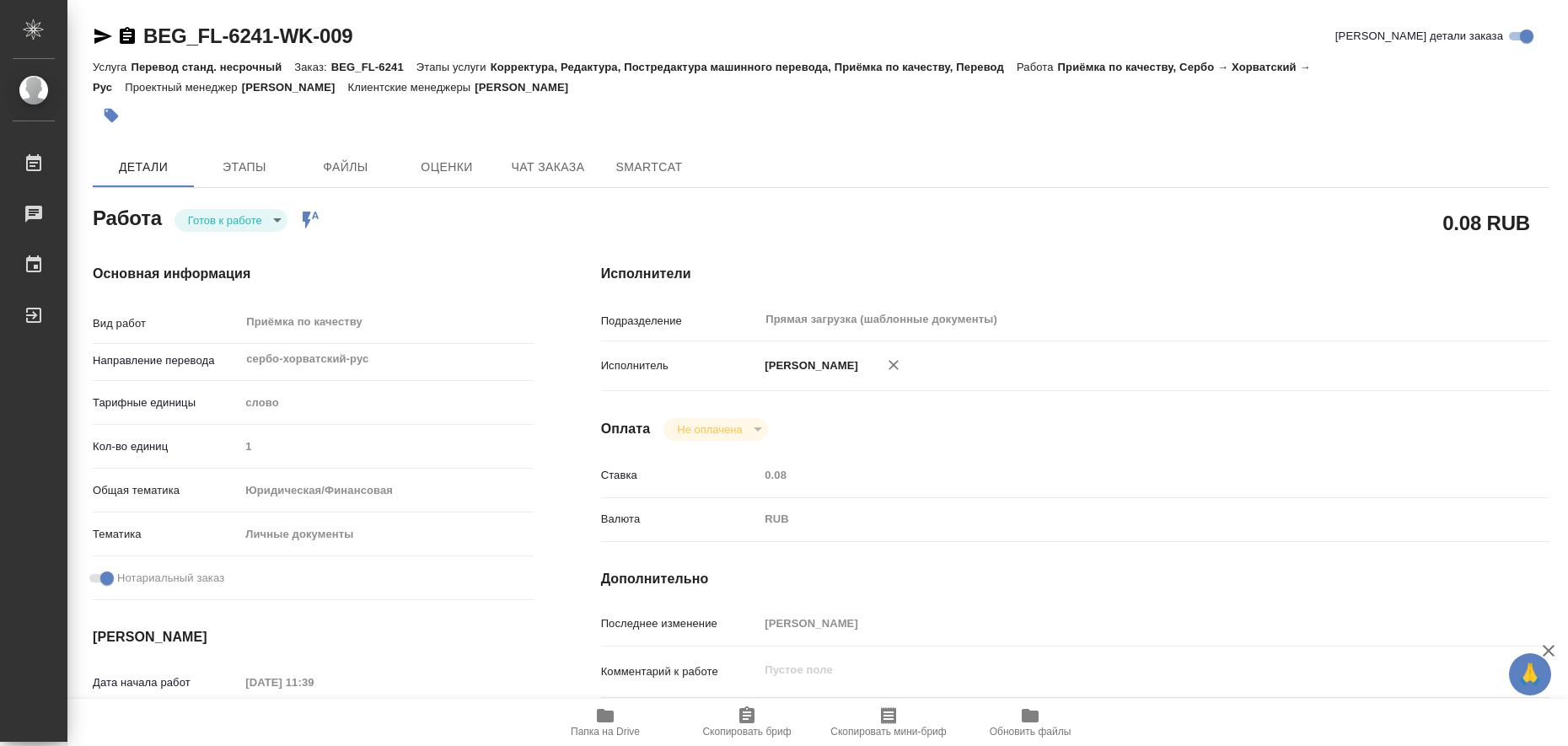
type textarea "x"
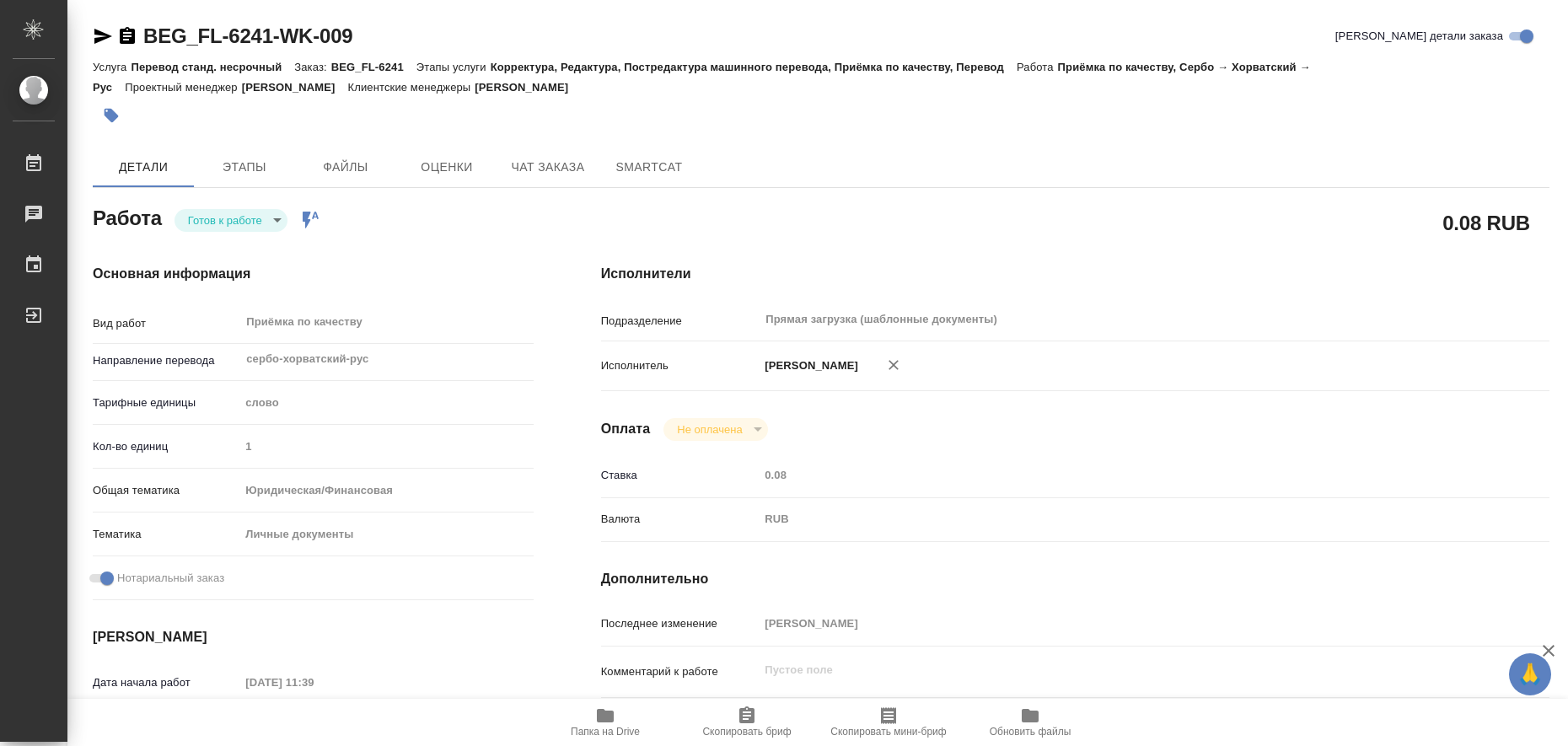
click at [600, 716] on icon "button" at bounding box center [605, 715] width 17 height 13
type textarea "x"
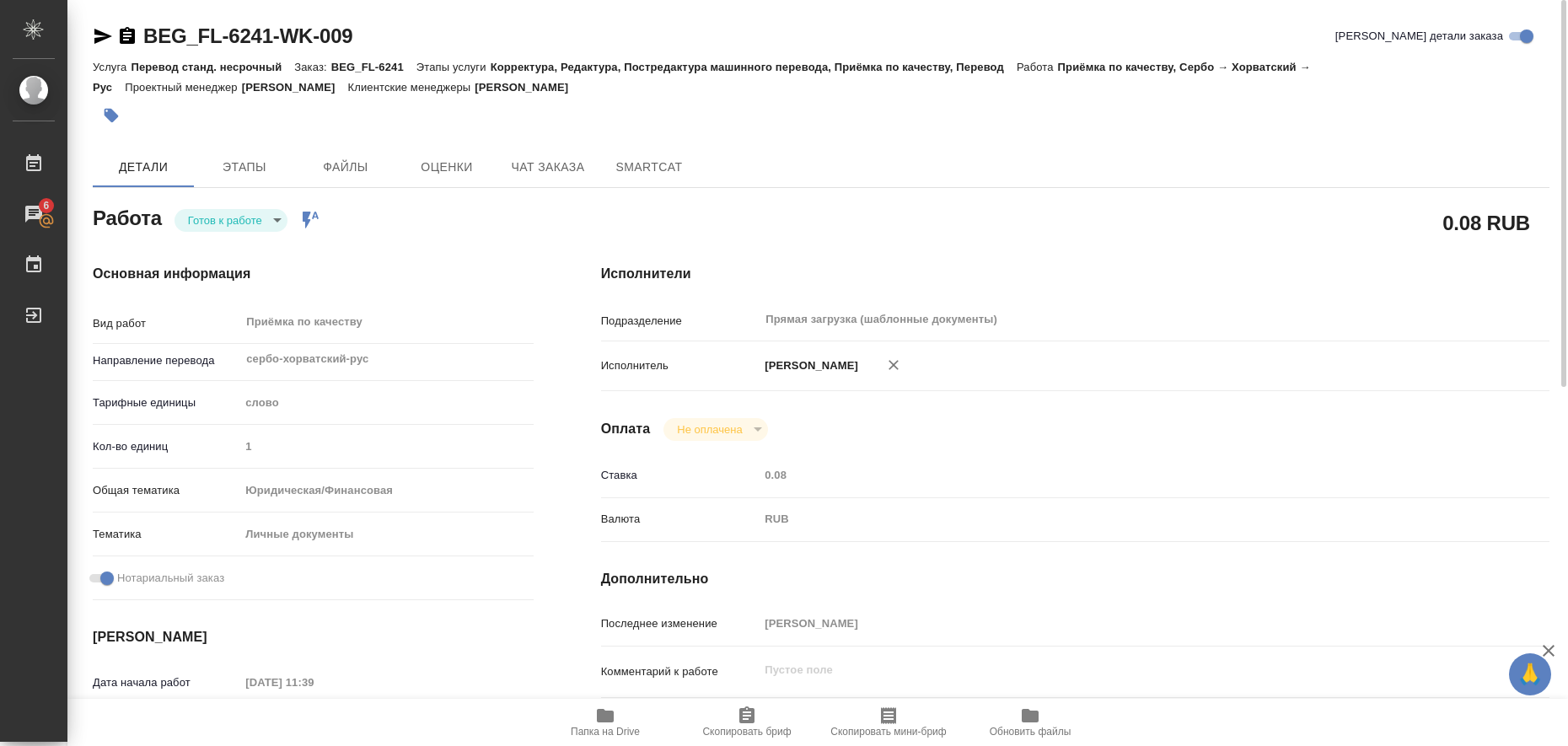
type textarea "x"
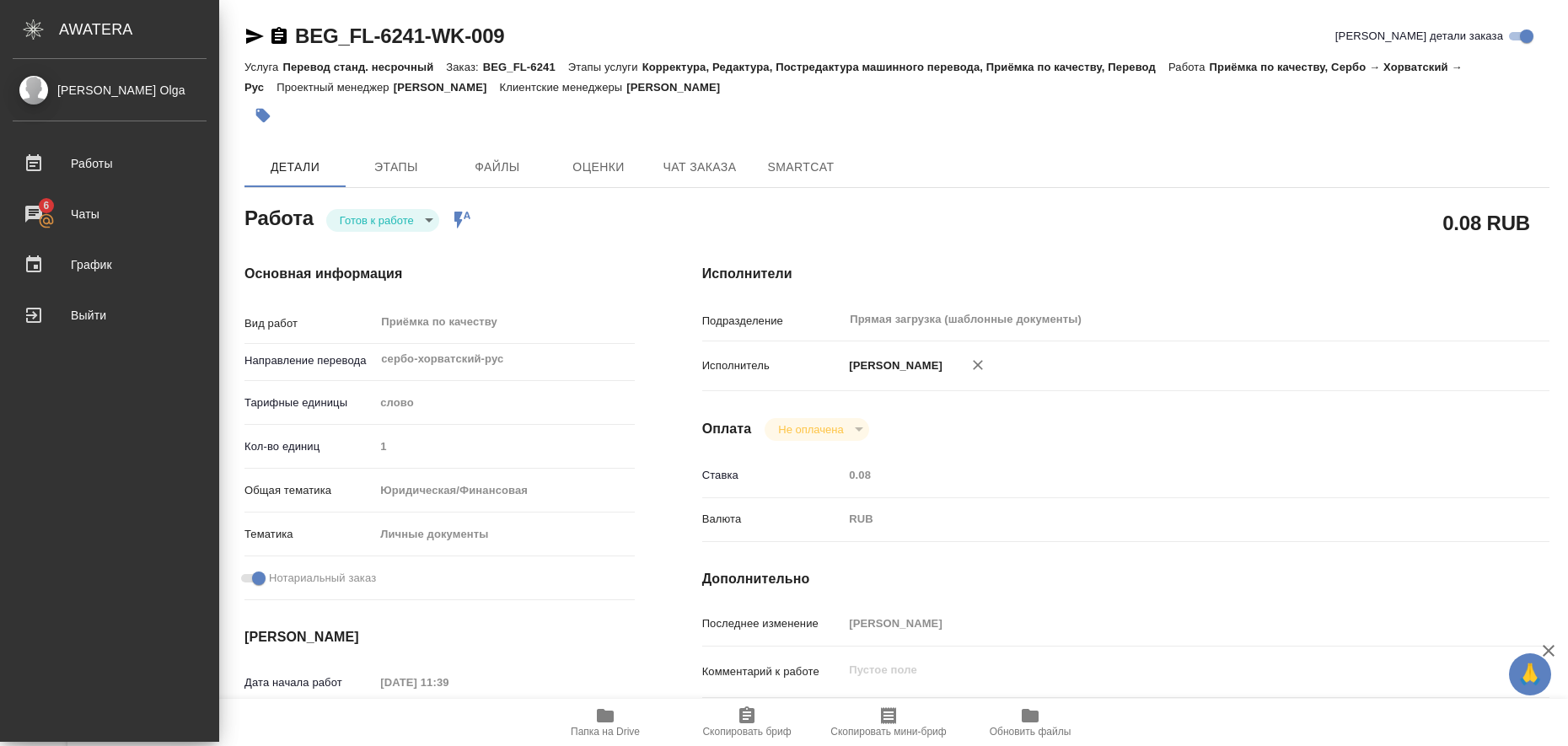
type textarea "x"
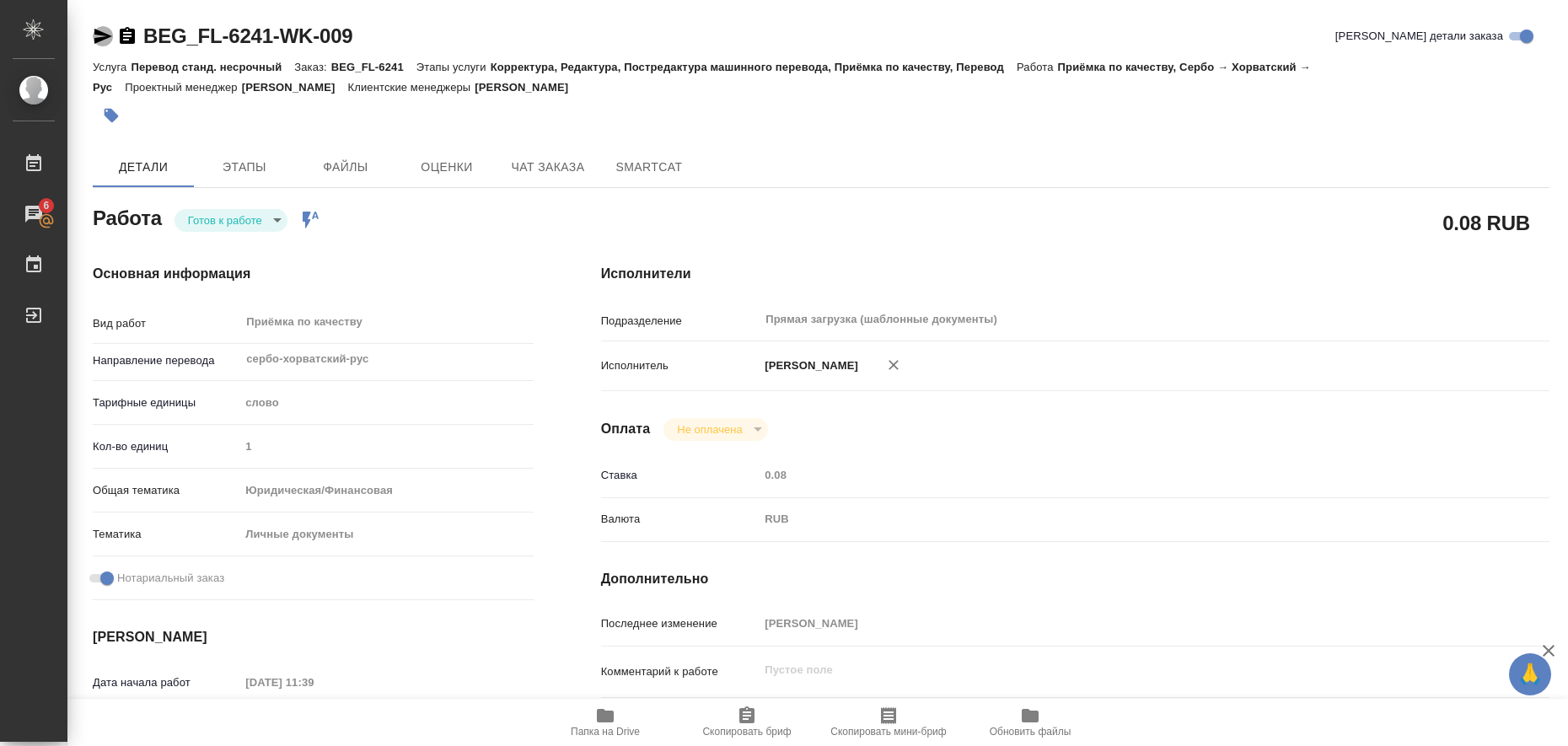
click at [99, 32] on icon "button" at bounding box center [103, 36] width 18 height 15
click at [111, 113] on icon "button" at bounding box center [112, 115] width 14 height 14
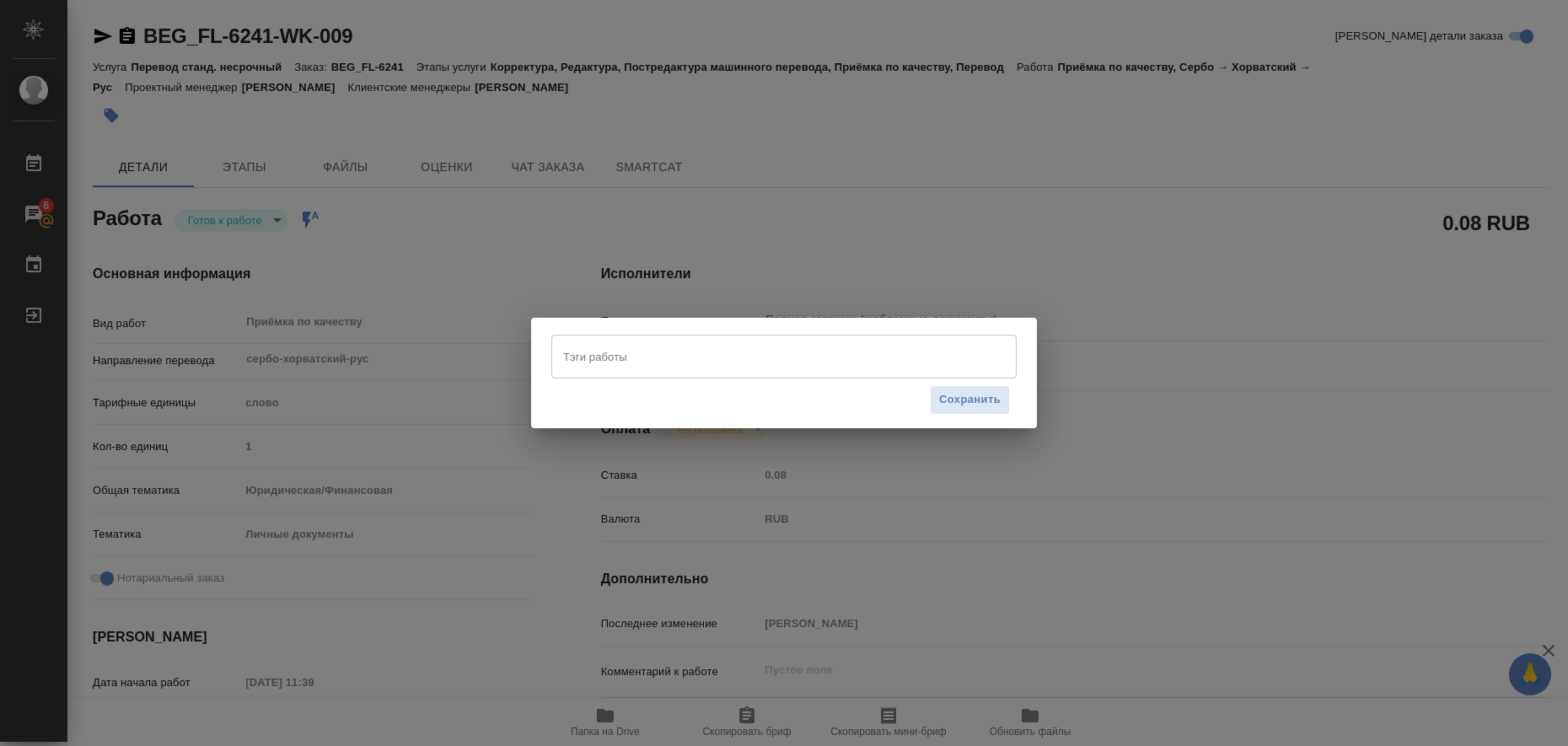
click at [592, 364] on input "Тэги работы" at bounding box center [768, 356] width 418 height 28
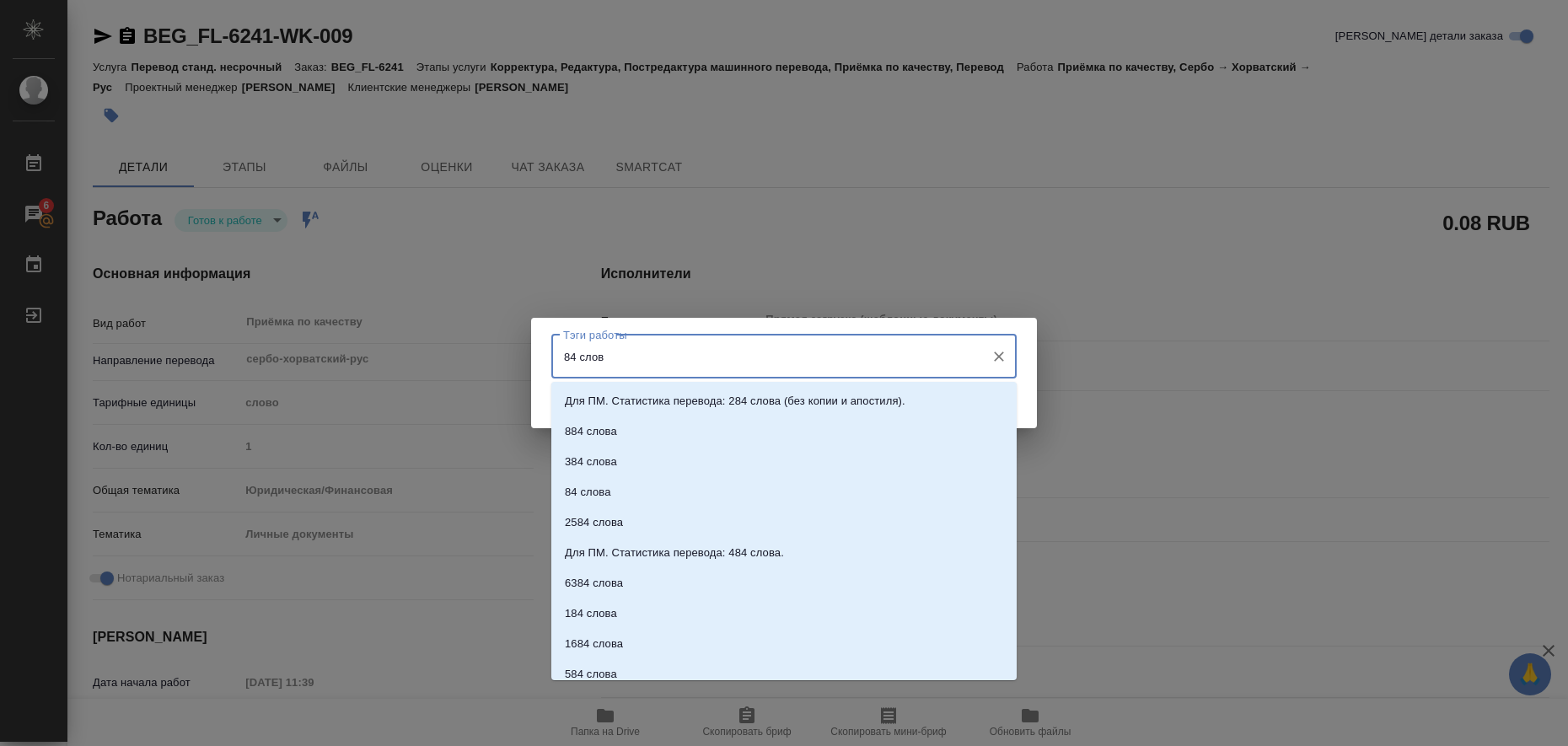
type input "84 слова"
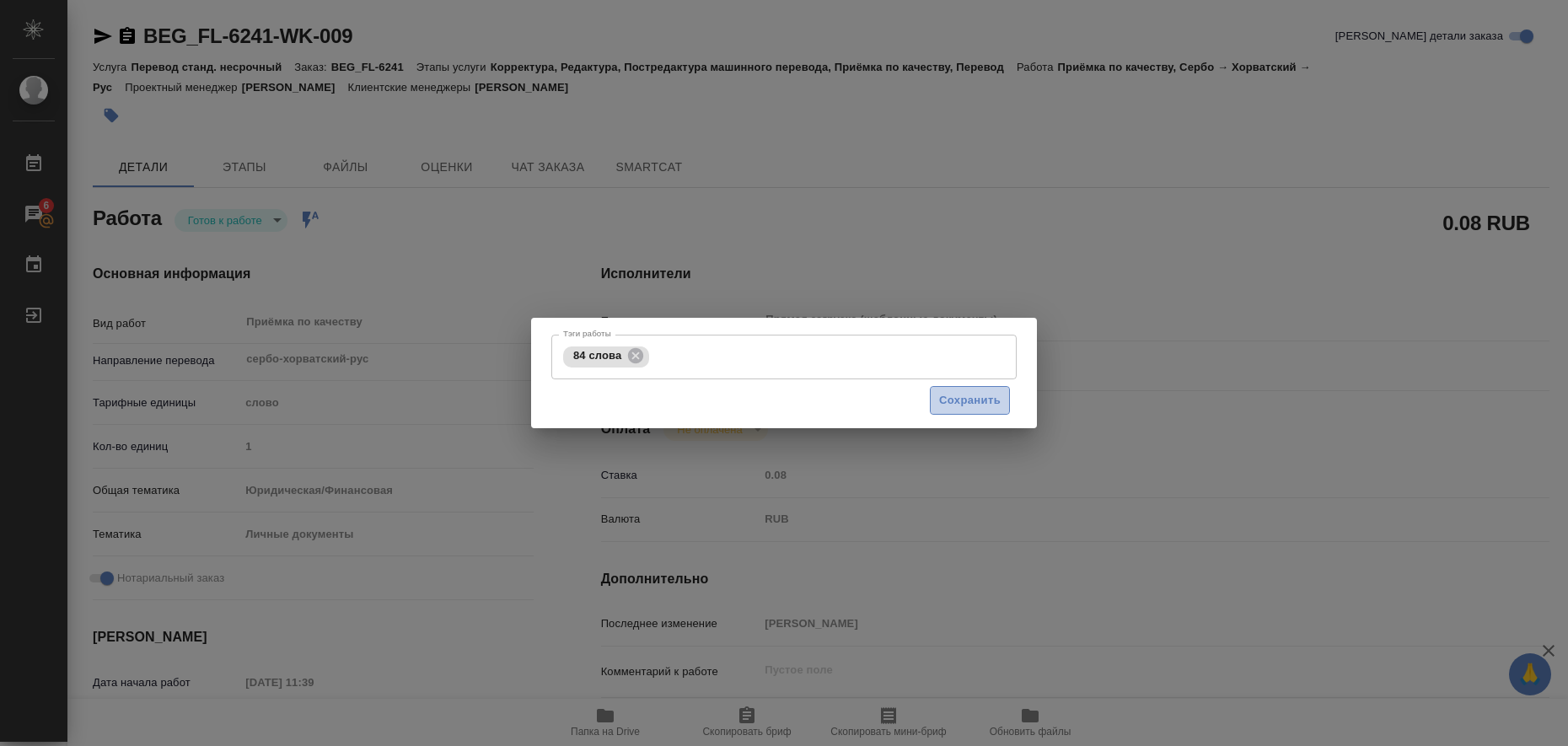
click at [999, 399] on span "Сохранить" at bounding box center [969, 401] width 61 height 20
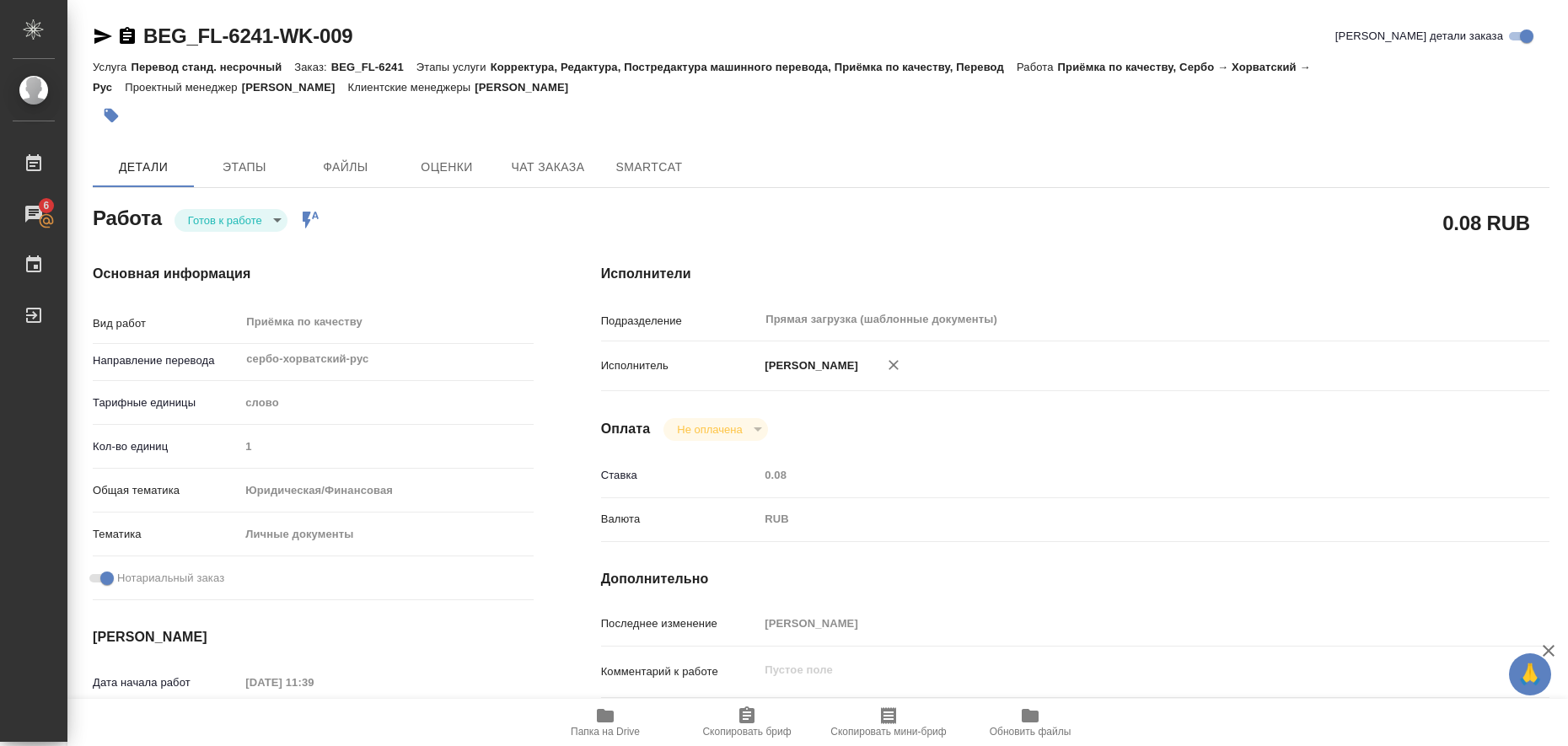
type input "readyForWork"
type textarea "Приёмка по качеству"
type textarea "x"
type input "сербо-хорватский-рус"
type input "5a8b1489cc6b4906c91bfd90"
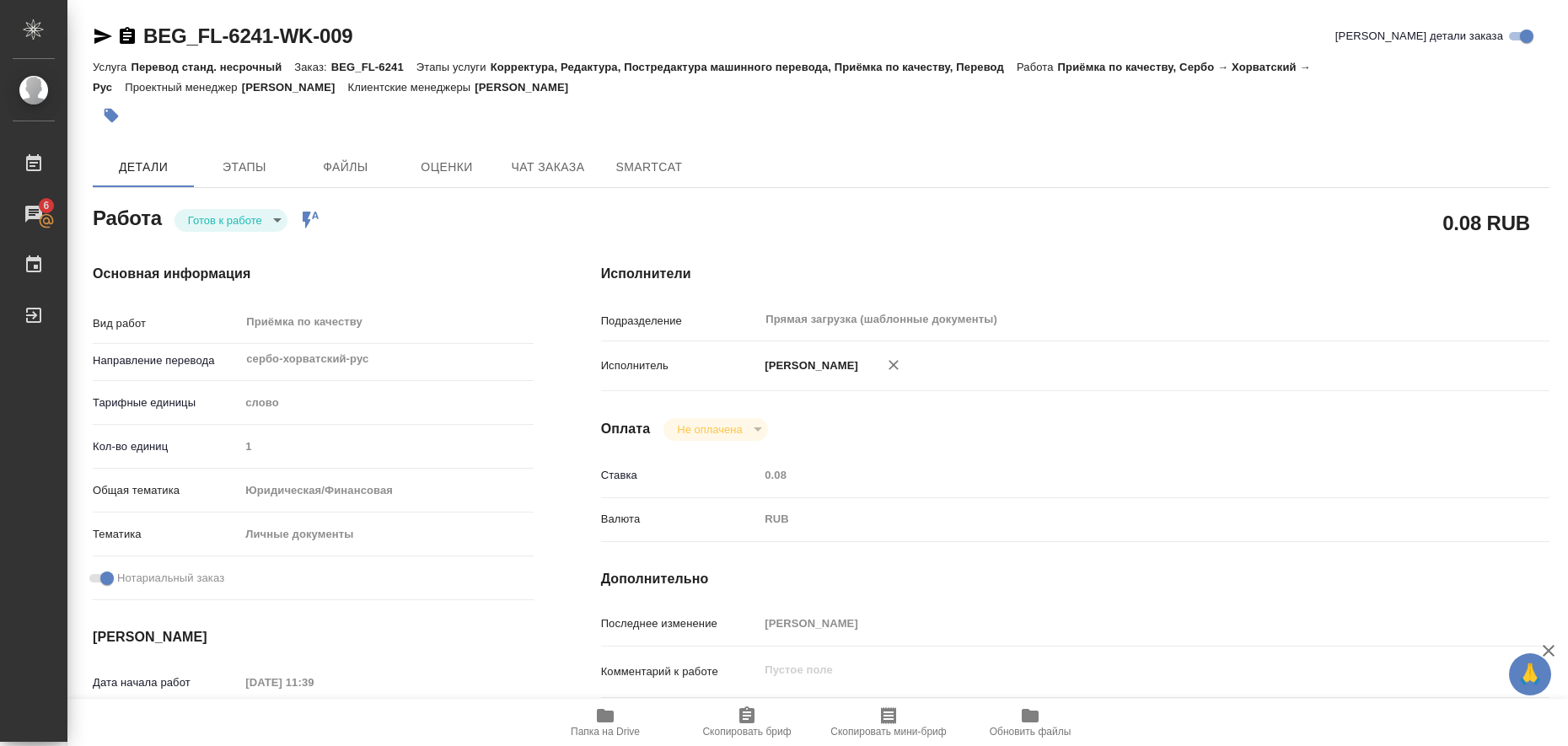
type input "1"
type input "yr-fn"
type input "5a8b8b956a9677013d343cfe"
checkbox input "true"
type input "19.08.2025 11:39"
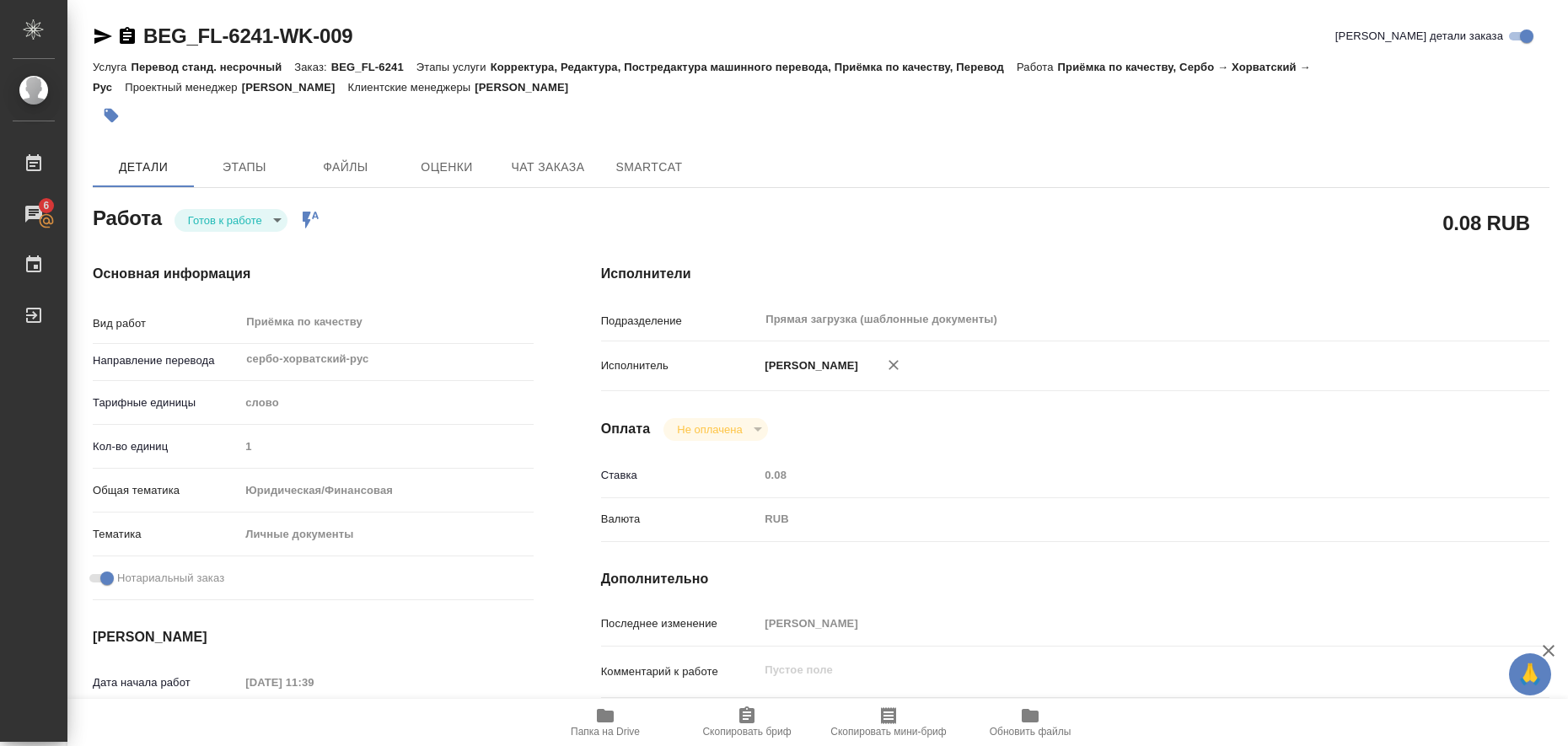
type input "[DATE] 11:00"
type input "Прямая загрузка (шаблонные документы)"
type input "notPayed"
type input "0.08"
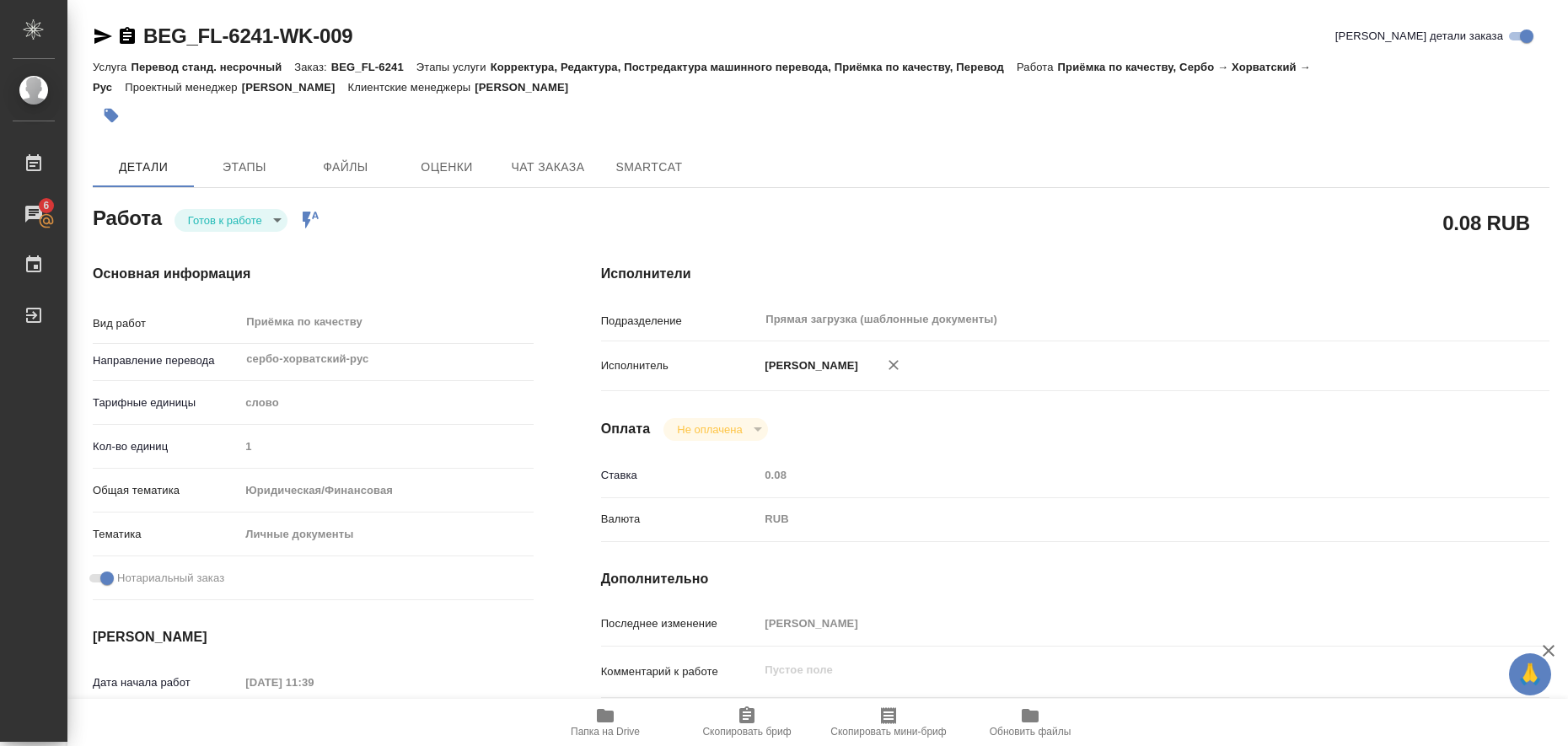
type input "RUB"
type input "[PERSON_NAME]"
type textarea "x"
type textarea "/Clients/FL_BEG/Orders/BEG_FL-6241/Corrected/BEG_FL-6241-WK-009"
type textarea "x"
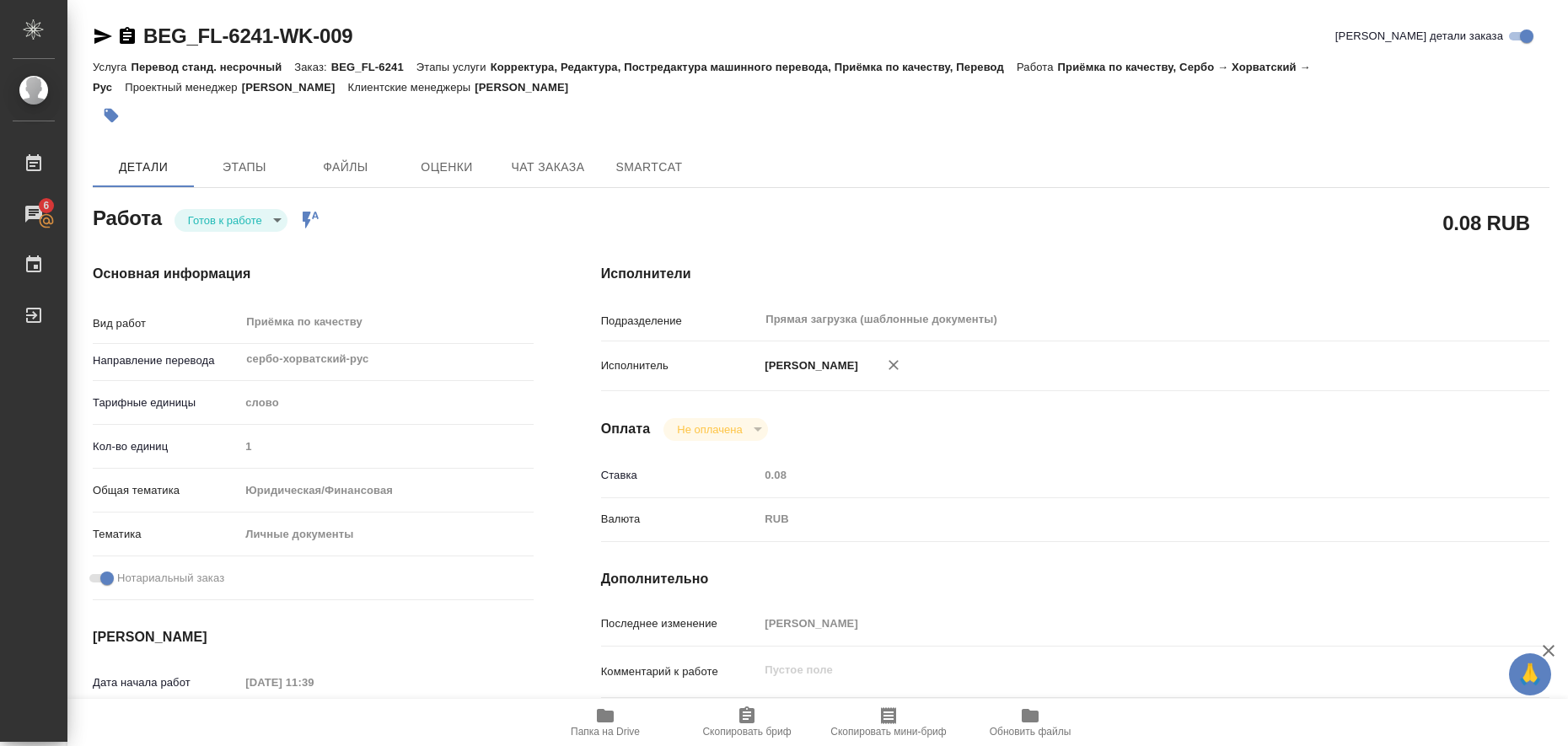
type input "BEG_FL-6241"
type input "Перевод станд. несрочный"
type input "Корректура, Редактура, Постредактура машинного перевода, Приёмка по качеству, П…"
type input "Антонова Кристина"
type input "/Clients/FL_BEG/Orders/BEG_FL-6241"
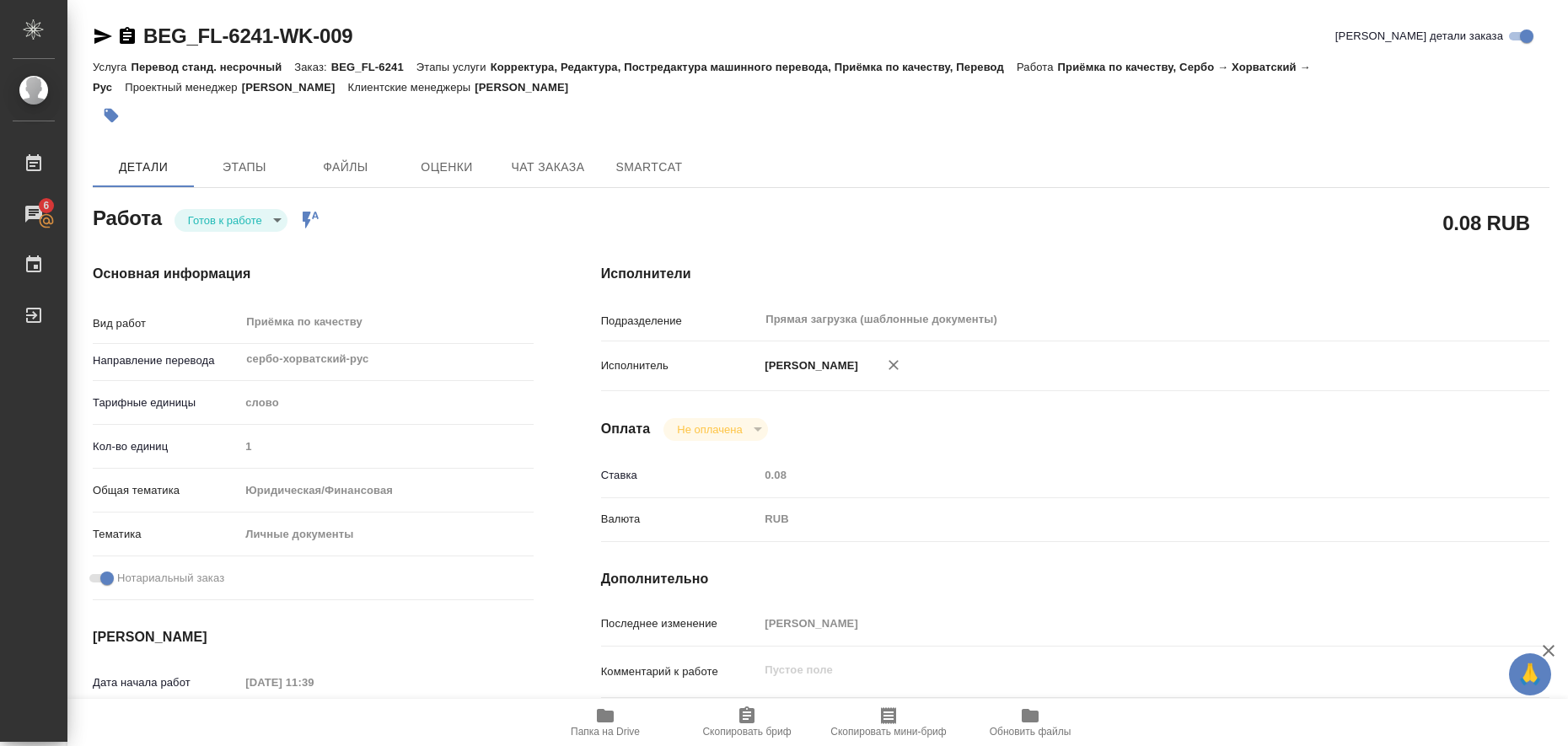
type textarea "x"
type textarea "Радомир Паунич"
type textarea "x"
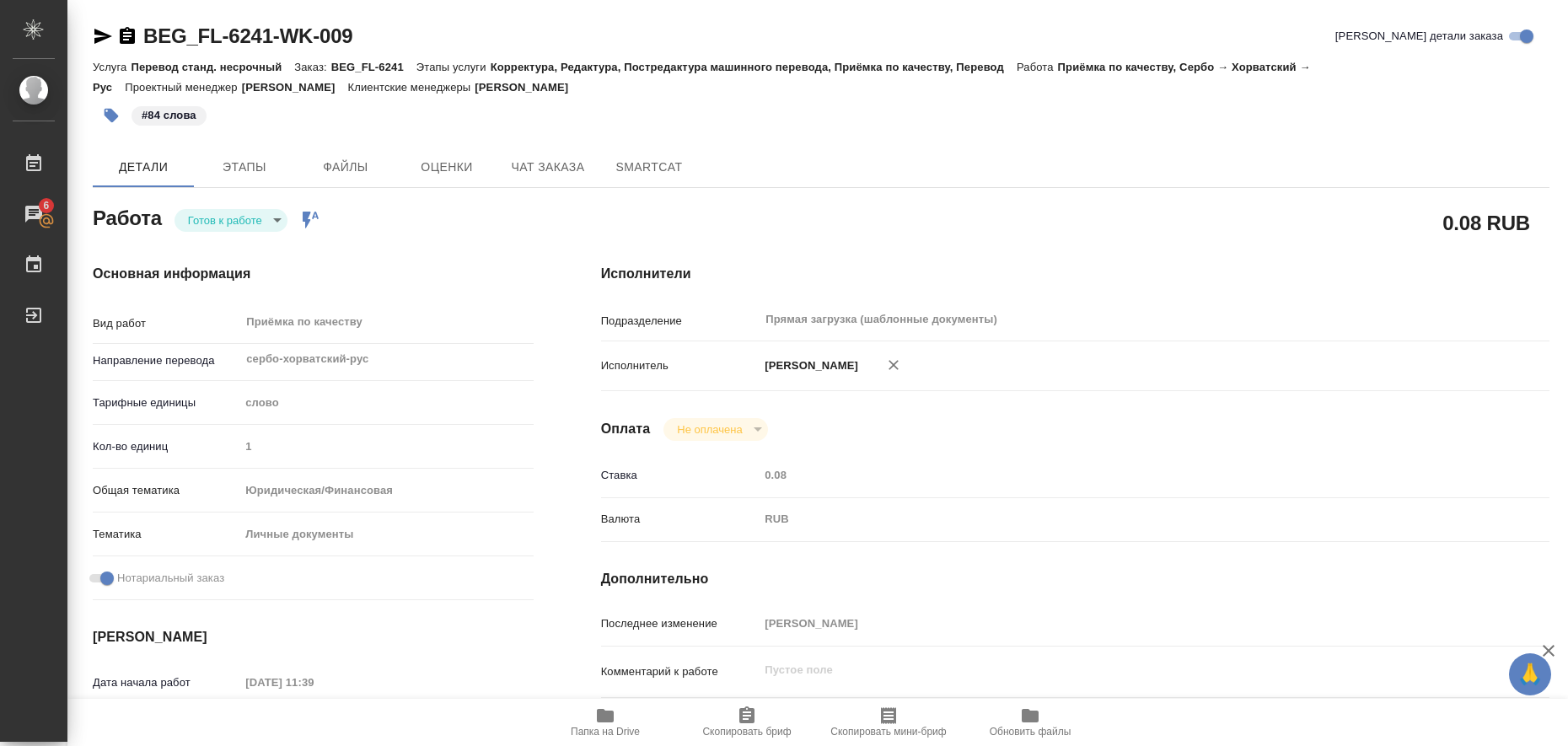
type textarea "x"
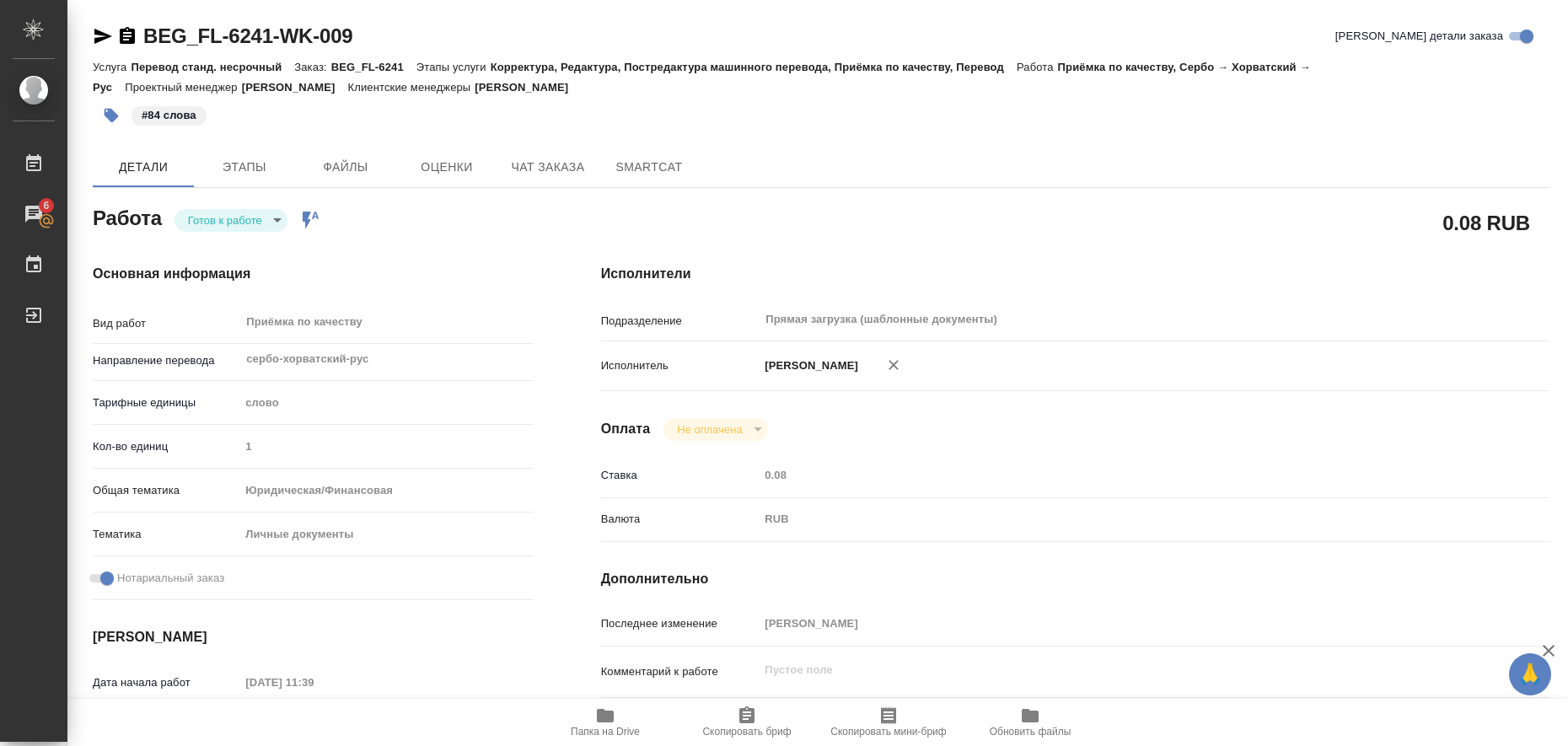
type textarea "x"
click at [272, 217] on body "🙏 .cls-1 fill:#fff; AWATERA Liubitskaia Olga Работы 6 Чаты График Выйти BEG_FL-…" at bounding box center [784, 373] width 1568 height 746
type textarea "x"
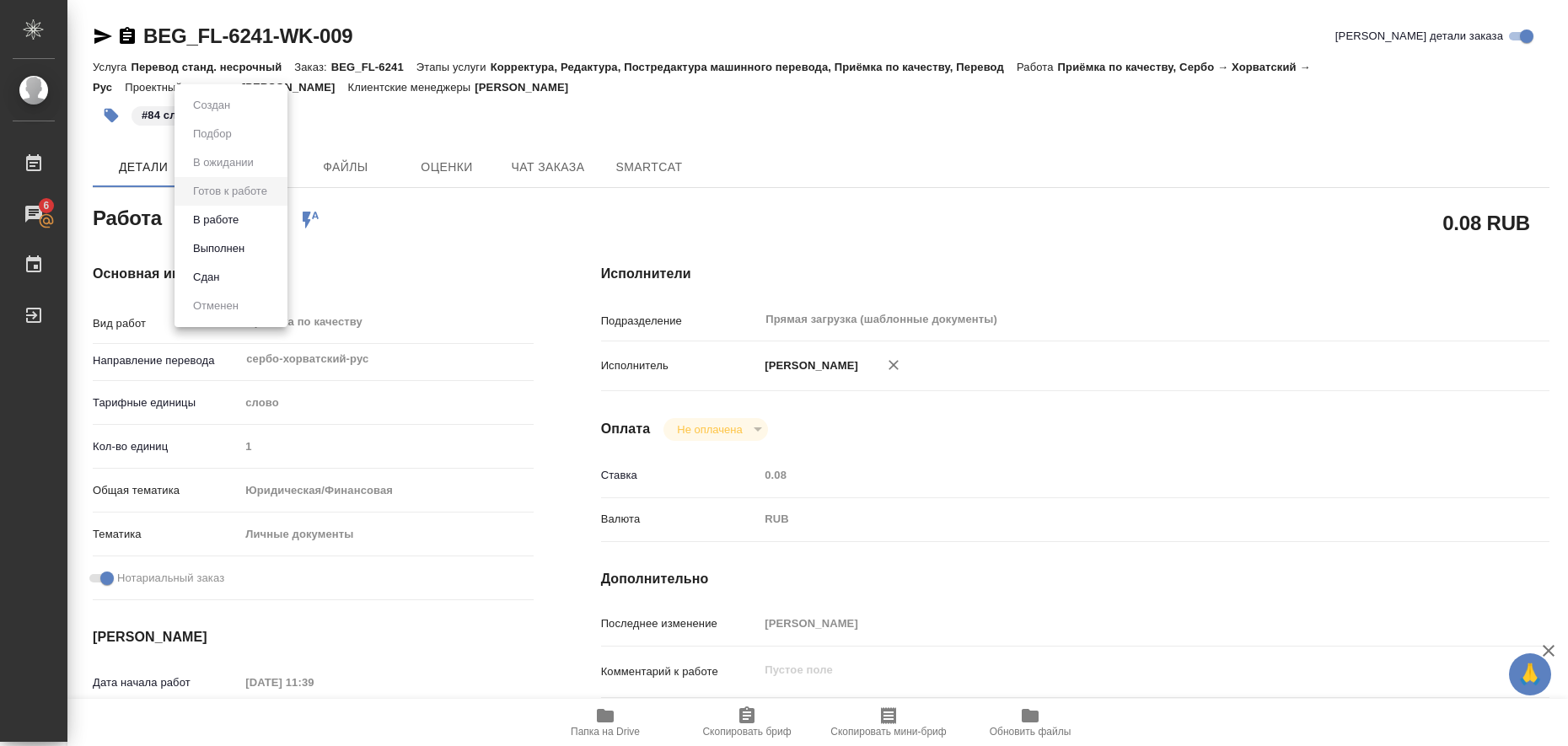
type textarea "x"
click at [256, 252] on li "Выполнен" at bounding box center [230, 249] width 113 height 28
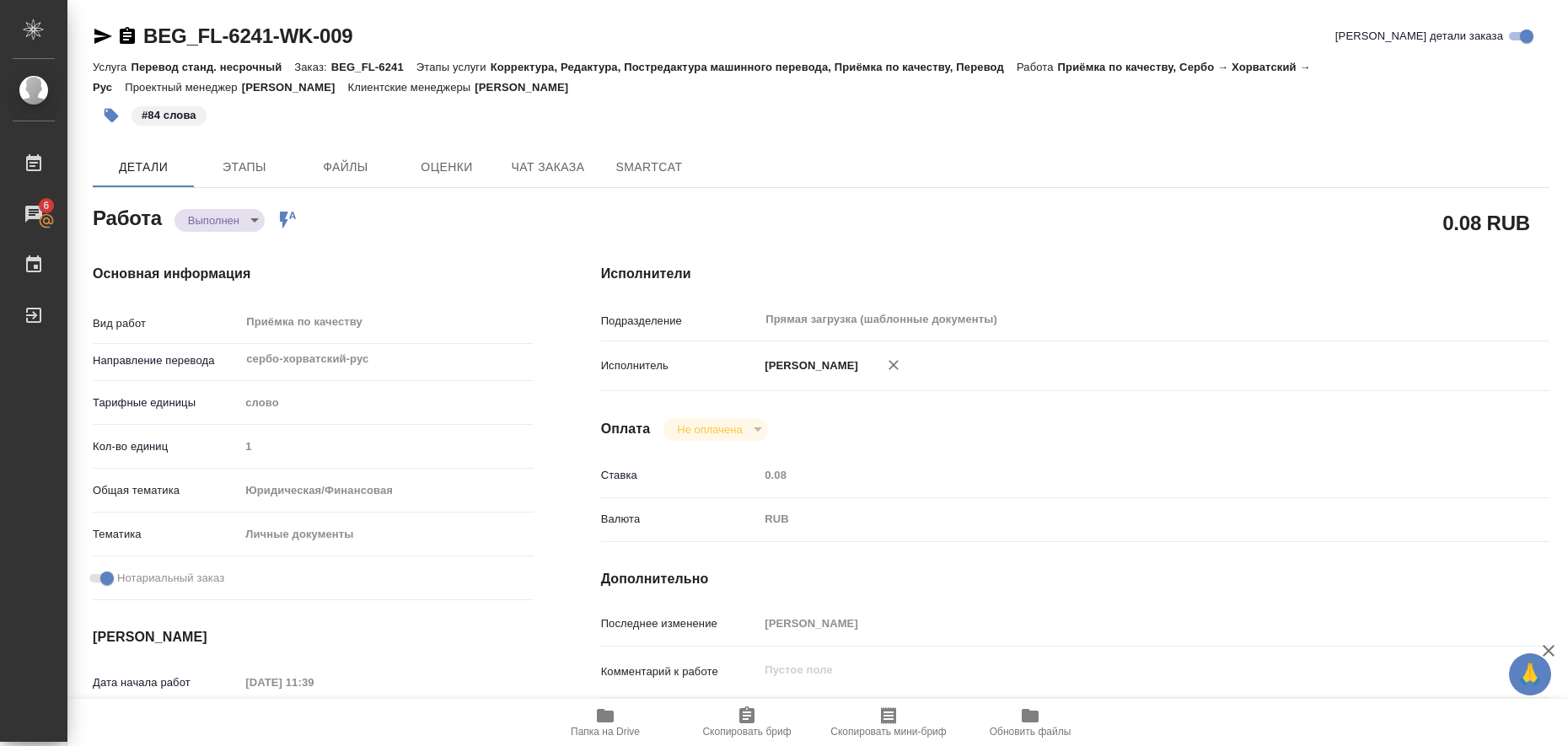
type textarea "x"
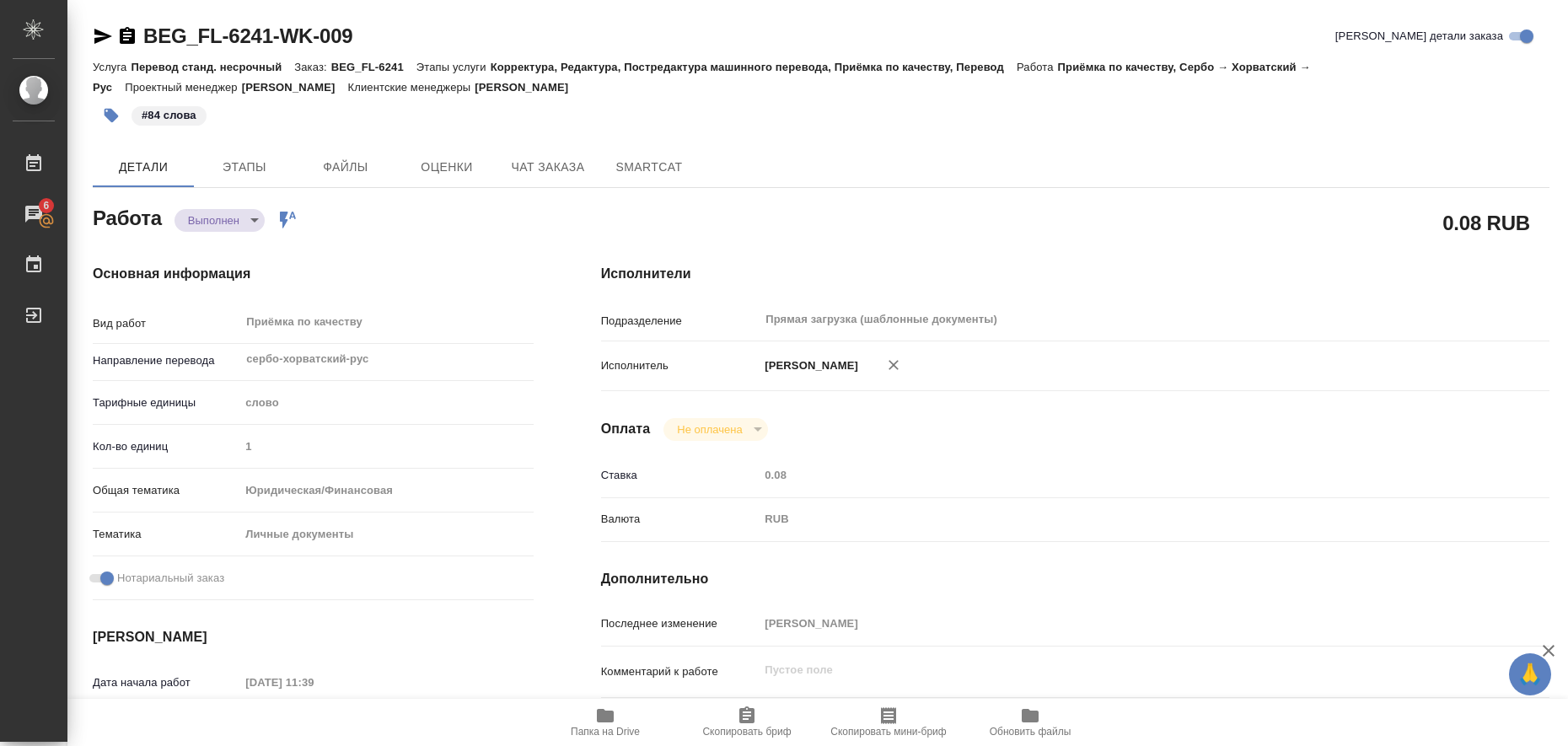
type textarea "x"
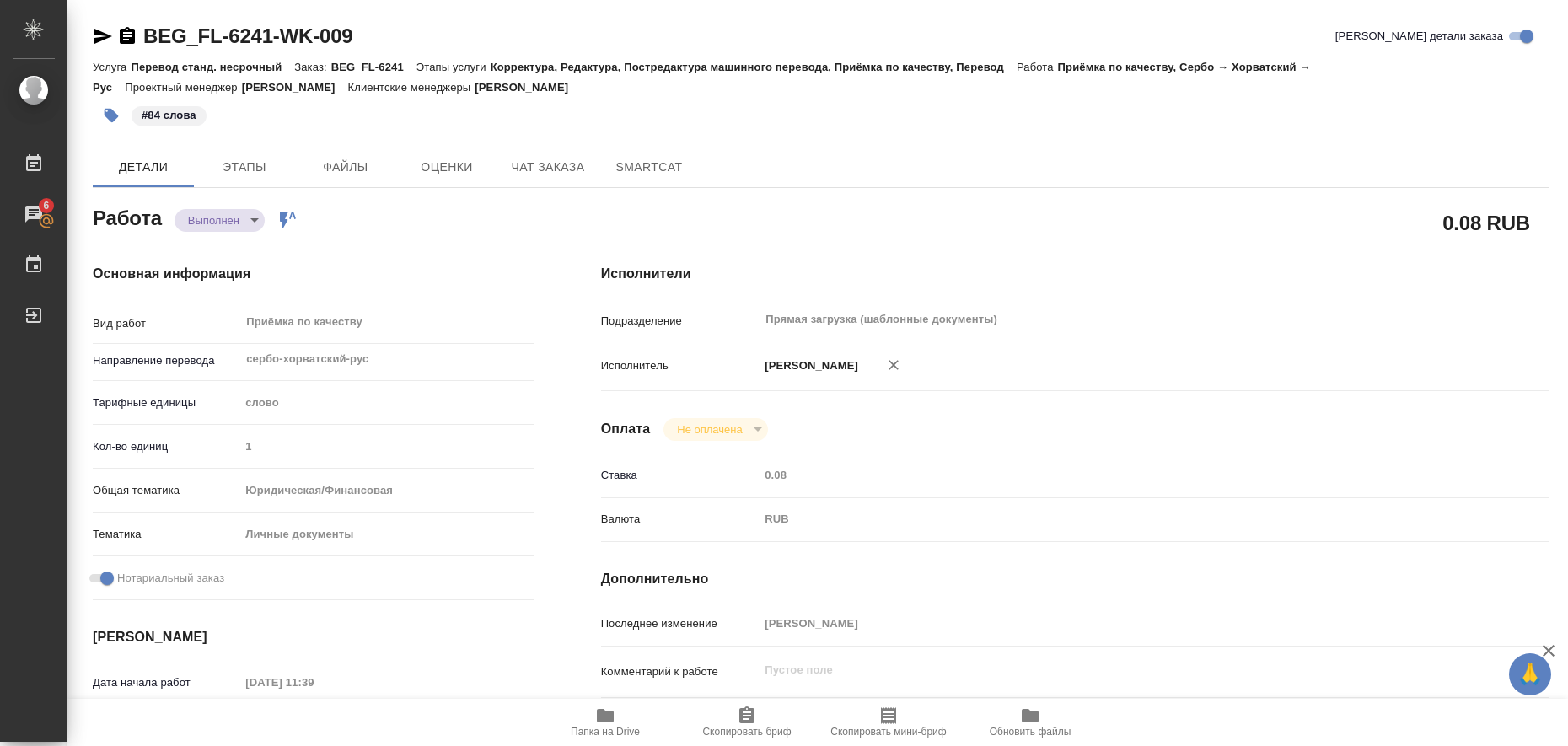
type textarea "x"
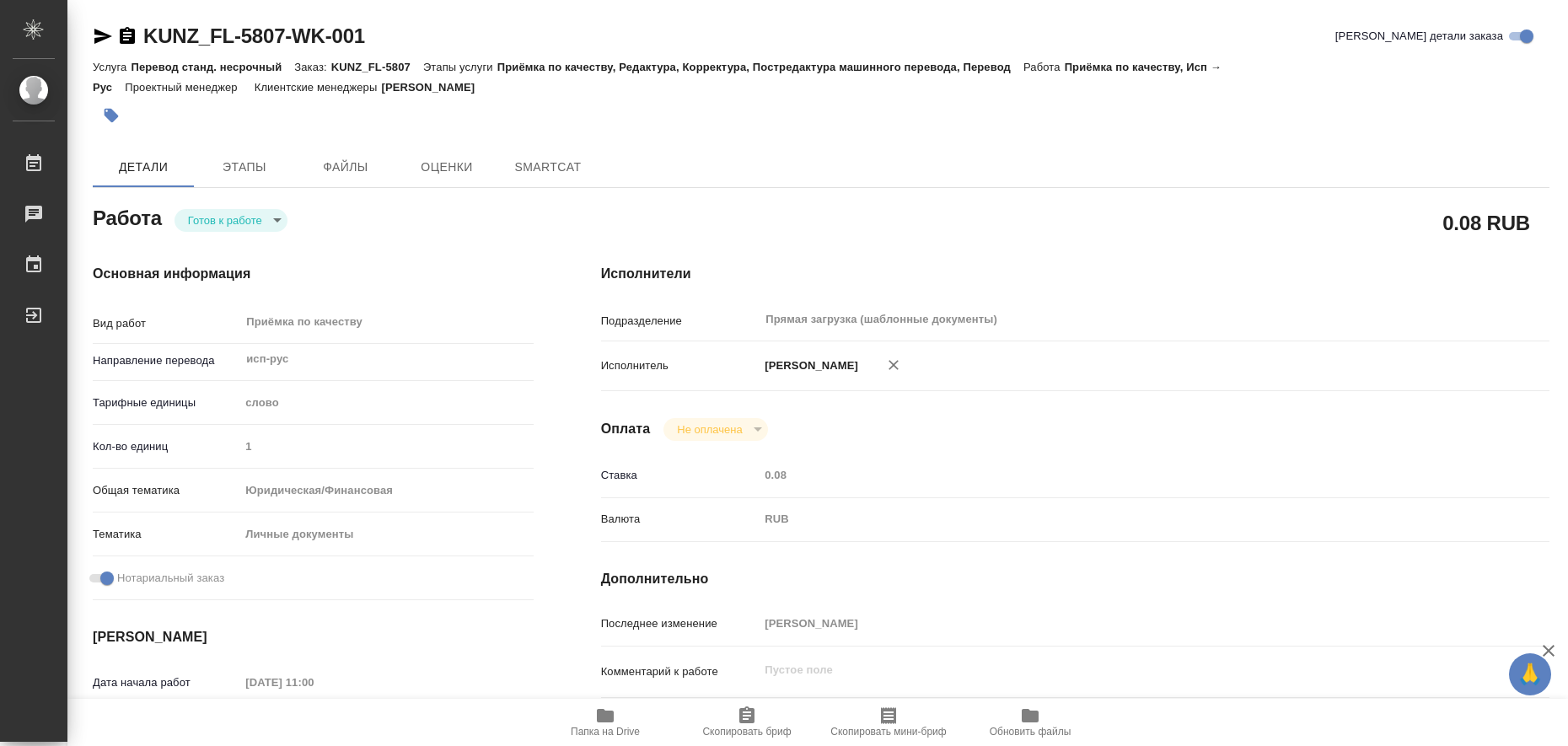
type textarea "x"
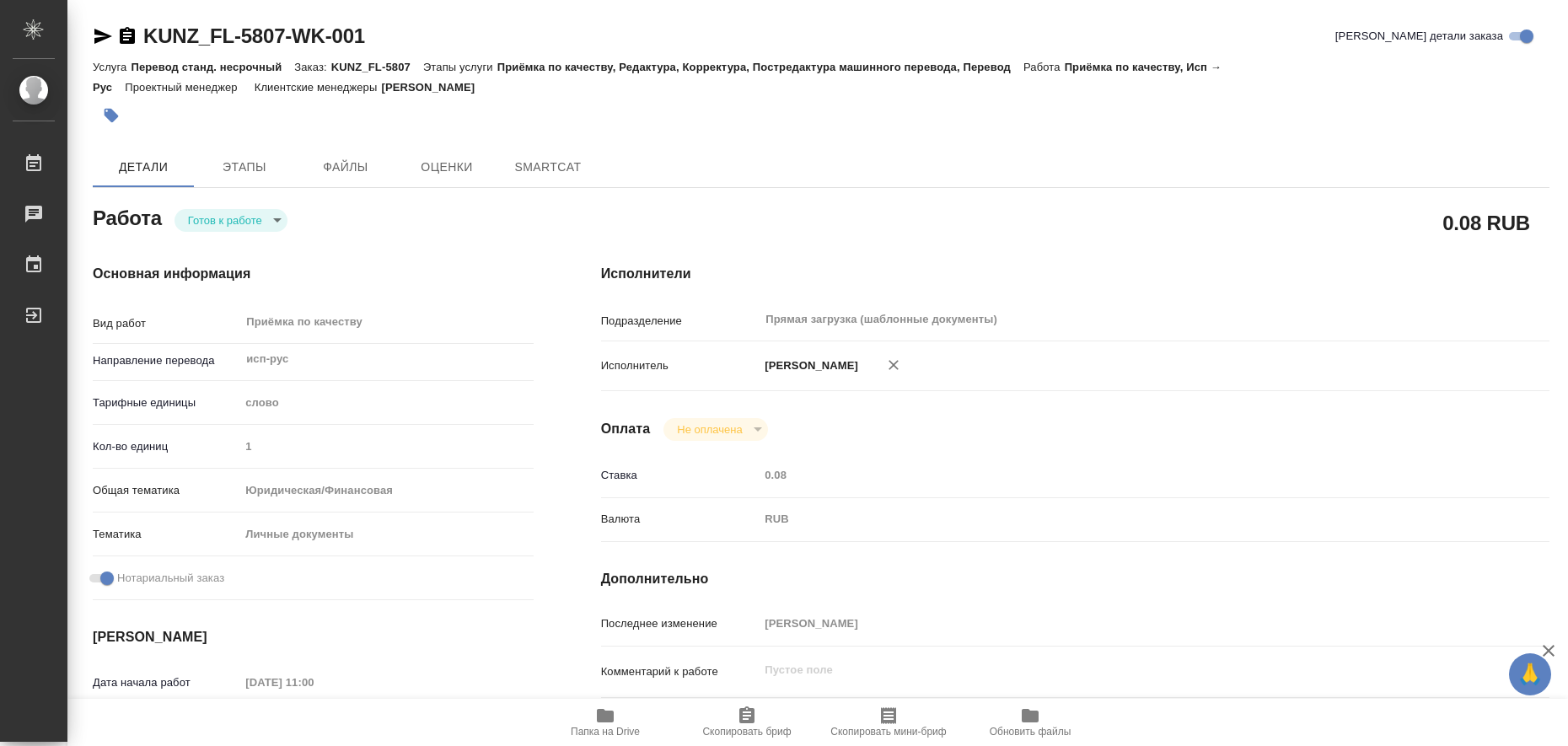
type textarea "x"
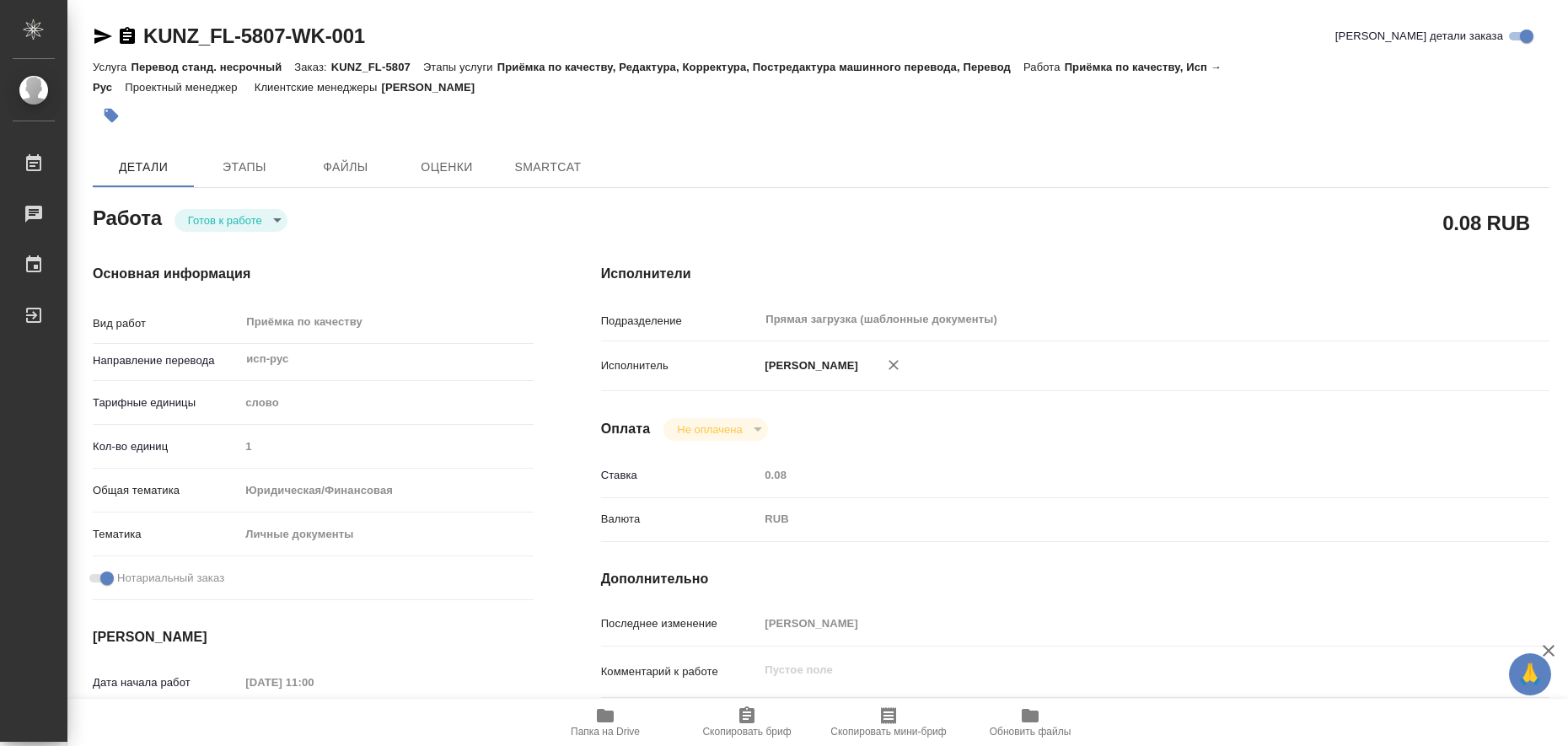
type textarea "x"
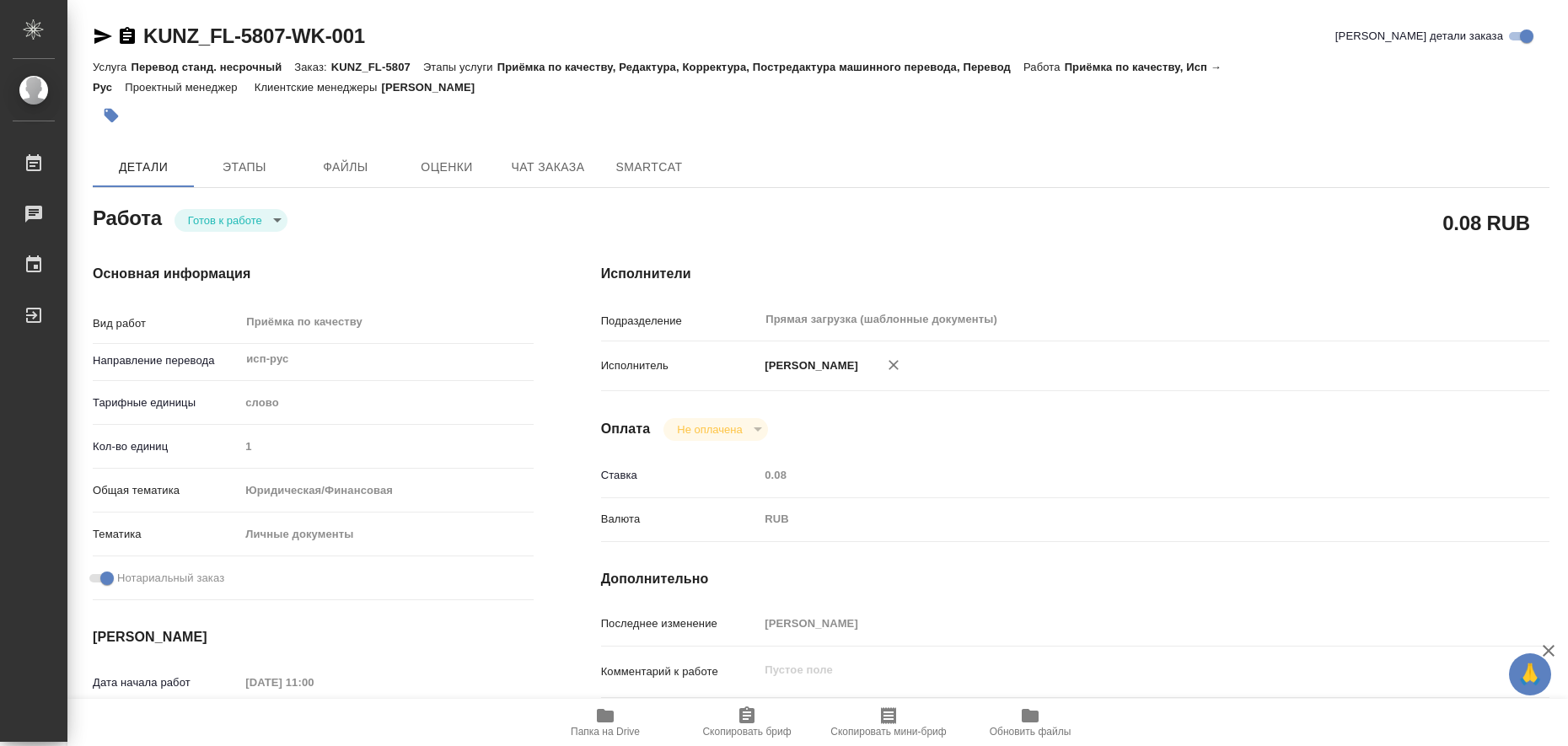
type textarea "x"
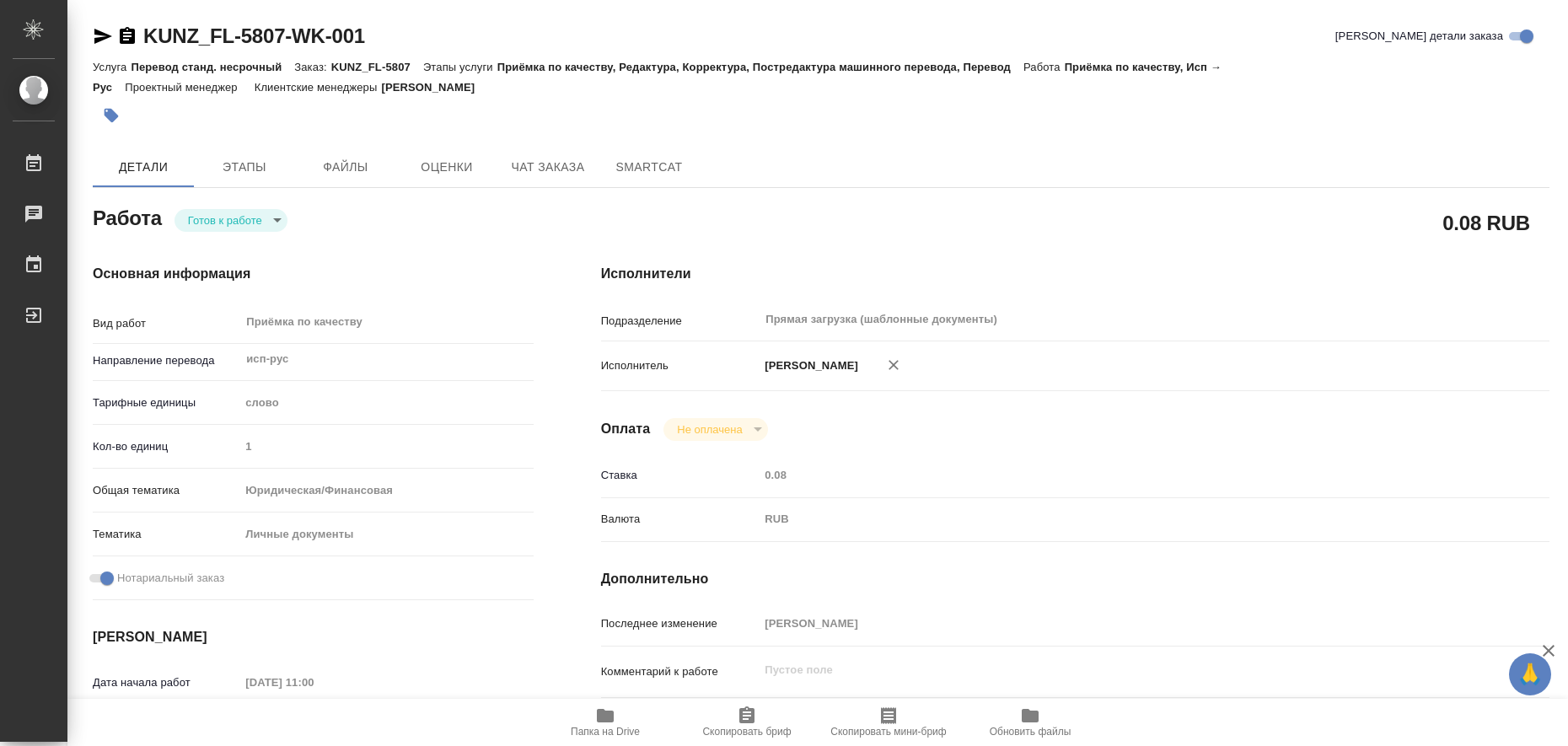
click at [598, 706] on icon "button" at bounding box center [605, 715] width 20 height 20
type textarea "x"
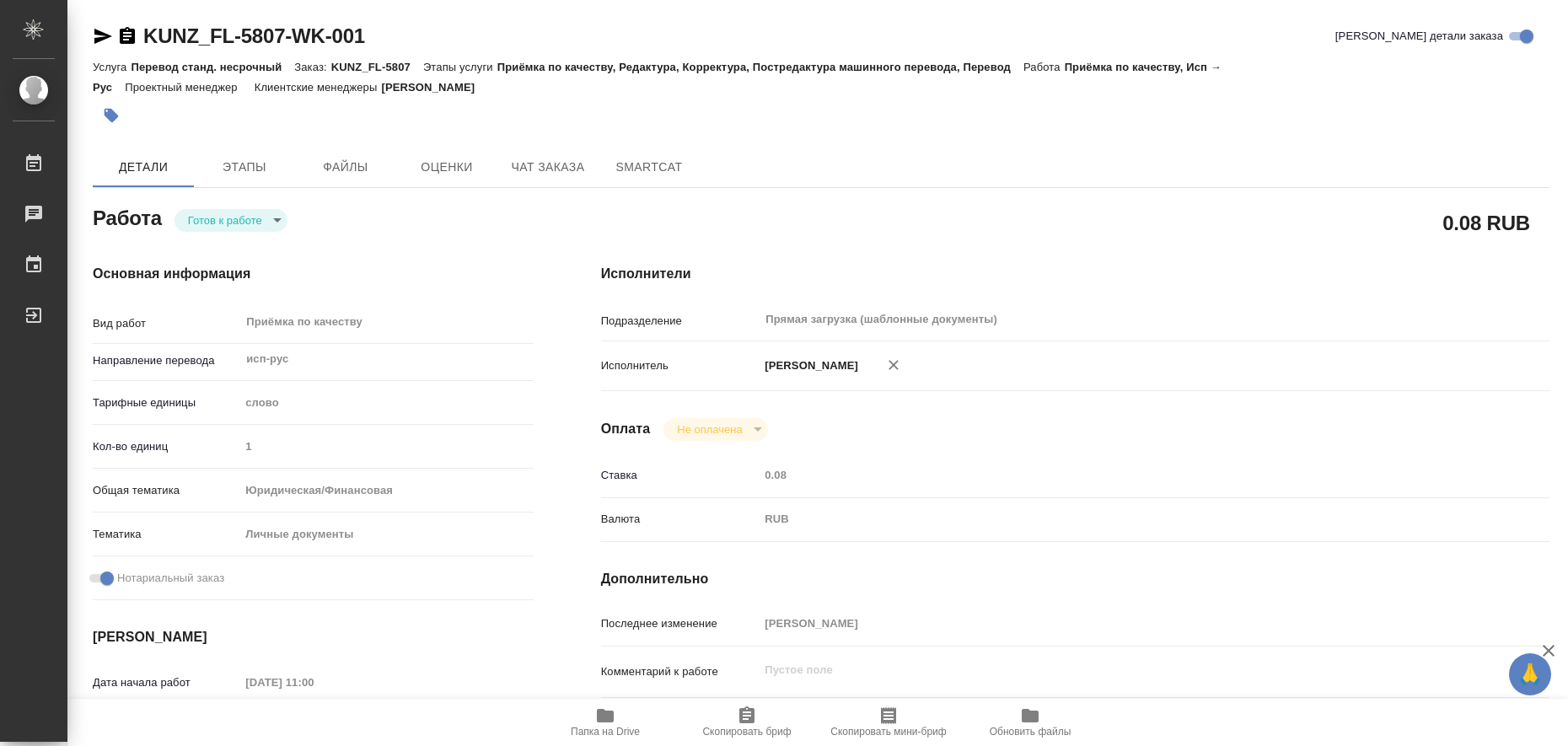
type textarea "x"
